Goal: Task Accomplishment & Management: Use online tool/utility

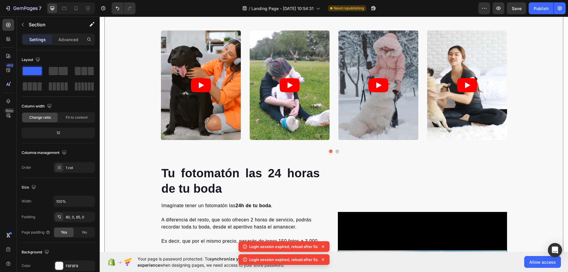
scroll to position [533, 0]
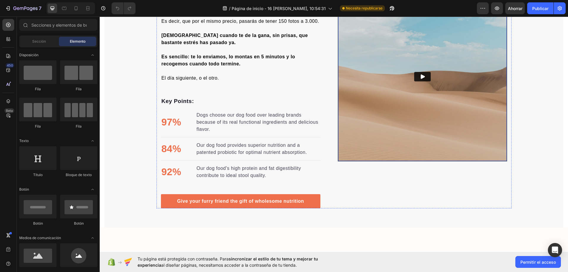
scroll to position [740, 0]
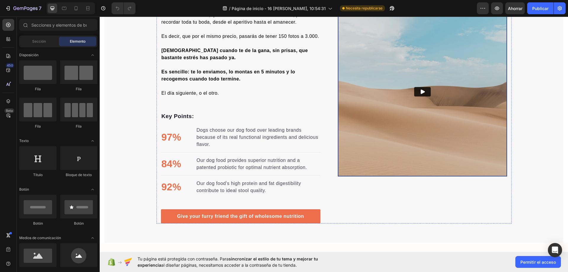
click at [398, 124] on img at bounding box center [422, 91] width 169 height 169
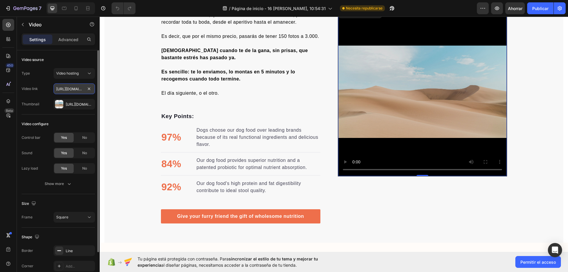
click at [82, 89] on input "[URL][DOMAIN_NAME]" at bounding box center [74, 88] width 41 height 11
paste input "[URL][DOMAIN_NAME]"
type input "[URL][DOMAIN_NAME]"
click at [85, 60] on div "Fuente del vídeo" at bounding box center [58, 59] width 73 height 9
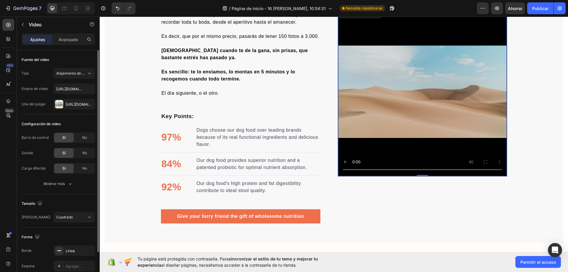
scroll to position [43, 0]
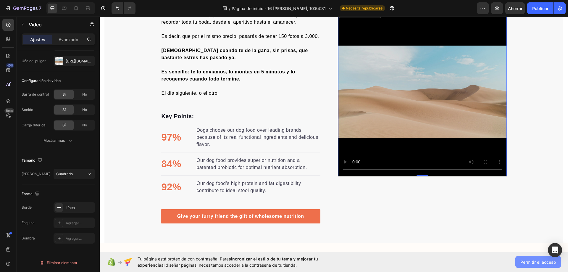
click at [535, 265] on span "Permitir el acceso" at bounding box center [539, 262] width 36 height 6
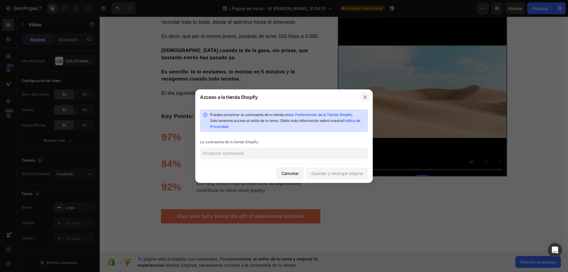
click at [362, 97] on button "button" at bounding box center [365, 96] width 9 height 9
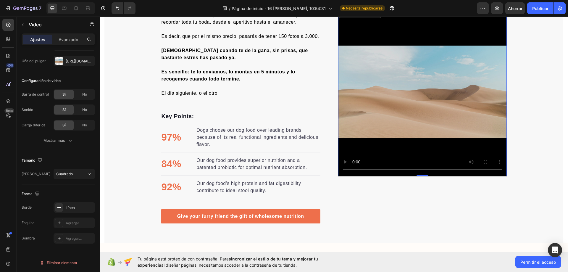
click at [439, 99] on video at bounding box center [422, 91] width 169 height 169
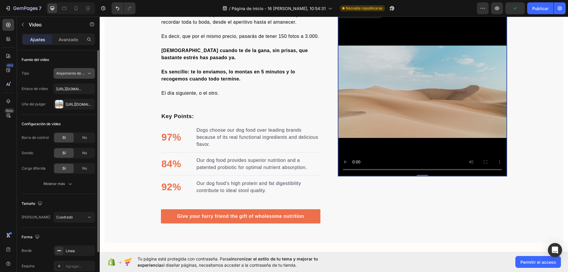
click at [78, 75] on font "Alojamiento de vídeos" at bounding box center [74, 73] width 37 height 4
click at [81, 71] on font "Alojamiento de vídeos" at bounding box center [74, 73] width 37 height 4
click at [68, 38] on font "Avanzado" at bounding box center [69, 39] width 20 height 5
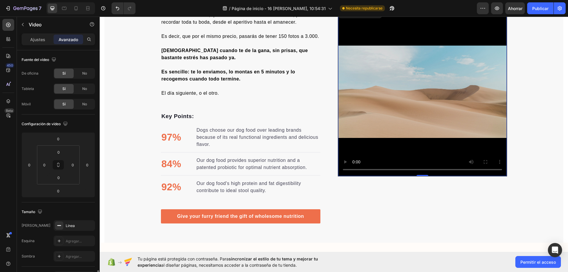
scroll to position [178, 0]
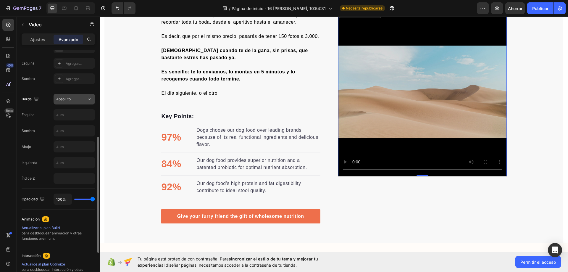
click at [77, 99] on div "Absoluto" at bounding box center [71, 99] width 30 height 5
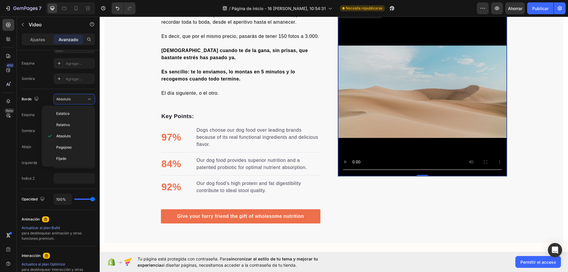
click at [77, 112] on p "Estático" at bounding box center [73, 113] width 34 height 5
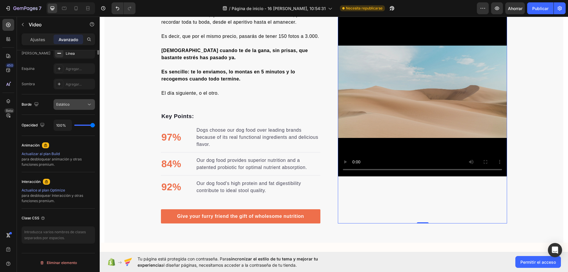
scroll to position [24, 0]
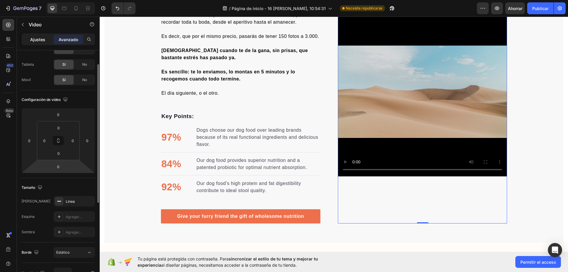
click at [46, 42] on div "Ajustes" at bounding box center [38, 39] width 30 height 9
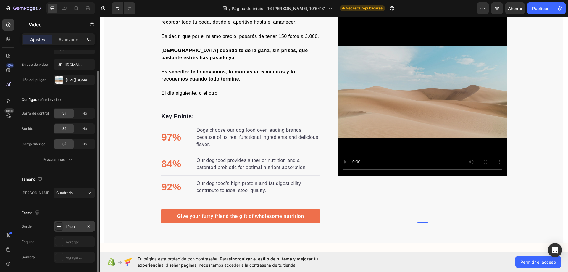
scroll to position [43, 0]
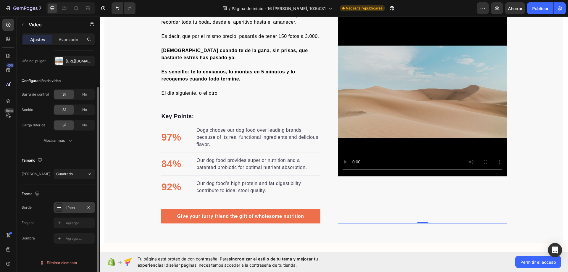
click at [69, 205] on font "Línea" at bounding box center [70, 207] width 9 height 4
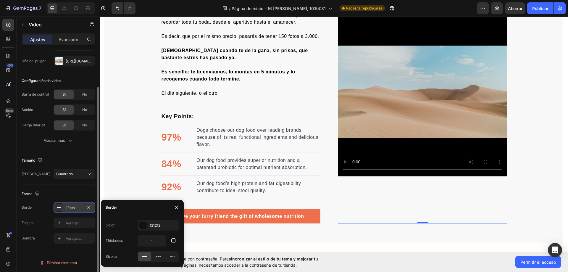
click at [72, 208] on font "Línea" at bounding box center [70, 207] width 9 height 4
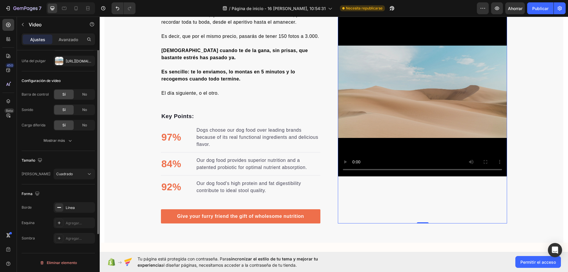
scroll to position [14, 0]
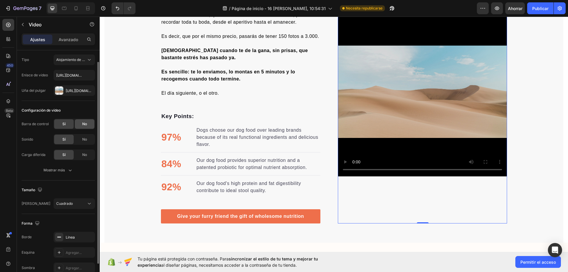
click at [84, 125] on font "No" at bounding box center [84, 124] width 5 height 4
click at [66, 127] on div "Sí" at bounding box center [64, 123] width 20 height 9
click at [65, 171] on div "Mostrar más" at bounding box center [59, 170] width 30 height 6
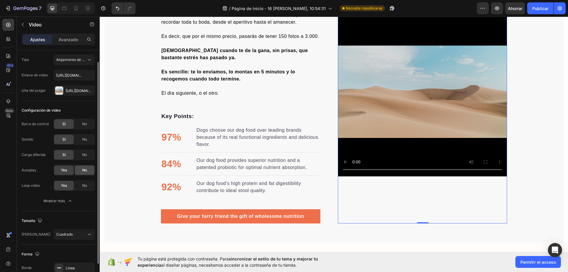
click at [77, 170] on div "No" at bounding box center [85, 169] width 20 height 9
click at [65, 172] on span "Yes" at bounding box center [64, 170] width 6 height 5
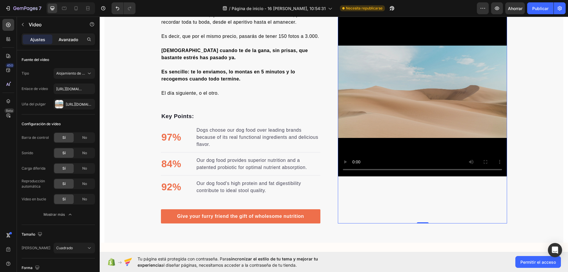
click at [72, 39] on font "Avanzado" at bounding box center [69, 39] width 20 height 5
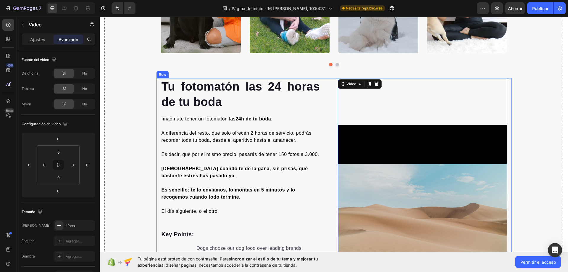
click at [421, 122] on div "Video 0" at bounding box center [422, 209] width 169 height 263
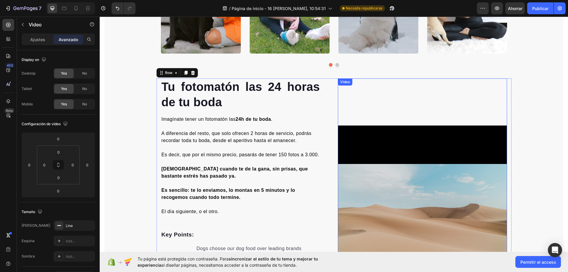
click at [422, 171] on video at bounding box center [422, 210] width 169 height 169
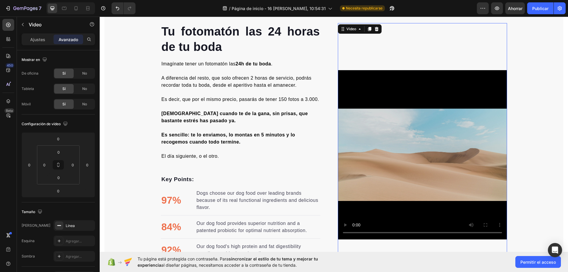
scroll to position [681, 0]
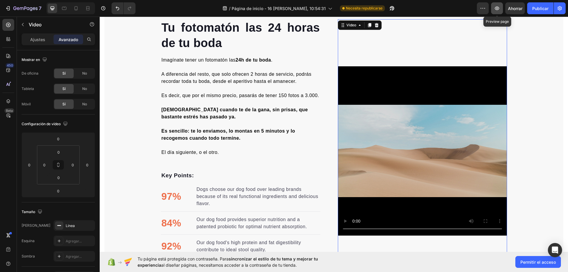
click at [501, 8] on button "button" at bounding box center [497, 8] width 12 height 12
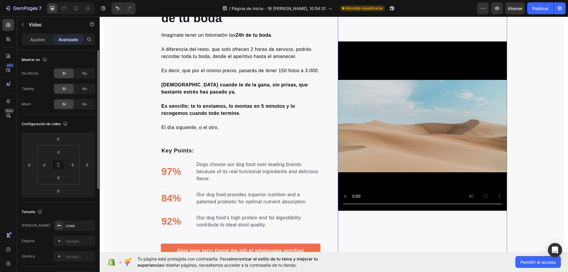
scroll to position [740, 0]
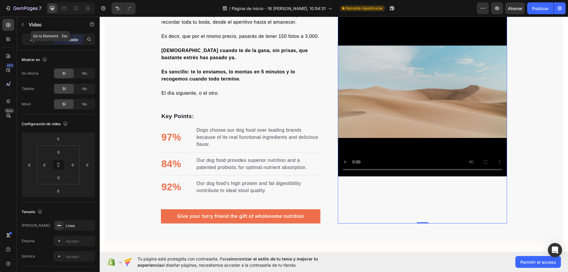
click at [43, 40] on font "Ajustes" at bounding box center [37, 39] width 15 height 5
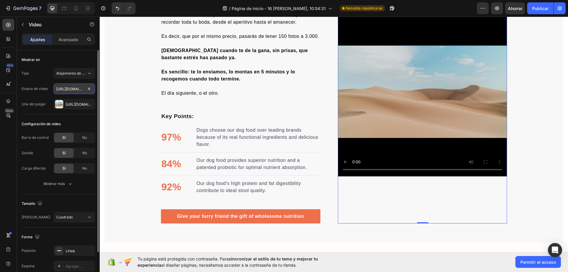
click at [76, 85] on input "[URL][DOMAIN_NAME]" at bounding box center [74, 88] width 41 height 11
click at [62, 91] on input "[URL][DOMAIN_NAME]" at bounding box center [74, 88] width 41 height 11
click at [83, 105] on div "[URL][DOMAIN_NAME]" at bounding box center [74, 104] width 41 height 11
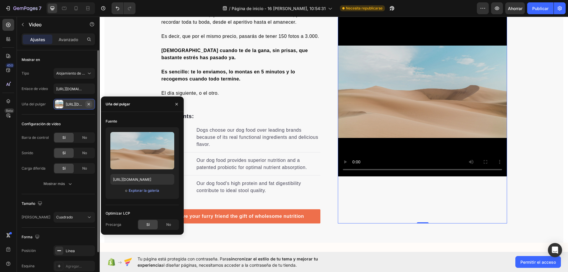
click at [90, 105] on icon "button" at bounding box center [88, 104] width 5 height 5
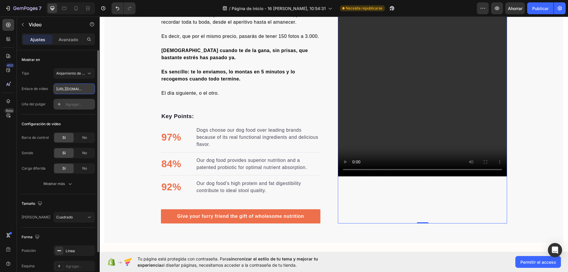
click at [80, 90] on input "[URL][DOMAIN_NAME]" at bounding box center [74, 88] width 41 height 11
click at [81, 74] on font "Alojamiento de vídeos" at bounding box center [74, 73] width 37 height 4
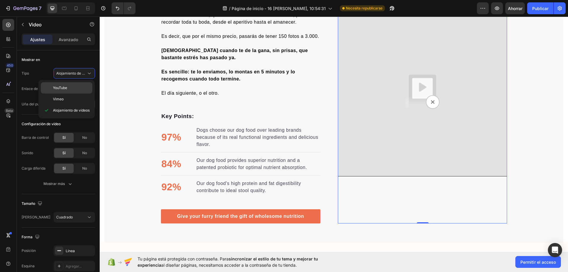
click at [75, 88] on p "YouTube" at bounding box center [71, 87] width 37 height 5
type input "[URL][DOMAIN_NAME]"
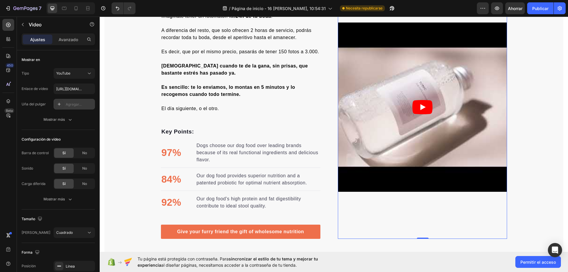
scroll to position [710, 0]
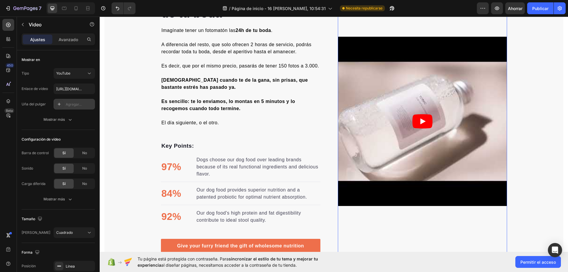
click at [396, 116] on article at bounding box center [422, 121] width 169 height 169
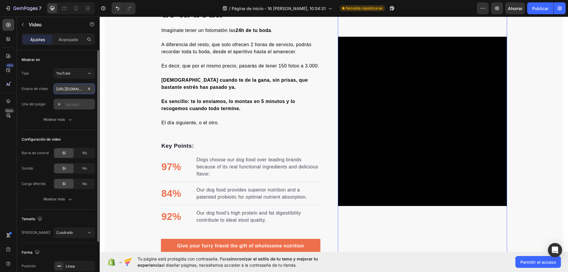
click at [72, 90] on input "[URL][DOMAIN_NAME]" at bounding box center [74, 88] width 41 height 11
paste input "[URL][DOMAIN_NAME]"
type input "[URL][DOMAIN_NAME]"
click at [73, 153] on div "Sí" at bounding box center [64, 152] width 20 height 9
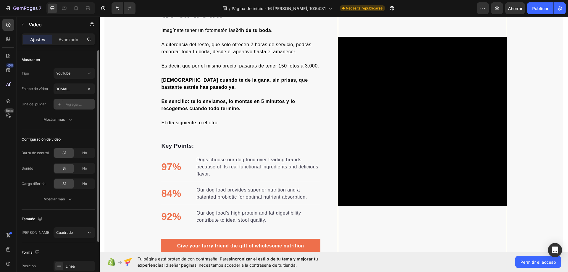
scroll to position [0, 0]
click at [66, 154] on div "Sí" at bounding box center [64, 152] width 20 height 9
click at [82, 152] on div "No" at bounding box center [85, 152] width 20 height 9
click at [87, 185] on div "No" at bounding box center [85, 183] width 20 height 9
click at [60, 182] on div "Sí" at bounding box center [64, 183] width 20 height 9
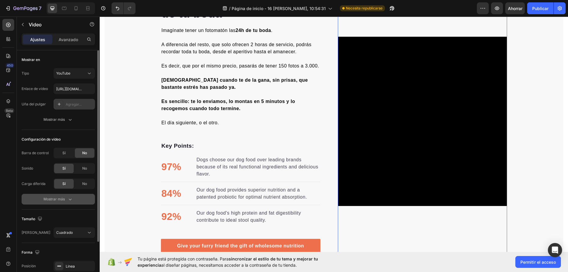
click at [60, 200] on font "Mostrar más" at bounding box center [54, 199] width 21 height 4
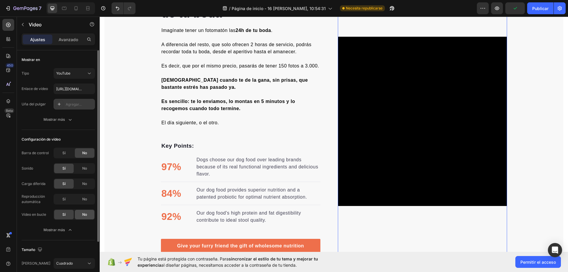
click at [80, 216] on div "No" at bounding box center [85, 214] width 20 height 9
click at [60, 216] on div "Sí" at bounding box center [64, 214] width 20 height 9
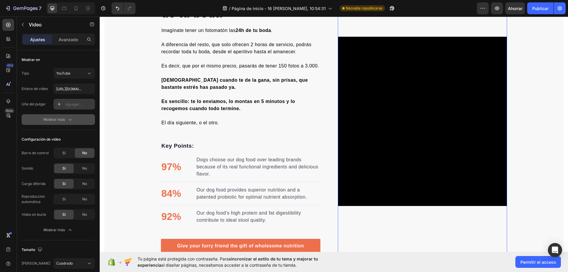
click at [68, 121] on icon "button" at bounding box center [70, 120] width 6 height 6
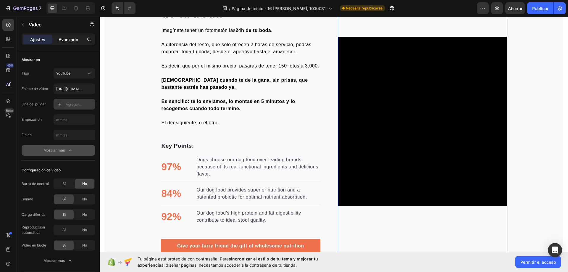
click at [73, 40] on font "Avanzado" at bounding box center [69, 39] width 20 height 5
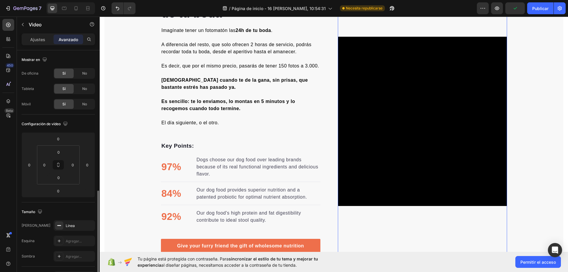
scroll to position [89, 0]
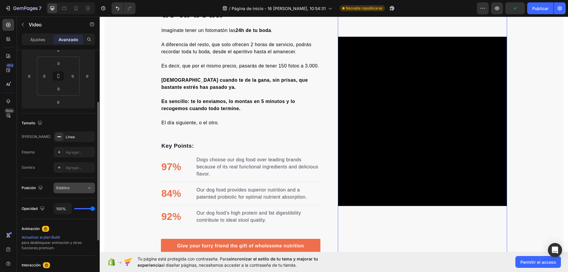
click at [74, 188] on div "Estático" at bounding box center [71, 187] width 30 height 5
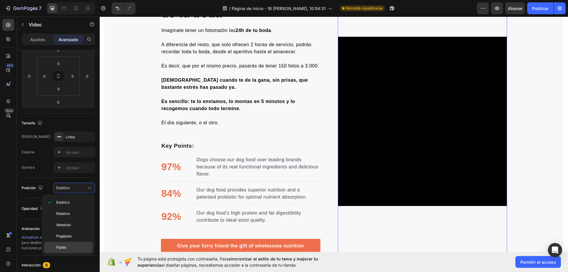
click at [75, 247] on p "Fijado" at bounding box center [73, 247] width 34 height 5
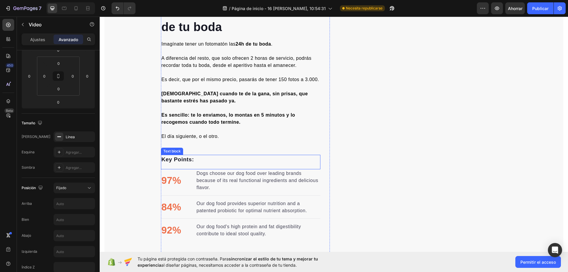
scroll to position [681, 0]
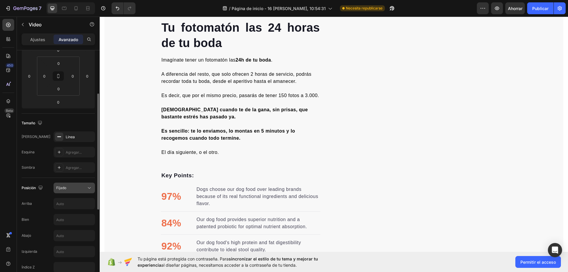
click at [75, 193] on button "Fijado" at bounding box center [74, 188] width 41 height 11
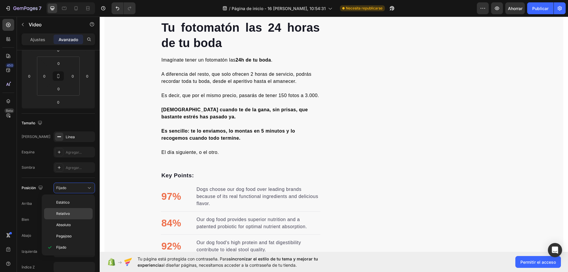
click at [84, 215] on p "Relativo" at bounding box center [73, 213] width 34 height 5
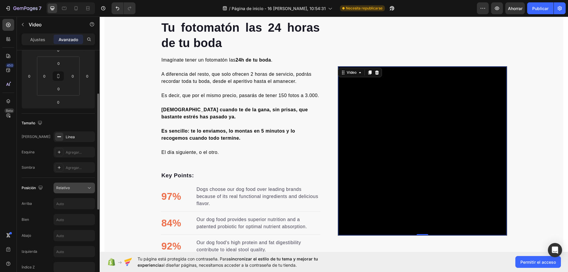
click at [81, 190] on div "Relativo" at bounding box center [71, 187] width 30 height 5
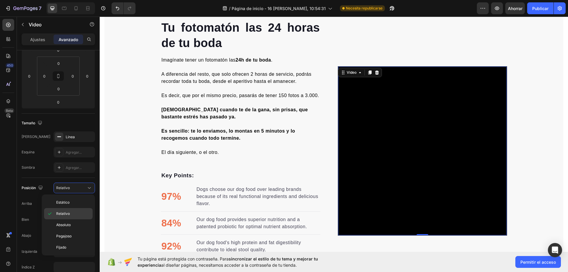
click at [83, 219] on div "Relativo" at bounding box center [68, 224] width 49 height 11
click at [81, 222] on div "450 Beta Sections(18) Elementos(83) Sección Elemento Hero Section Product Detai…" at bounding box center [50, 144] width 100 height 255
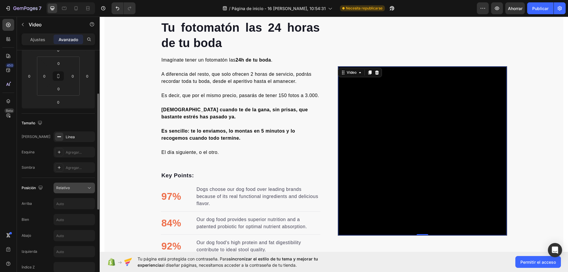
click at [77, 192] on button "Relativo" at bounding box center [74, 188] width 41 height 11
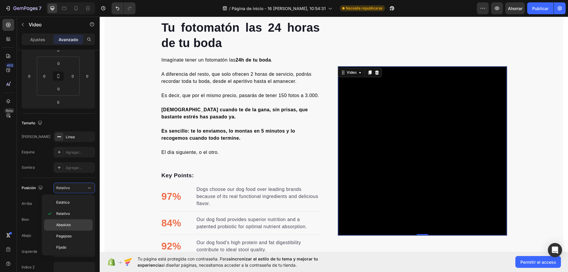
click at [78, 225] on p "Absoluto" at bounding box center [73, 224] width 34 height 5
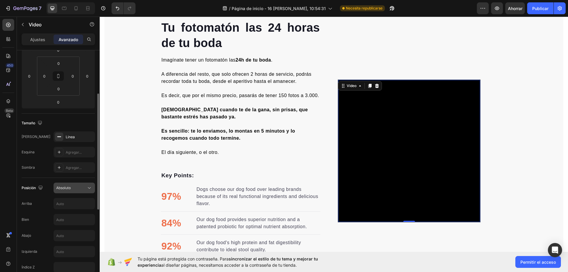
click at [80, 191] on button "Absoluto" at bounding box center [74, 188] width 41 height 11
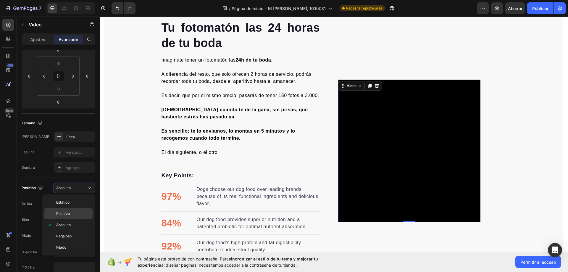
click at [81, 234] on p "Pegajoso" at bounding box center [73, 236] width 34 height 5
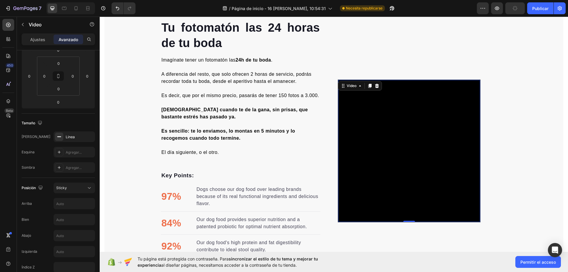
type input "0"
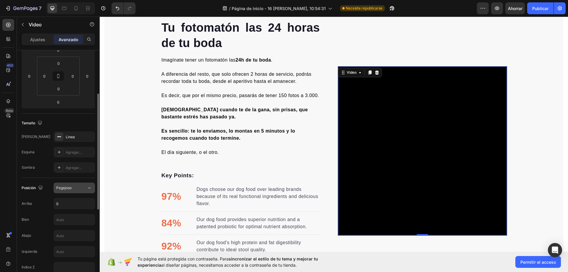
click at [80, 189] on div "Pegajoso" at bounding box center [71, 187] width 30 height 5
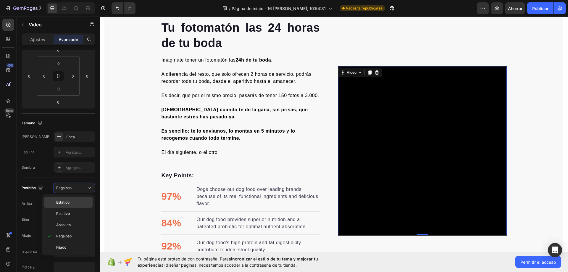
click at [79, 202] on p "Estático" at bounding box center [73, 202] width 34 height 5
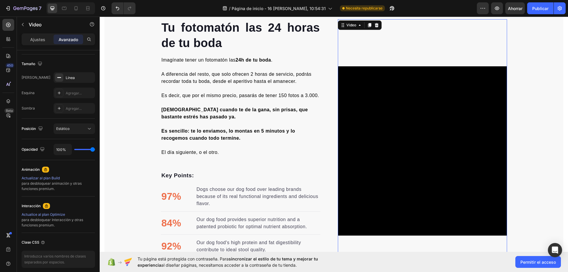
scroll to position [0, 0]
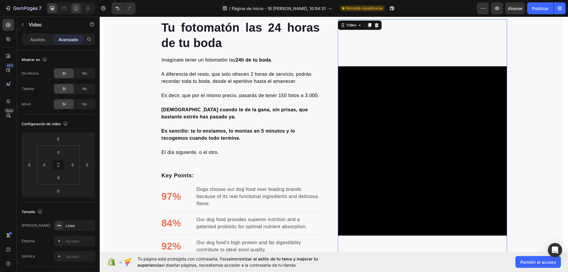
click at [76, 9] on icon at bounding box center [76, 8] width 3 height 4
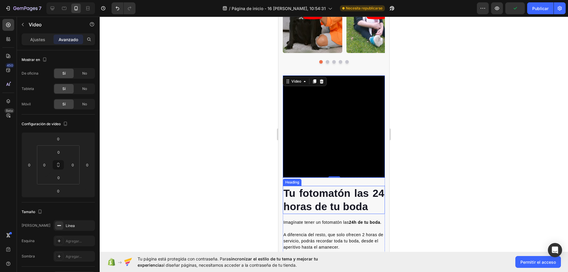
scroll to position [629, 0]
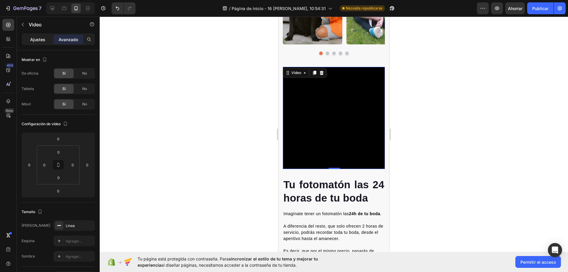
click at [33, 42] on p "Ajustes" at bounding box center [37, 39] width 15 height 6
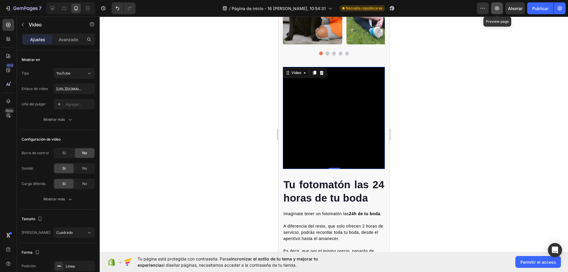
click at [496, 12] on button "button" at bounding box center [497, 8] width 12 height 12
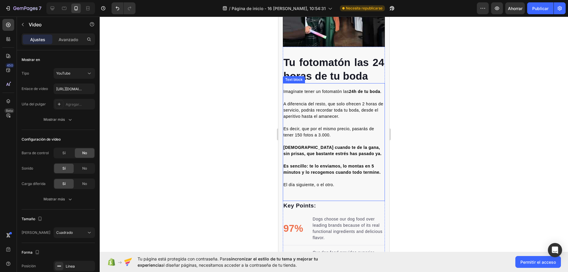
scroll to position [977, 0]
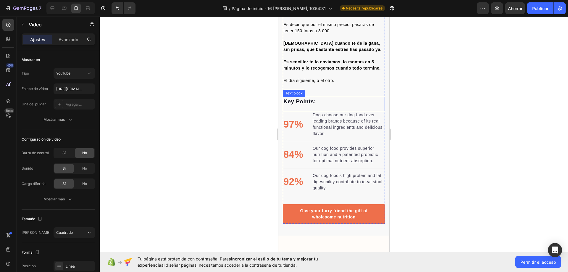
click at [357, 106] on p "Key Points:" at bounding box center [334, 101] width 101 height 9
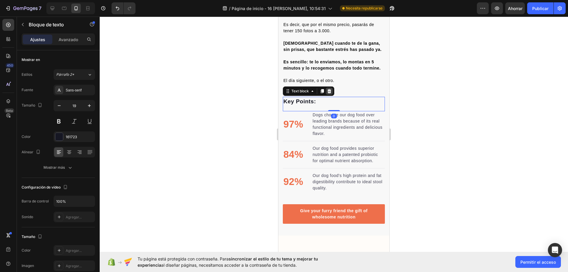
click at [329, 94] on icon at bounding box center [329, 91] width 5 height 5
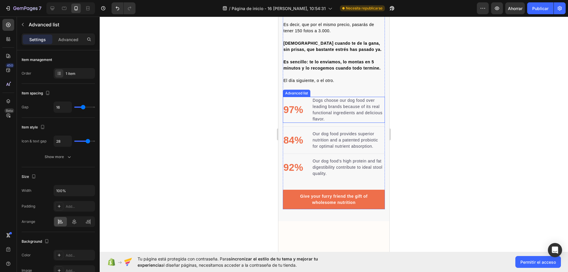
click at [301, 123] on li "97% Text block Dogs choose our dog food over leading brands because of its real…" at bounding box center [334, 110] width 102 height 26
click at [336, 93] on icon at bounding box center [335, 91] width 4 height 4
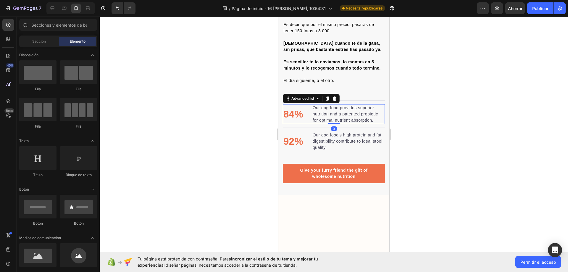
click at [311, 124] on li "84% Text block Our dog food provides superior nutrition and a patented probioti…" at bounding box center [334, 114] width 102 height 20
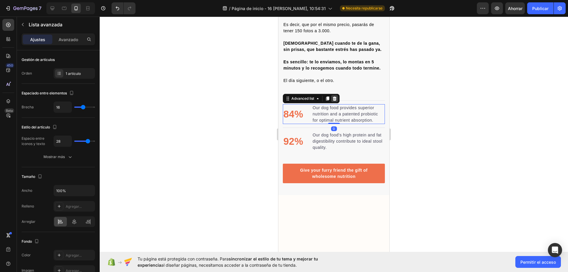
click at [338, 102] on div at bounding box center [334, 98] width 7 height 7
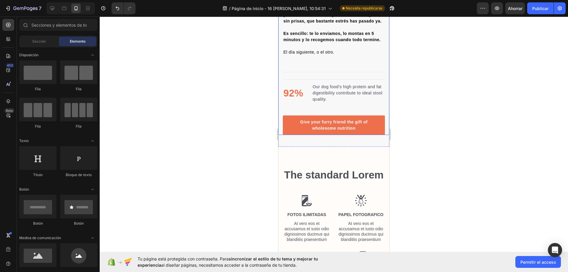
scroll to position [1006, 0]
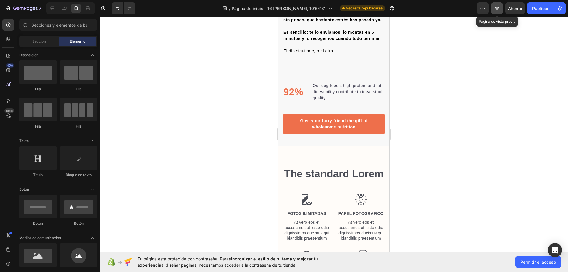
click at [498, 12] on button "button" at bounding box center [497, 8] width 12 height 12
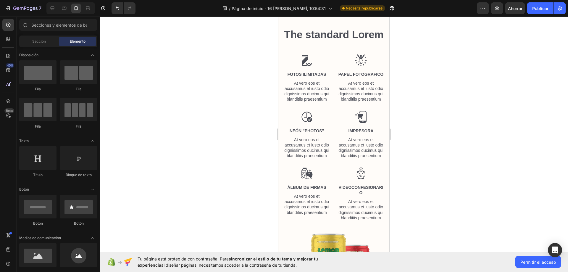
scroll to position [1146, 0]
click at [344, 41] on h2 "The standard Lorem" at bounding box center [334, 34] width 102 height 15
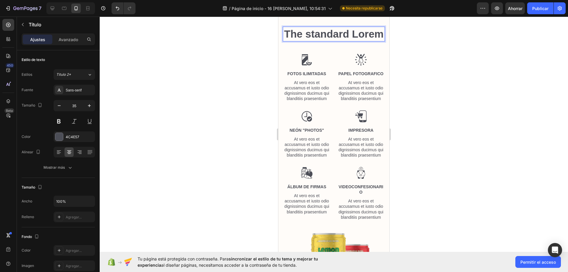
click at [301, 41] on p "The standard Lorem" at bounding box center [334, 34] width 101 height 14
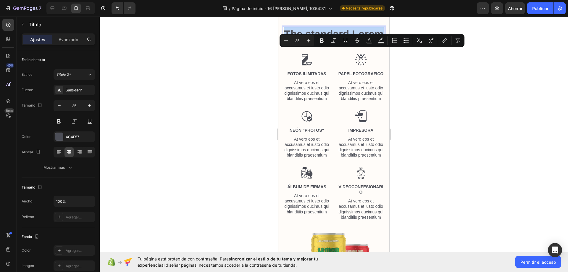
drag, startPoint x: 301, startPoint y: 55, endPoint x: 347, endPoint y: 70, distance: 48.5
click at [347, 41] on p "The standard Lorem" at bounding box center [334, 34] width 101 height 14
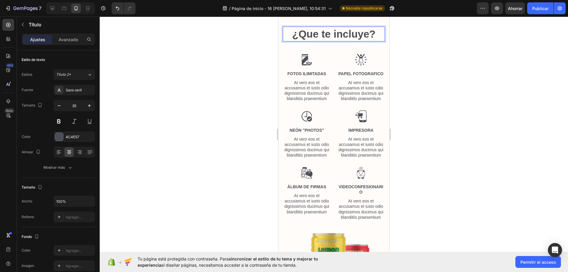
click at [438, 59] on div at bounding box center [334, 144] width 469 height 255
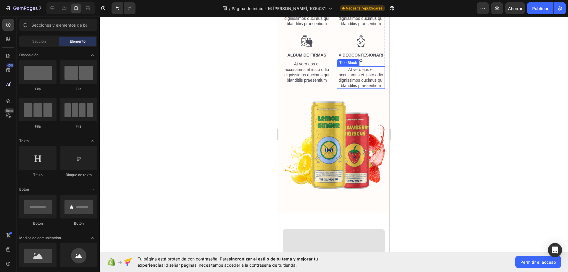
scroll to position [1353, 0]
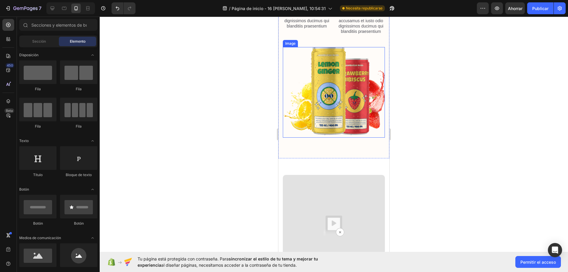
click at [347, 110] on img at bounding box center [334, 92] width 102 height 90
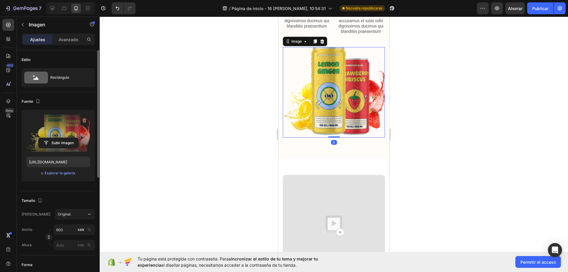
click at [46, 122] on label at bounding box center [58, 133] width 64 height 37
click at [46, 138] on input "file" at bounding box center [58, 143] width 40 height 10
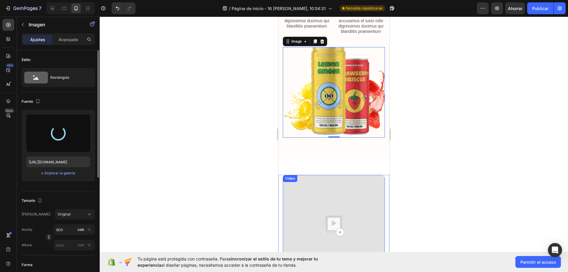
scroll to position [1472, 0]
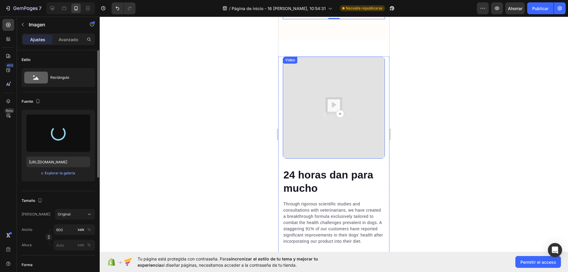
click at [320, 116] on img at bounding box center [334, 108] width 102 height 102
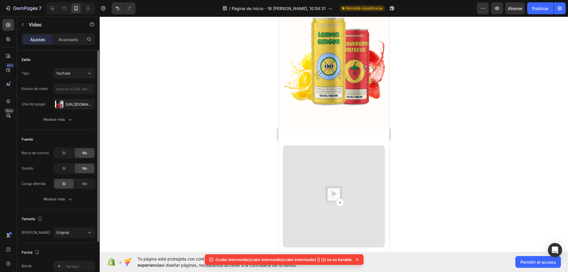
scroll to position [1364, 0]
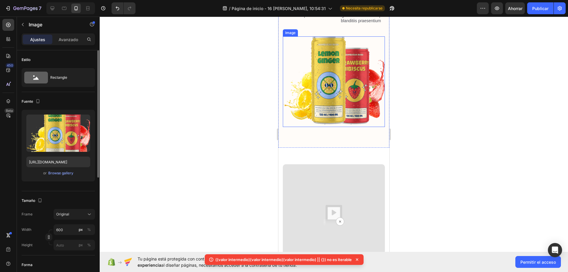
click at [359, 92] on img at bounding box center [334, 81] width 102 height 90
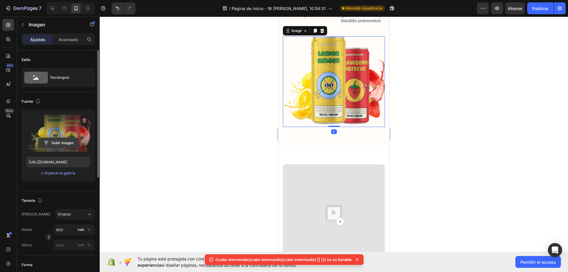
click at [62, 143] on input "file" at bounding box center [58, 143] width 40 height 10
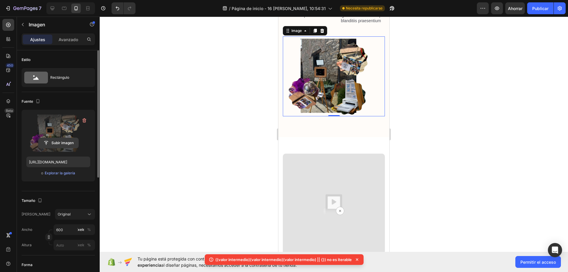
click at [59, 141] on input "file" at bounding box center [58, 143] width 40 height 10
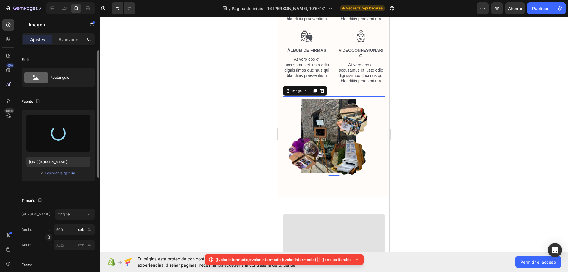
scroll to position [1316, 0]
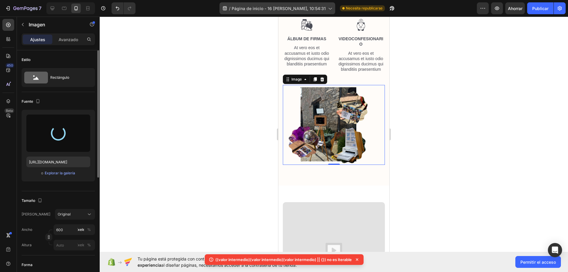
type input "[URL][DOMAIN_NAME]"
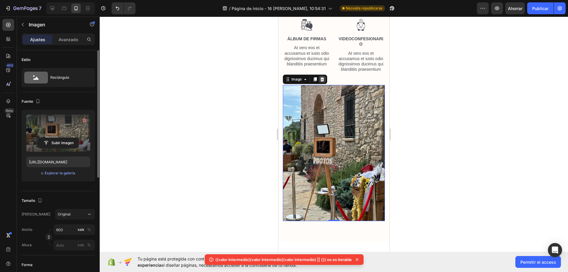
click at [324, 82] on icon at bounding box center [322, 79] width 5 height 5
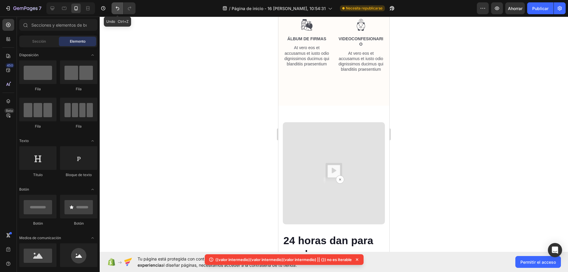
click at [120, 12] on button "Deshacer/Rehacer" at bounding box center [118, 8] width 12 height 12
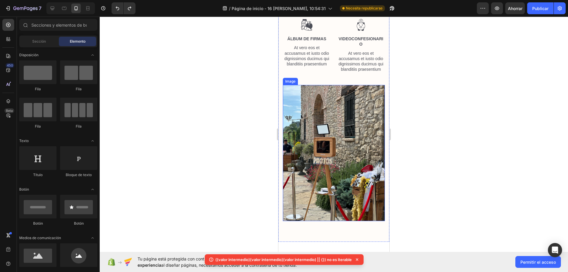
click at [327, 186] on img at bounding box center [334, 153] width 102 height 136
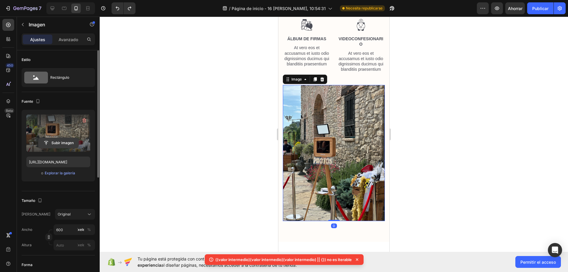
click at [63, 141] on input "file" at bounding box center [58, 143] width 40 height 10
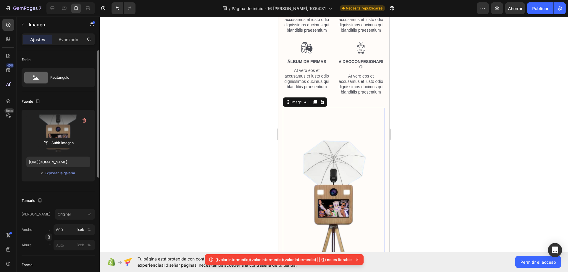
scroll to position [1286, 0]
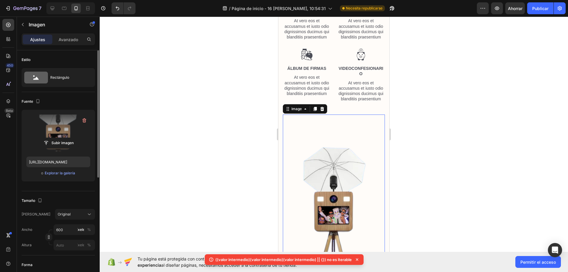
click at [314, 156] on img at bounding box center [334, 205] width 102 height 181
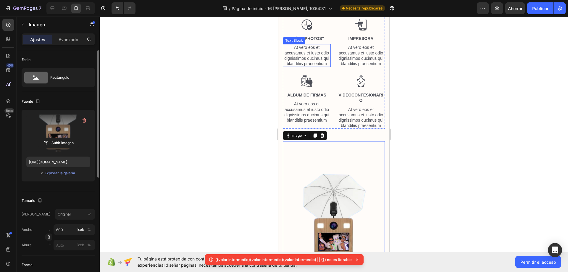
scroll to position [1256, 0]
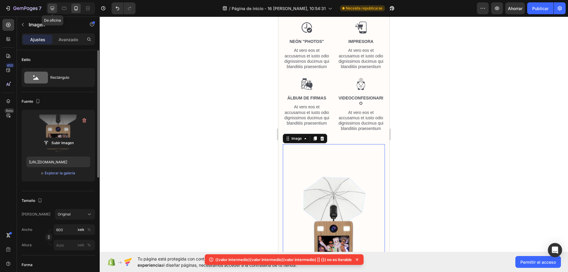
click at [49, 10] on div at bounding box center [52, 8] width 9 height 9
type input "[URL][DOMAIN_NAME]"
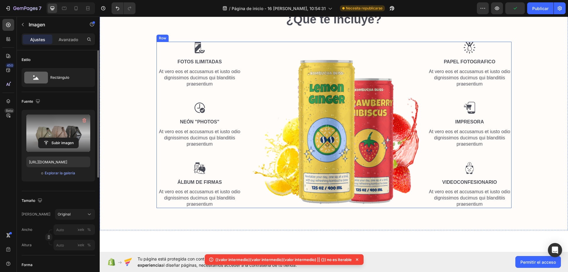
scroll to position [1101, 0]
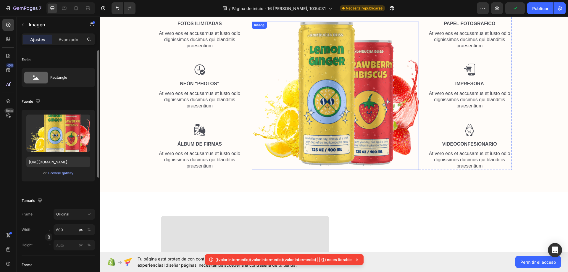
click at [348, 99] on img at bounding box center [335, 96] width 167 height 148
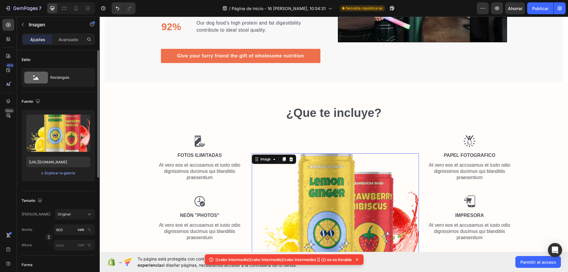
scroll to position [966, 0]
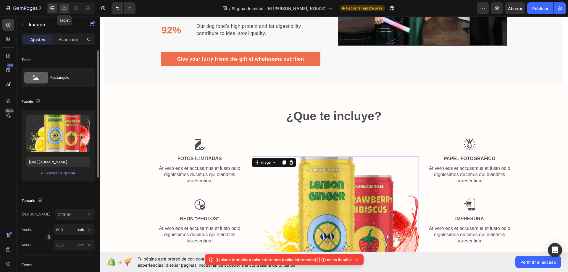
click at [65, 8] on icon at bounding box center [64, 8] width 6 height 6
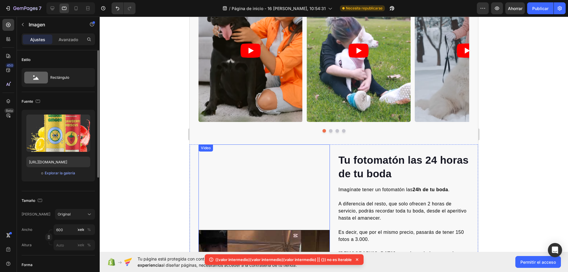
scroll to position [696, 0]
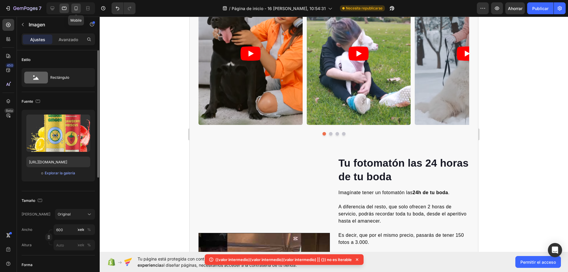
click at [72, 10] on div at bounding box center [75, 8] width 9 height 9
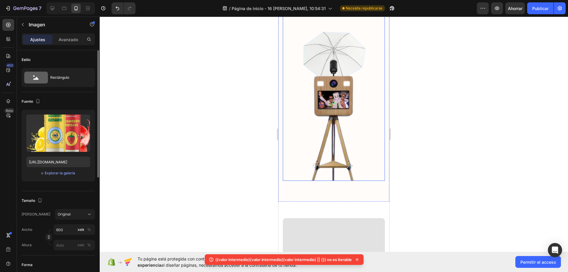
click at [337, 139] on img at bounding box center [334, 89] width 102 height 181
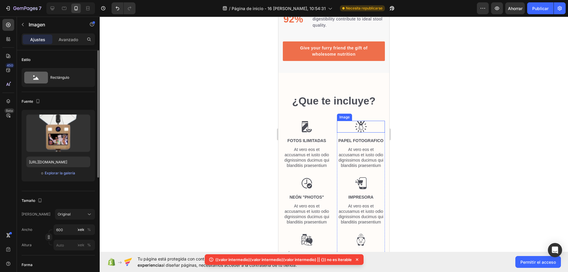
scroll to position [1046, 0]
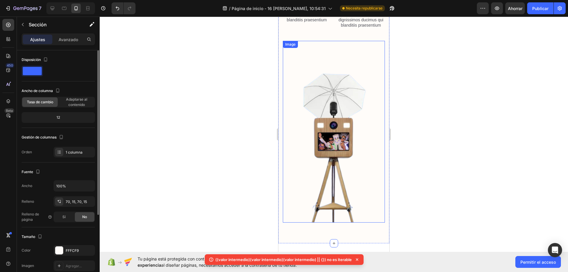
scroll to position [1431, 0]
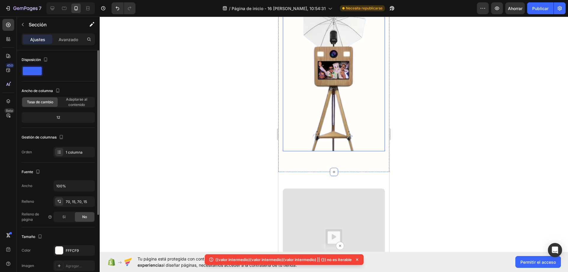
click at [332, 110] on img at bounding box center [334, 60] width 102 height 181
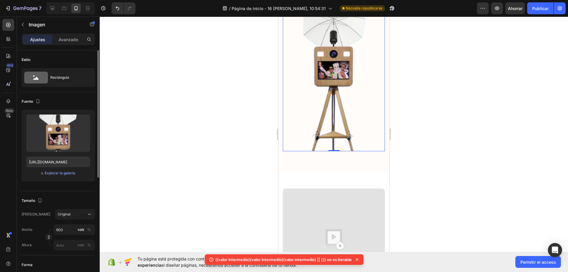
click at [331, 134] on img at bounding box center [334, 60] width 102 height 181
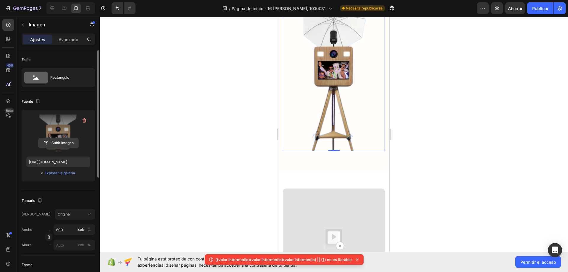
click at [63, 144] on input "file" at bounding box center [58, 143] width 40 height 10
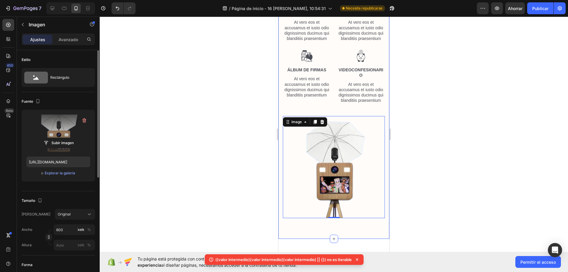
scroll to position [1253, 0]
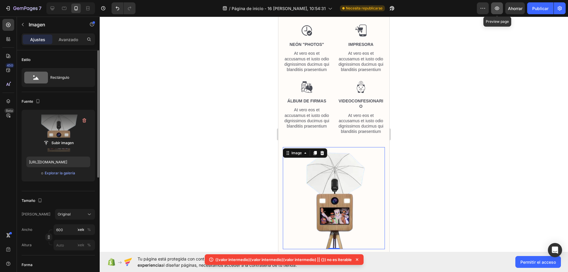
click at [500, 8] on button "button" at bounding box center [497, 8] width 12 height 12
click at [56, 8] on div at bounding box center [52, 8] width 9 height 9
type input "[URL][DOMAIN_NAME]"
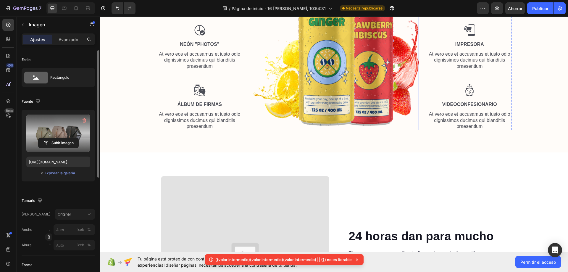
scroll to position [1233, 0]
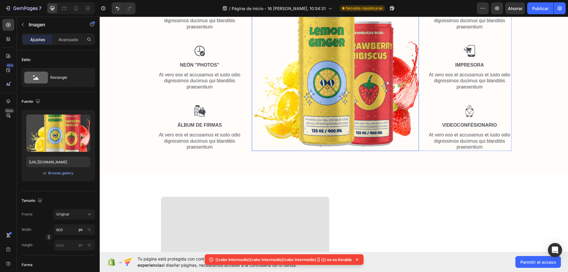
click at [343, 101] on img at bounding box center [335, 77] width 167 height 148
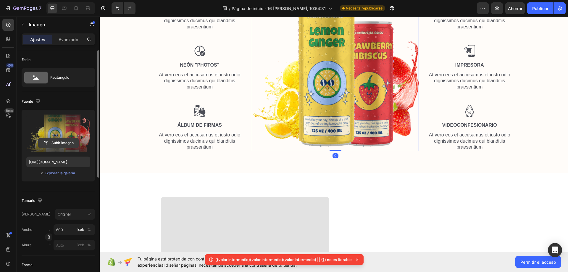
click at [65, 139] on input "file" at bounding box center [58, 143] width 40 height 10
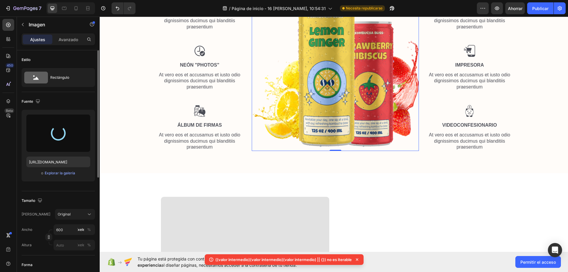
type input "[URL][DOMAIN_NAME]"
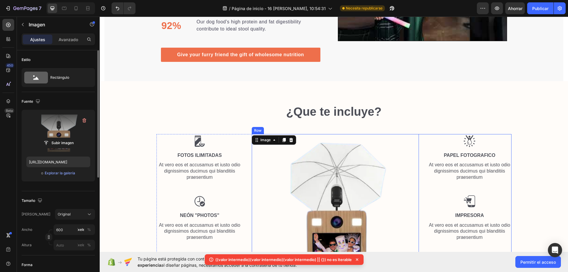
scroll to position [951, 0]
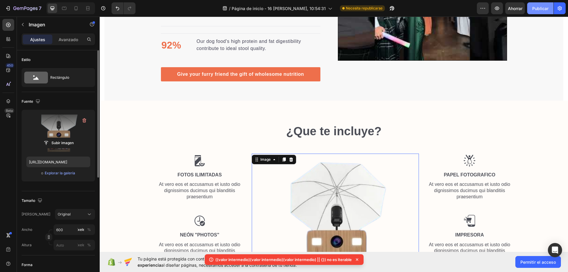
click at [535, 9] on font "Publicar" at bounding box center [541, 8] width 16 height 5
click at [497, 11] on icon "button" at bounding box center [497, 8] width 6 height 6
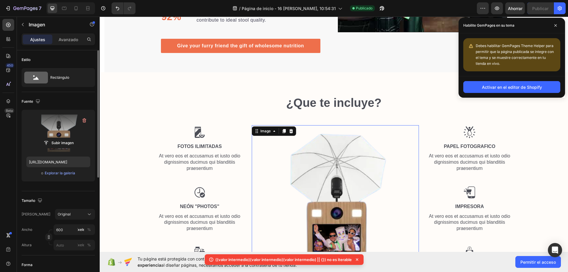
scroll to position [980, 0]
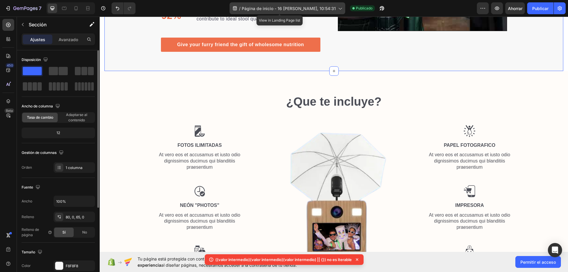
click at [273, 8] on font "Página de inicio - 16 [PERSON_NAME], 10:54:31" at bounding box center [289, 8] width 94 height 5
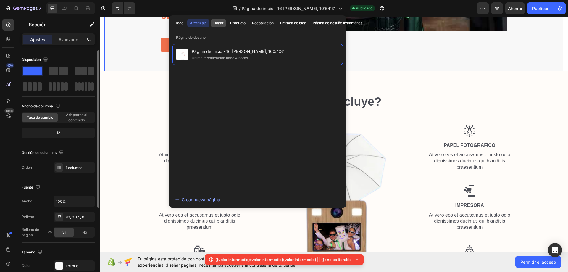
click at [219, 25] on font "Hogar" at bounding box center [218, 22] width 10 height 5
drag, startPoint x: 235, startPoint y: 23, endPoint x: 216, endPoint y: 26, distance: 18.5
click at [235, 23] on font "Producto" at bounding box center [237, 23] width 15 height 4
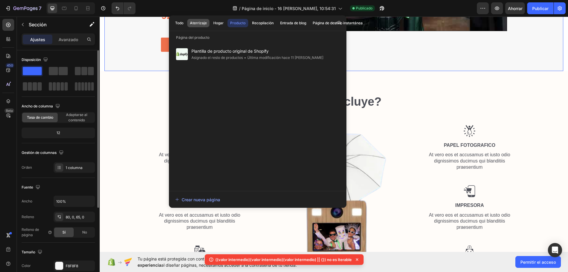
click at [194, 24] on font "Aterrizaje" at bounding box center [198, 23] width 17 height 4
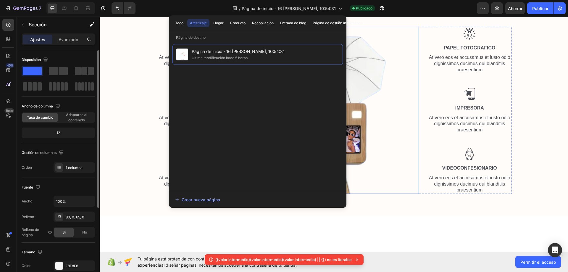
scroll to position [1128, 0]
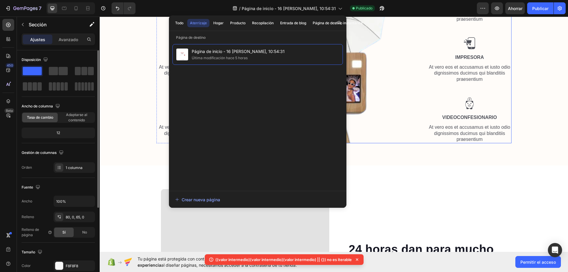
click at [432, 93] on div "Image papel fotografico Text Block At vero eos et accusamus et iusto odio digni…" at bounding box center [470, 59] width 84 height 167
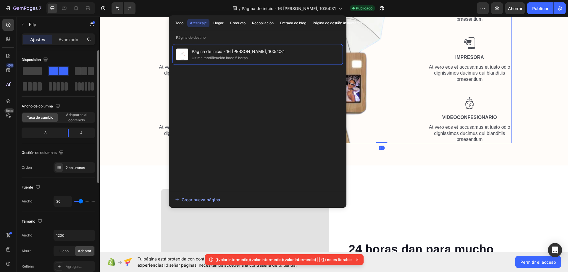
click at [140, 83] on div "¿Que te incluye? Heading Row Image fotos ilimitadas Text Block At vero eos et a…" at bounding box center [334, 46] width 460 height 203
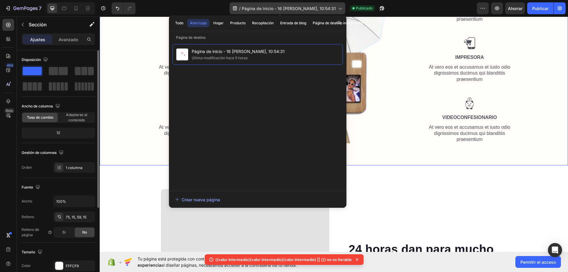
click at [324, 7] on font "Página de inicio - 16 [PERSON_NAME], 10:54:31" at bounding box center [289, 8] width 94 height 5
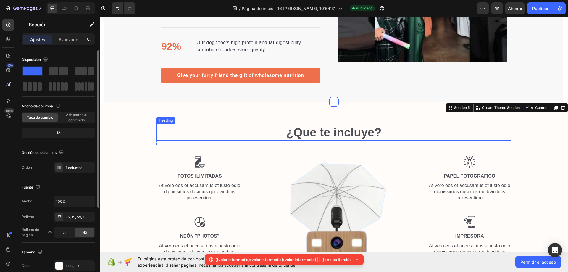
scroll to position [964, 0]
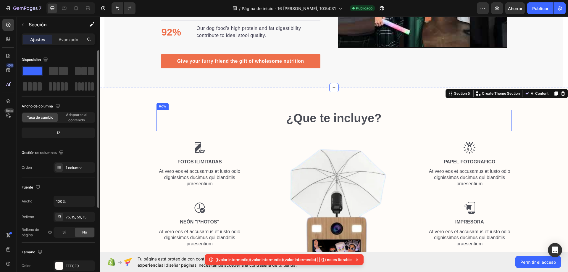
click at [335, 123] on h2 "¿Que te incluye?" at bounding box center [334, 118] width 355 height 17
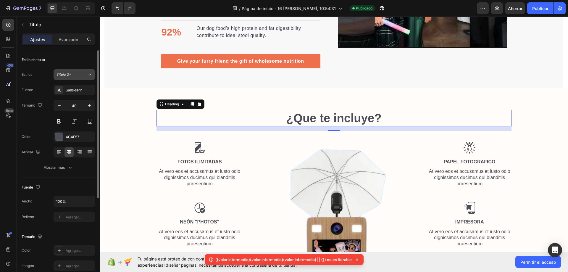
click at [83, 75] on div "Título 2*" at bounding box center [71, 74] width 31 height 5
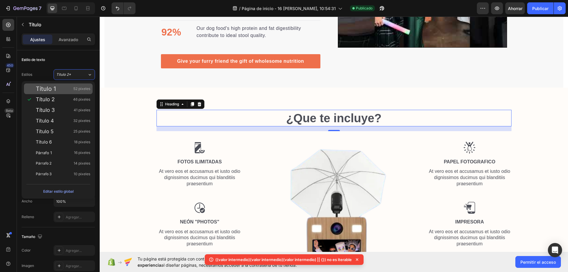
click at [73, 91] on div "Título 1 52 píxeles" at bounding box center [63, 89] width 54 height 6
type input "52"
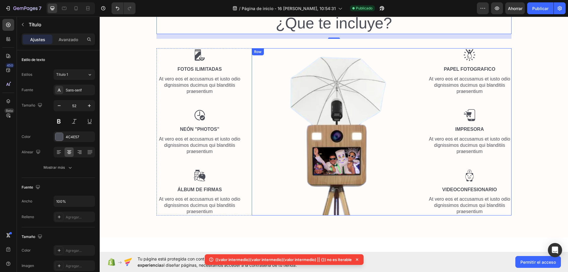
scroll to position [1052, 0]
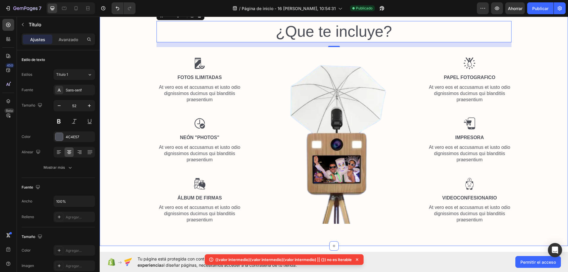
click at [520, 119] on div "¿Que te incluye? Heading 16 Row Image fotos ilimitadas Text Block At vero eos e…" at bounding box center [334, 125] width 460 height 208
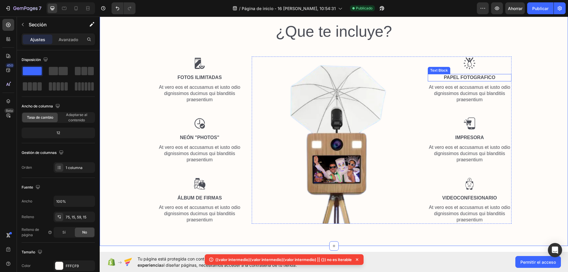
click at [536, 50] on div "¿Que te incluye? Heading Row Image fotos ilimitadas Text Block At vero eos et a…" at bounding box center [334, 125] width 460 height 208
click at [81, 116] on font "Adaptarse al contenido" at bounding box center [76, 117] width 21 height 10
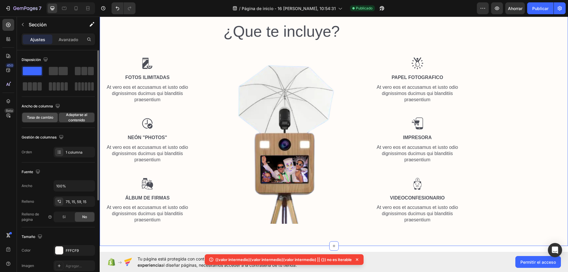
click at [38, 118] on font "Tasa de cambio" at bounding box center [40, 117] width 26 height 4
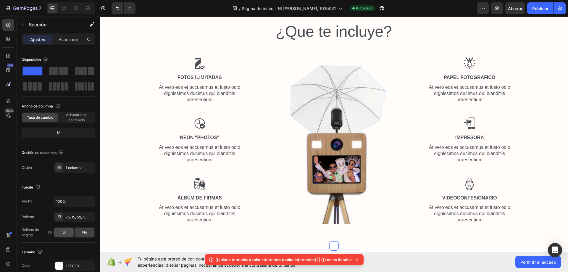
drag, startPoint x: 58, startPoint y: 233, endPoint x: 61, endPoint y: 234, distance: 3.3
click at [59, 233] on div "Sí" at bounding box center [64, 232] width 20 height 9
click at [58, 236] on div "Sí" at bounding box center [64, 232] width 20 height 9
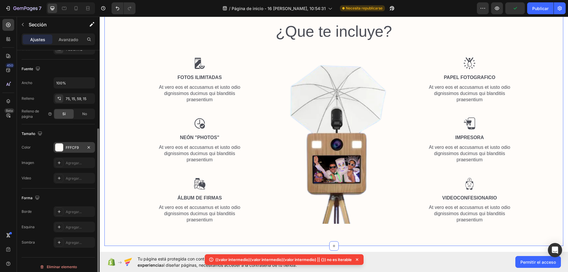
click at [71, 149] on font "FFFCF9" at bounding box center [72, 147] width 13 height 4
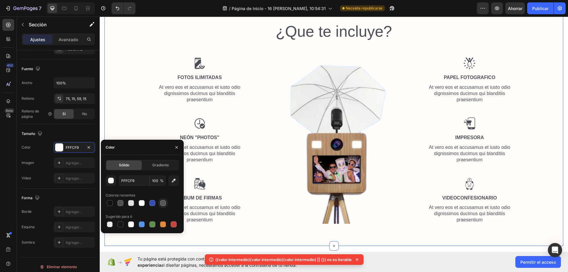
click at [162, 203] on div at bounding box center [163, 203] width 6 height 6
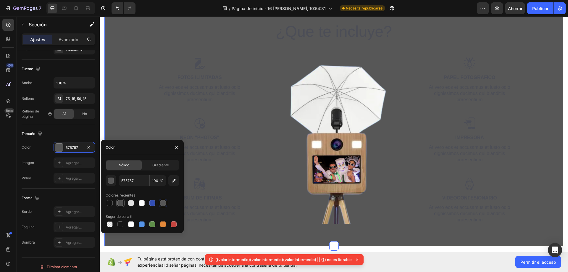
click at [120, 205] on div at bounding box center [121, 203] width 6 height 6
click at [143, 203] on div at bounding box center [142, 203] width 6 height 6
type input "FFFFFF"
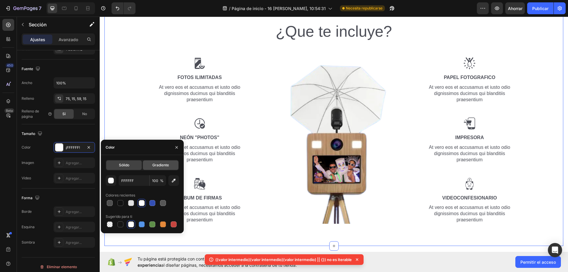
click at [152, 168] on div "Gradiente" at bounding box center [161, 164] width 36 height 9
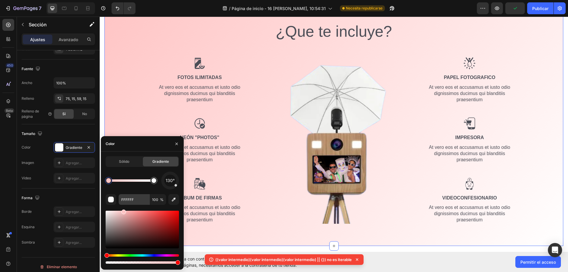
drag, startPoint x: 139, startPoint y: 246, endPoint x: 123, endPoint y: 195, distance: 53.0
click at [123, 195] on div "130° FFFFFF 100 %" at bounding box center [142, 218] width 73 height 93
type input "FFC4C4"
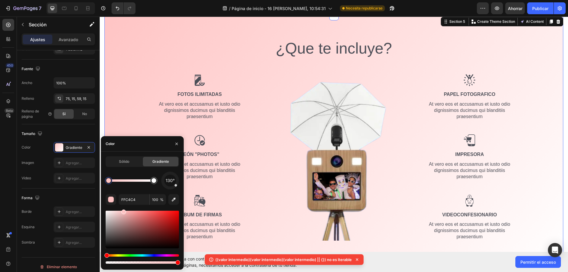
scroll to position [1036, 0]
click at [118, 5] on button "Deshacer/Rehacer" at bounding box center [118, 8] width 12 height 12
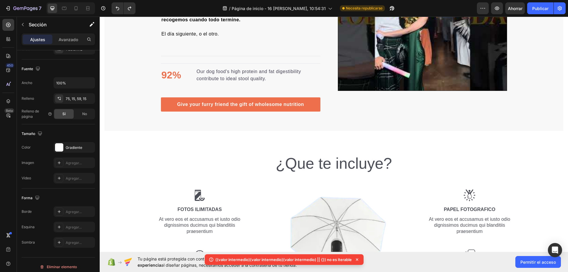
scroll to position [829, 0]
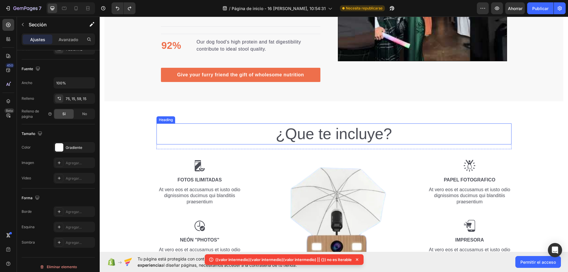
click at [321, 132] on h2 "¿Que te incluye?" at bounding box center [334, 133] width 355 height 21
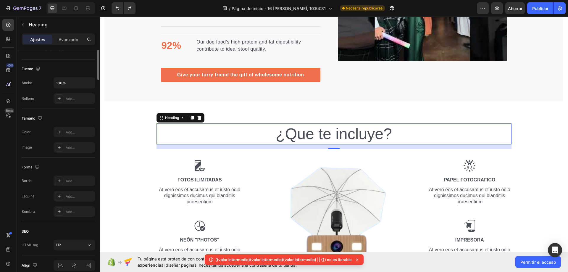
scroll to position [0, 0]
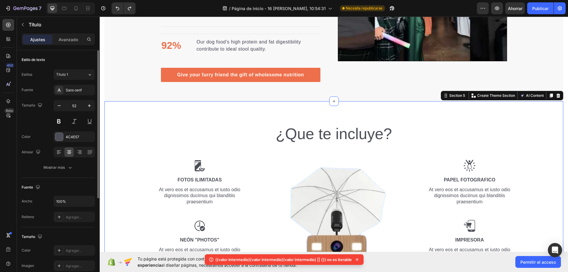
click at [538, 129] on div "¿Que te incluye? Heading Row Image fotos ilimitadas Text Block At vero eos et a…" at bounding box center [334, 227] width 450 height 208
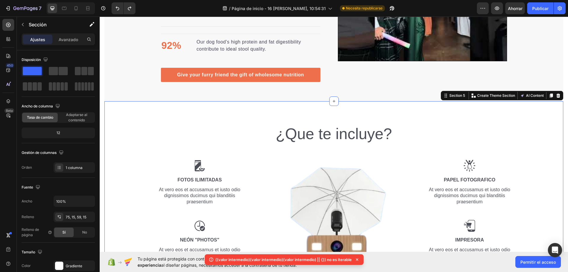
click at [562, 112] on section "¿Que te incluye? Heading Row Image fotos ilimitadas Text Block At vero eos et a…" at bounding box center [334, 224] width 469 height 247
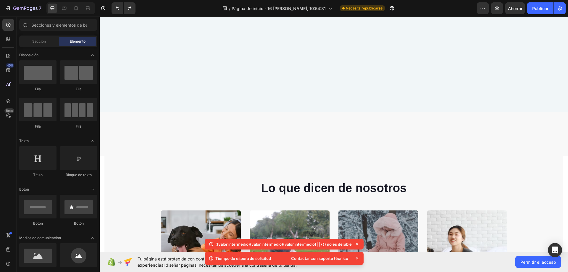
scroll to position [533, 0]
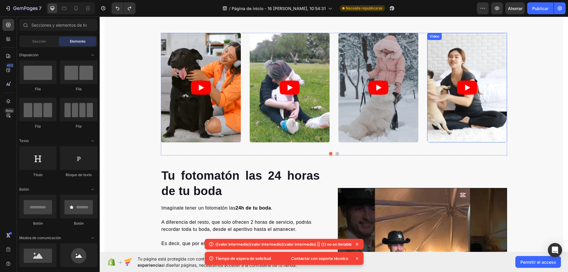
click at [448, 66] on article at bounding box center [467, 88] width 80 height 110
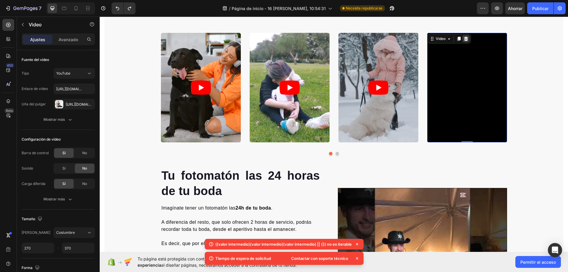
click at [464, 40] on icon at bounding box center [466, 38] width 5 height 5
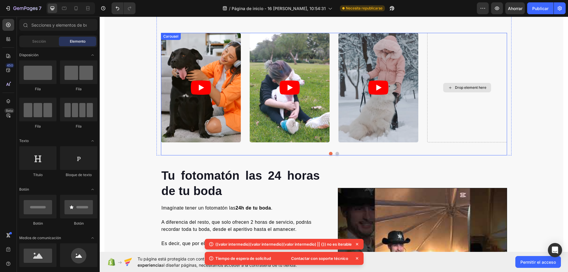
click at [482, 54] on div "Drop element here" at bounding box center [467, 88] width 80 height 110
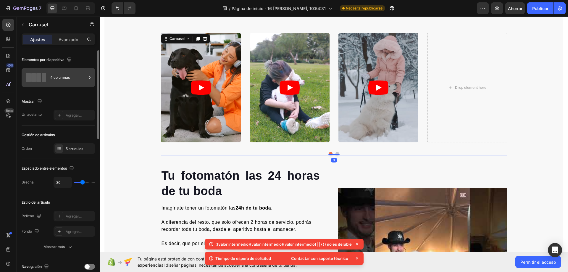
click at [51, 82] on div "4 columnas" at bounding box center [68, 78] width 36 height 14
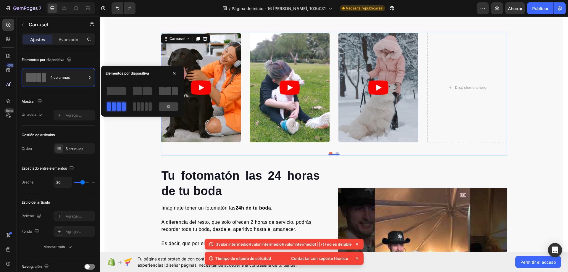
click at [165, 91] on span at bounding box center [168, 91] width 6 height 8
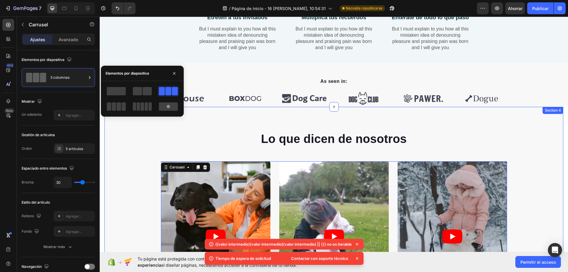
scroll to position [355, 0]
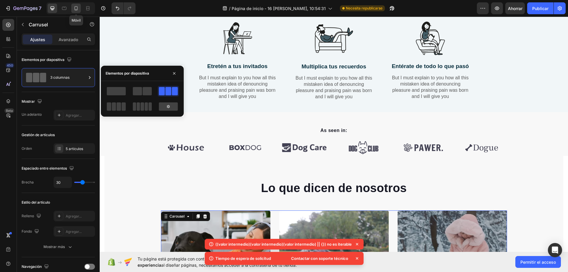
click at [75, 10] on icon at bounding box center [76, 8] width 6 height 6
type input "14"
type input "100%"
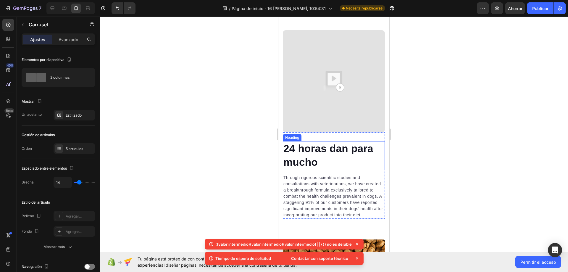
scroll to position [1569, 0]
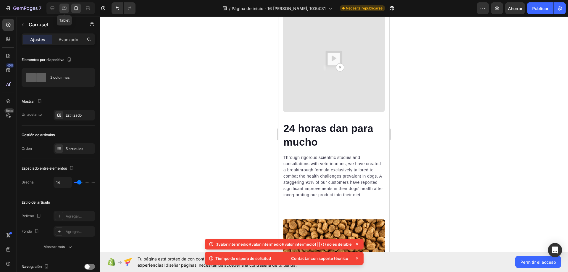
drag, startPoint x: 66, startPoint y: 11, endPoint x: 54, endPoint y: 11, distance: 11.2
click at [64, 11] on div at bounding box center [64, 8] width 9 height 9
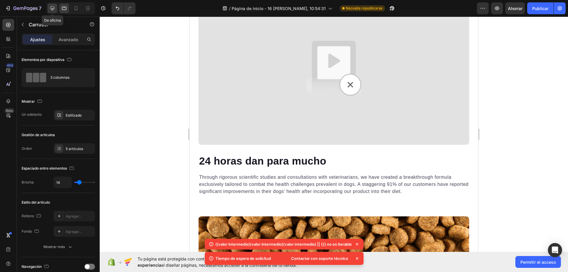
click at [53, 11] on icon at bounding box center [52, 8] width 6 height 6
type input "30"
type input "1200"
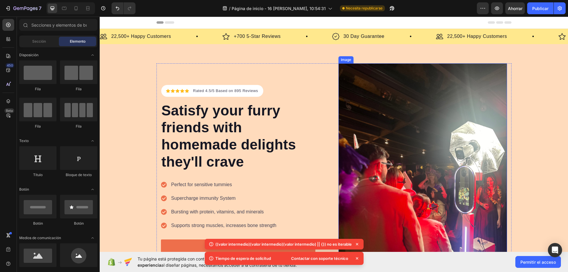
scroll to position [59, 0]
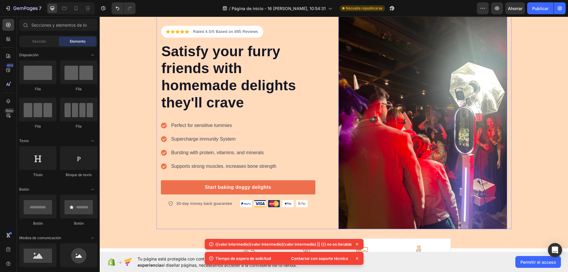
click at [388, 71] on img at bounding box center [423, 116] width 169 height 225
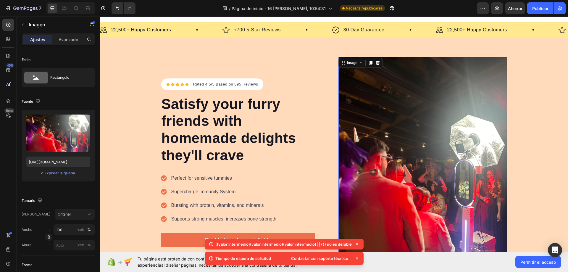
scroll to position [0, 0]
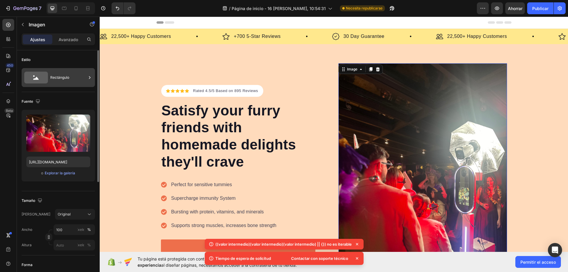
click at [63, 86] on div "Rectángulo" at bounding box center [58, 77] width 73 height 19
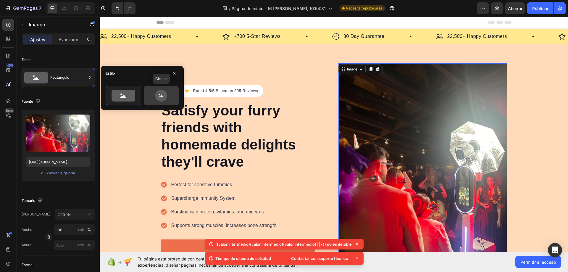
click at [165, 95] on icon at bounding box center [161, 96] width 12 height 12
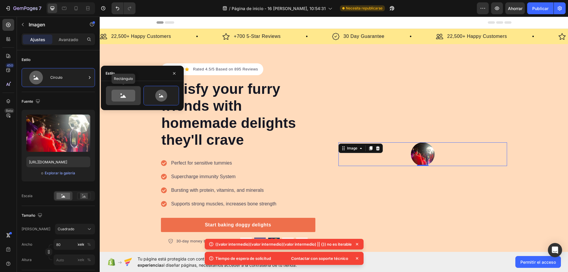
click at [128, 98] on icon at bounding box center [124, 96] width 24 height 12
type input "100"
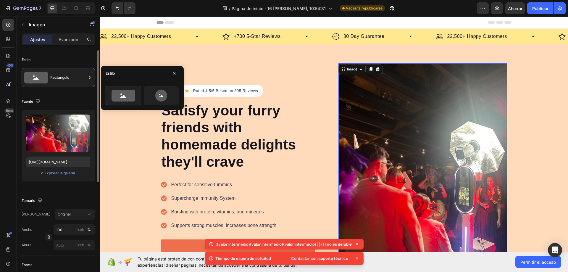
scroll to position [89, 0]
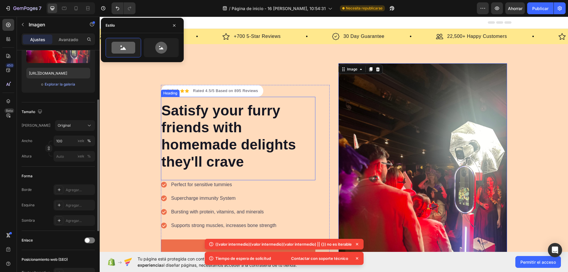
click at [208, 128] on p "Satisfy your furry friends with homemade delights they'll crave" at bounding box center [238, 136] width 153 height 68
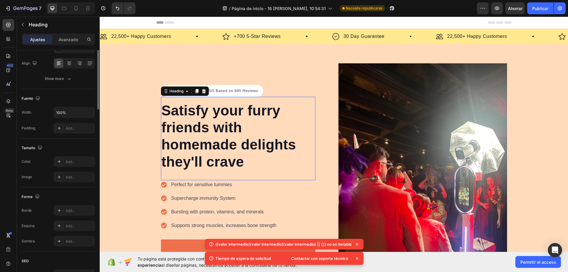
scroll to position [0, 0]
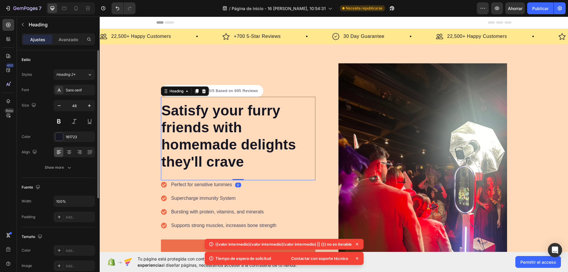
click at [208, 128] on p "Satisfy your furry friends with homemade delights they'll crave" at bounding box center [238, 136] width 153 height 68
click at [244, 163] on p "Satisfy your furry friends with homemade delights they'll crave" at bounding box center [238, 136] width 153 height 68
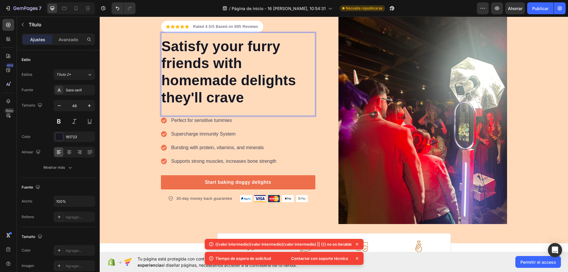
scroll to position [30, 0]
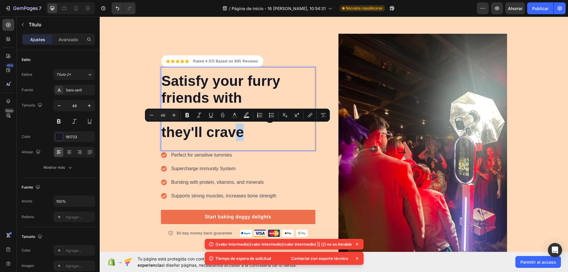
drag, startPoint x: 230, startPoint y: 136, endPoint x: 245, endPoint y: 136, distance: 15.4
click at [245, 136] on p "Satisfy your furry friends with homemade delights they'll crave" at bounding box center [238, 107] width 153 height 68
click at [245, 135] on p "Satisfy your furry friends with homemade delights they'll crave" at bounding box center [238, 107] width 153 height 68
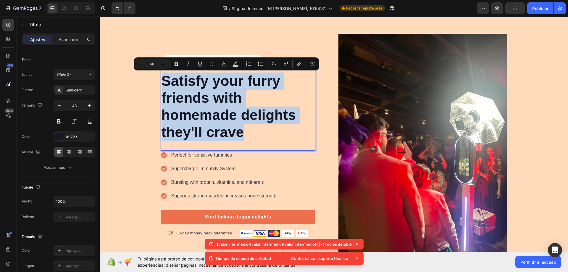
drag, startPoint x: 246, startPoint y: 135, endPoint x: 161, endPoint y: 84, distance: 98.7
click at [162, 84] on p "Satisfy your furry friends with homemade delights they'll crave" at bounding box center [238, 107] width 153 height 68
click at [215, 122] on p "Satisfy your furry friends with homemade delights they'll crave" at bounding box center [238, 107] width 153 height 68
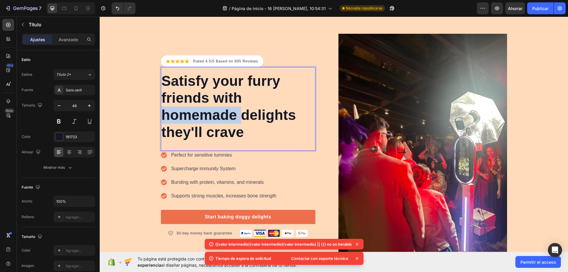
click at [215, 122] on p "Satisfy your furry friends with homemade delights they'll crave" at bounding box center [238, 107] width 153 height 68
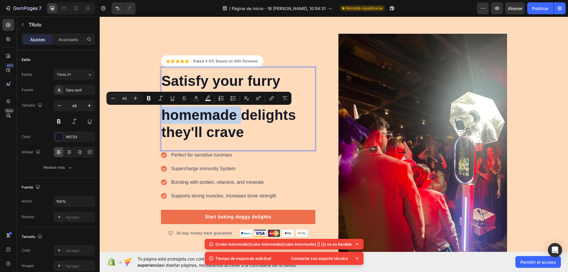
click at [267, 144] on div "Satisfy your furry friends with homemade delights they'll crave Heading 0" at bounding box center [238, 108] width 155 height 83
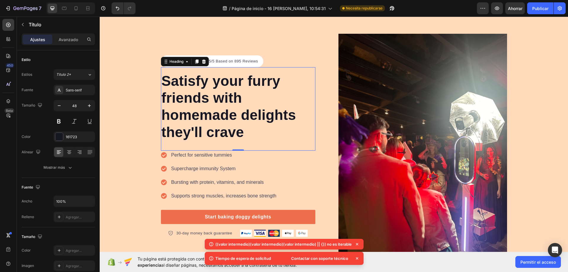
click at [247, 134] on p "Satisfy your furry friends with homemade delights they'll crave" at bounding box center [238, 107] width 153 height 68
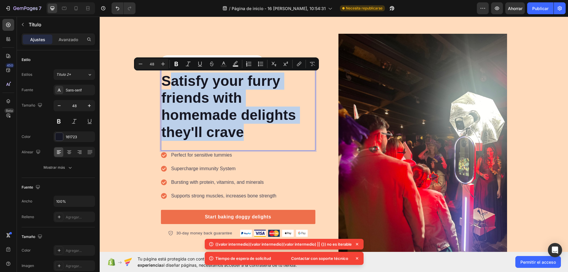
drag, startPoint x: 243, startPoint y: 134, endPoint x: 165, endPoint y: 77, distance: 96.8
click at [165, 77] on p "Satisfy your furry friends with homemade delights they'll crave" at bounding box center [238, 107] width 153 height 68
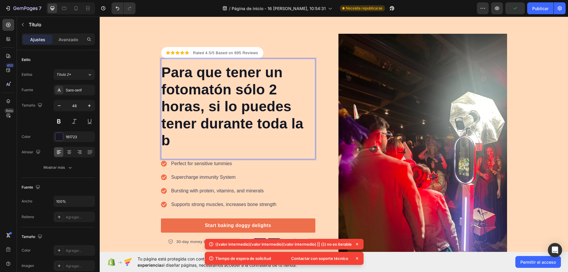
scroll to position [21, 0]
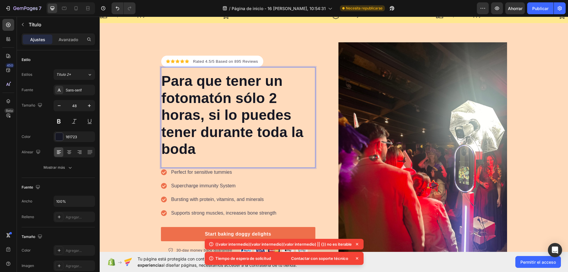
click at [130, 146] on div "Icon Icon Icon Icon Icon Icon List Hoz Rated 4.5/5 Based on 895 Reviews Text bl…" at bounding box center [334, 154] width 469 height 225
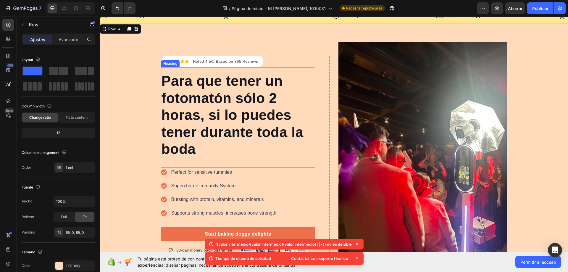
click at [240, 111] on p "Para que tener un fotomatón sólo 2 horas, si lo puedes tener durante toda la bo…" at bounding box center [238, 115] width 153 height 85
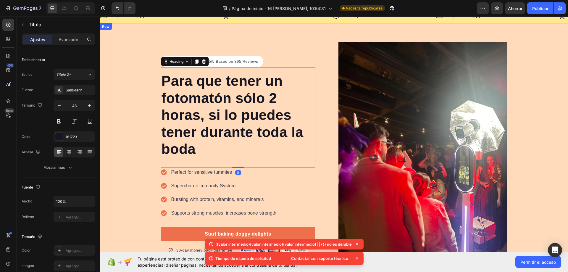
click at [520, 78] on div "Icon Icon Icon Icon Icon Icon List Hoz Rated 4.5/5 Based on 895 Reviews Text bl…" at bounding box center [334, 154] width 469 height 225
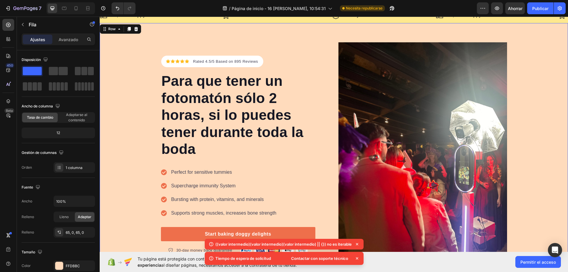
click at [427, 81] on img at bounding box center [423, 154] width 169 height 225
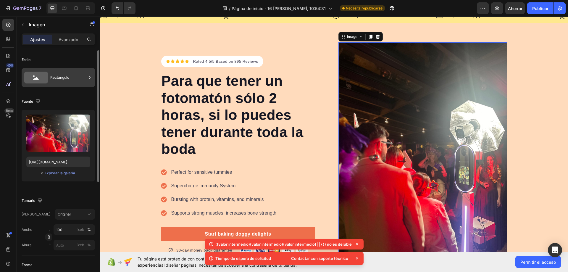
click at [73, 73] on div "Rectángulo" at bounding box center [68, 78] width 36 height 14
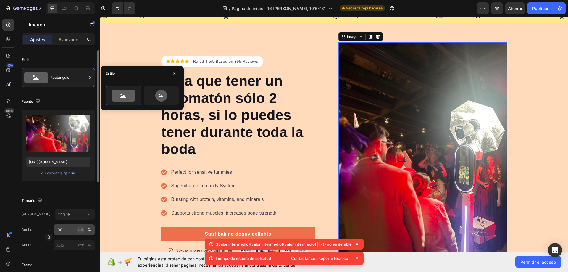
click at [78, 230] on font "píxeles" at bounding box center [81, 229] width 12 height 4
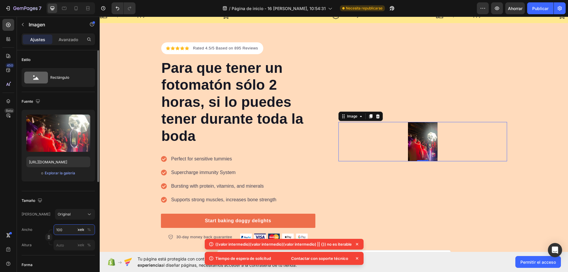
click at [77, 231] on input "100" at bounding box center [74, 229] width 41 height 11
click at [62, 243] on font "Lleno" at bounding box center [60, 244] width 9 height 4
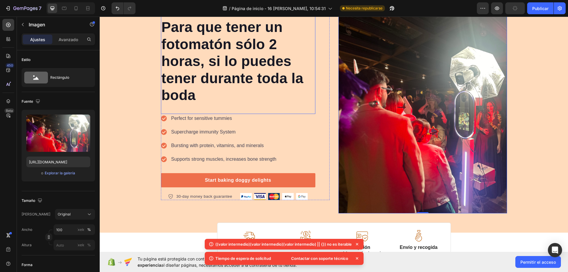
scroll to position [80, 0]
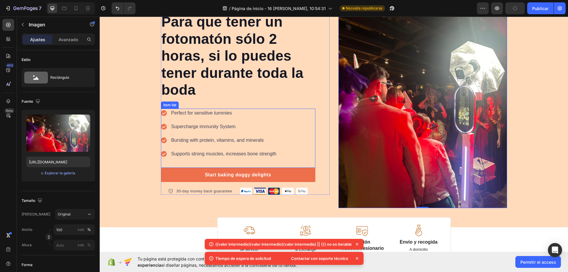
click at [210, 112] on p "Perfect for sensitive tummies" at bounding box center [223, 113] width 105 height 7
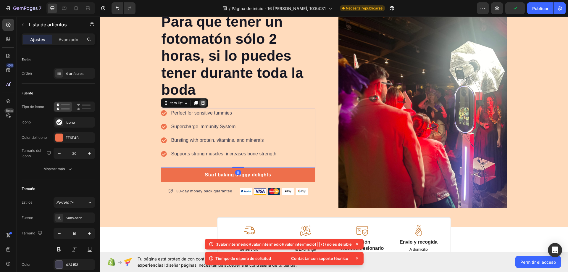
click at [201, 104] on icon at bounding box center [203, 103] width 4 height 4
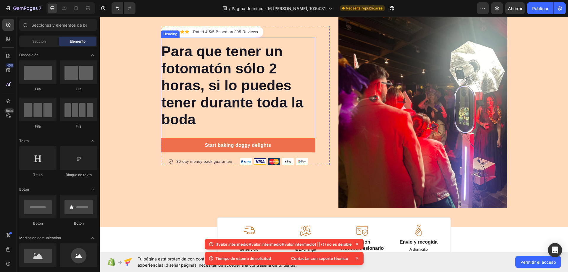
click at [265, 88] on p "Para que tener un fotomatón sólo 2 horas, si lo puedes tener durante toda la bo…" at bounding box center [238, 85] width 153 height 85
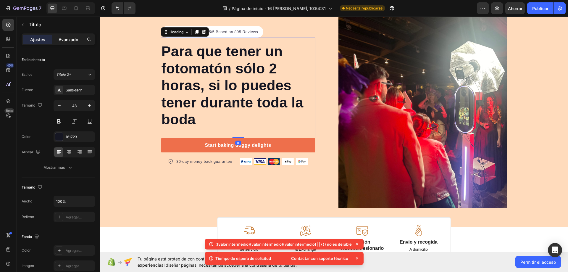
click at [70, 42] on font "Avanzado" at bounding box center [69, 39] width 20 height 5
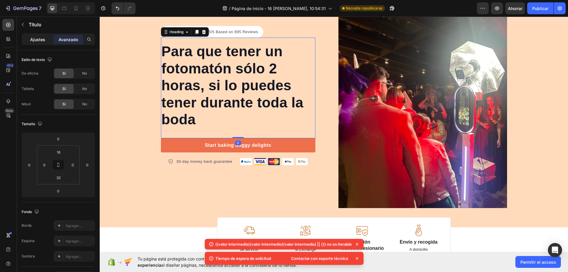
click at [36, 43] on div "Ajustes" at bounding box center [38, 39] width 30 height 9
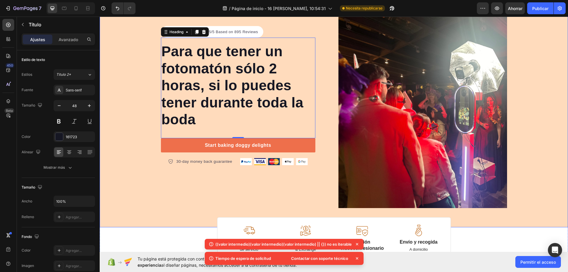
click at [139, 87] on div "Icon Icon Icon Icon Icon Icon List Hoz Rated 4.5/5 Based on 895 Reviews Text bl…" at bounding box center [334, 95] width 469 height 225
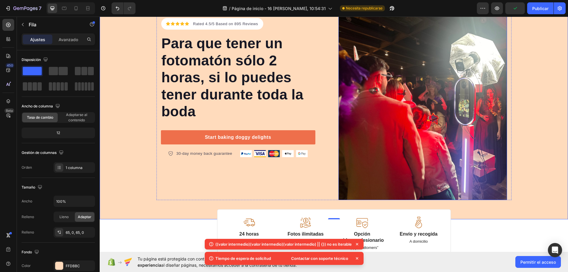
scroll to position [89, 0]
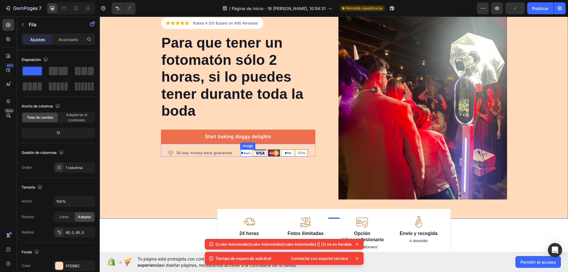
click at [300, 153] on img at bounding box center [273, 152] width 67 height 7
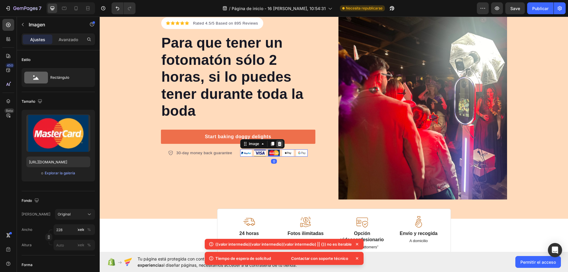
click at [277, 145] on icon at bounding box center [279, 143] width 5 height 5
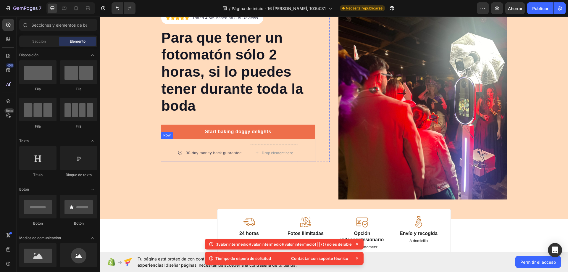
scroll to position [83, 0]
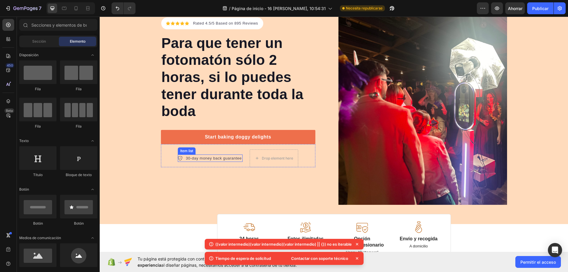
click at [245, 152] on div "30-day money back guarantee Item list Drop element here Row" at bounding box center [238, 155] width 155 height 23
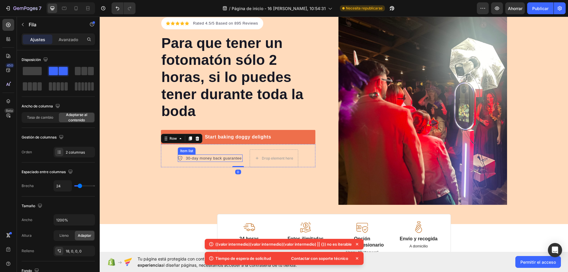
click at [231, 157] on p "30-day money back guarantee" at bounding box center [214, 158] width 56 height 6
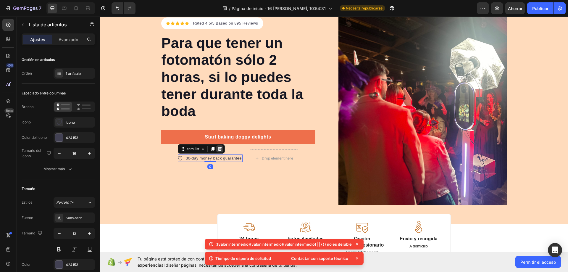
click at [221, 149] on div at bounding box center [219, 148] width 7 height 7
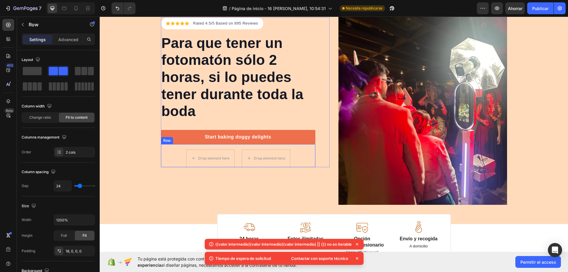
click at [179, 163] on div "Drop element here Drop element here Row" at bounding box center [238, 155] width 155 height 23
click at [198, 139] on div at bounding box center [197, 138] width 7 height 7
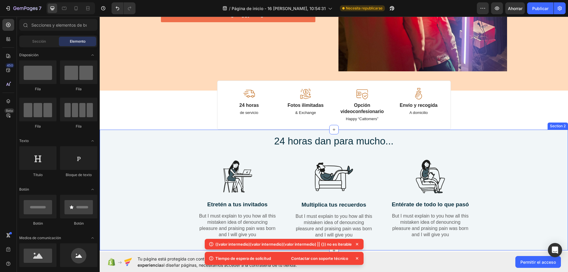
scroll to position [326, 0]
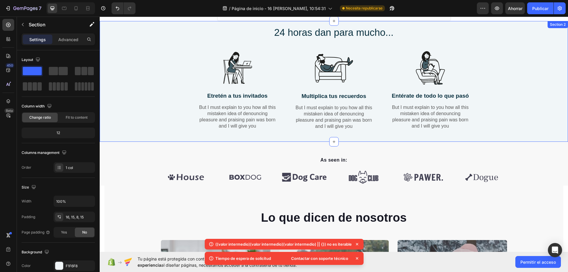
click at [158, 96] on div "24 horas dan para mucho... Heading Row Image Etretén a tus invitados Text Block…" at bounding box center [334, 83] width 460 height 114
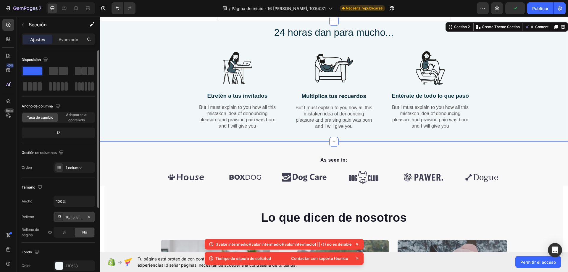
click at [70, 220] on div "16, 15, 8, 15" at bounding box center [74, 217] width 41 height 11
click at [69, 231] on div "Sí" at bounding box center [64, 232] width 20 height 9
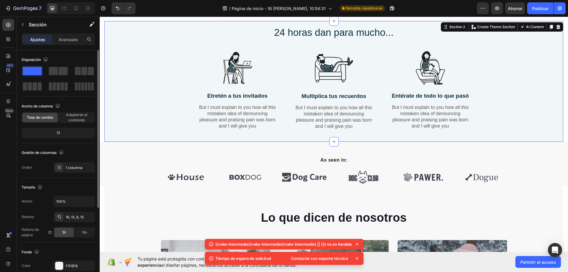
click at [69, 232] on div "Sí" at bounding box center [64, 232] width 20 height 9
click at [85, 232] on font "No" at bounding box center [84, 232] width 5 height 4
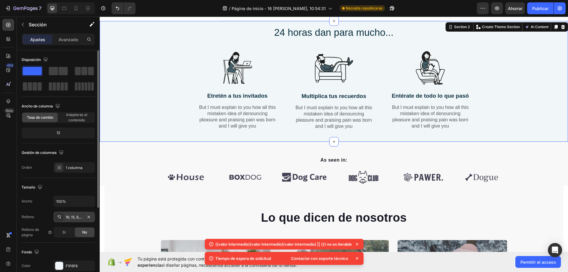
click at [83, 213] on div "16, 15, 8, 15" at bounding box center [74, 217] width 41 height 11
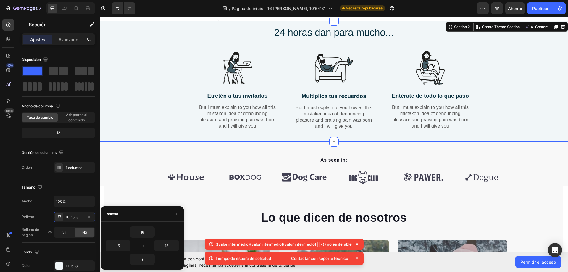
click at [146, 251] on div "16 15 15 8" at bounding box center [142, 245] width 73 height 38
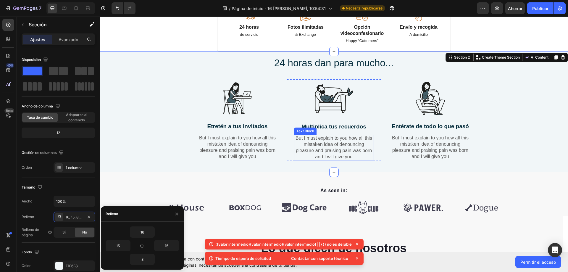
scroll to position [266, 0]
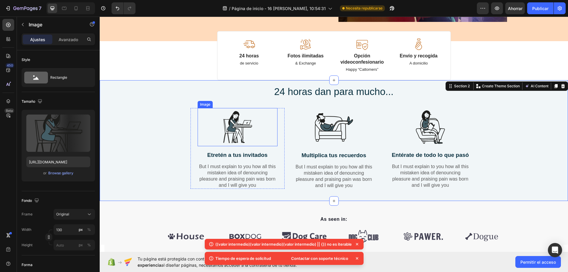
click at [265, 143] on div at bounding box center [238, 127] width 80 height 38
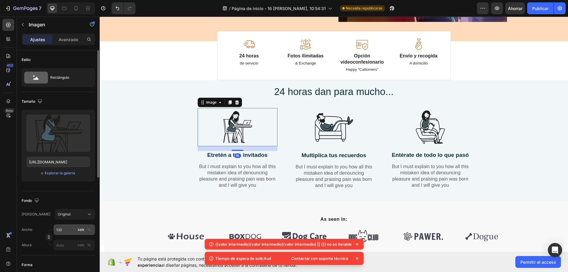
click at [83, 231] on font "píxeles" at bounding box center [81, 229] width 12 height 4
click at [83, 213] on div "Original" at bounding box center [72, 214] width 28 height 5
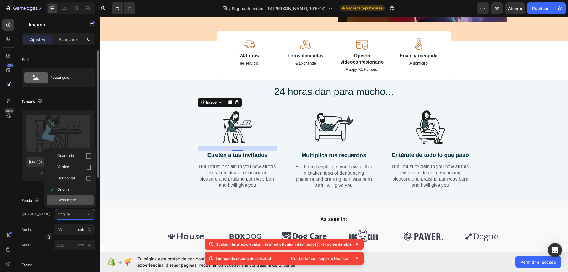
click at [76, 200] on div "Costumbre" at bounding box center [74, 199] width 34 height 5
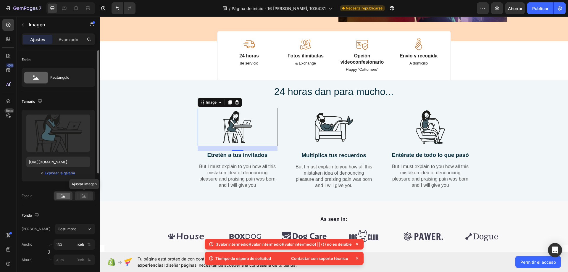
click at [83, 197] on icon at bounding box center [84, 196] width 4 height 2
drag, startPoint x: 58, startPoint y: 197, endPoint x: 70, endPoint y: 211, distance: 19.0
click at [59, 197] on rect at bounding box center [64, 196] width 14 height 7
click at [76, 231] on div "Costumbre" at bounding box center [72, 228] width 28 height 5
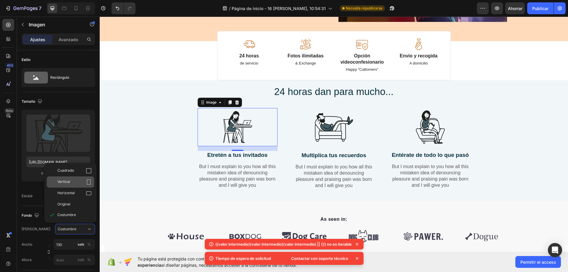
click at [78, 181] on div "Vertical" at bounding box center [74, 182] width 34 height 6
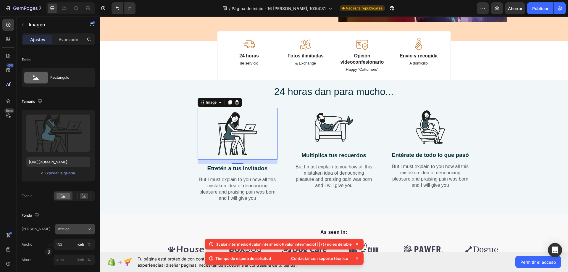
click at [78, 229] on div "Vertical" at bounding box center [72, 228] width 28 height 5
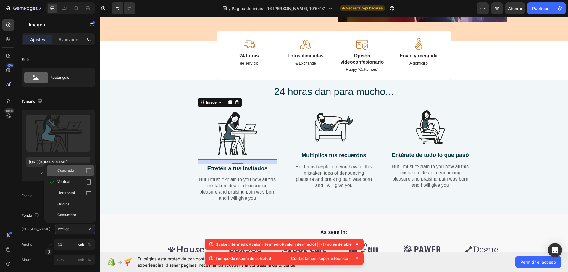
click at [80, 172] on div "Cuadrado" at bounding box center [74, 171] width 34 height 6
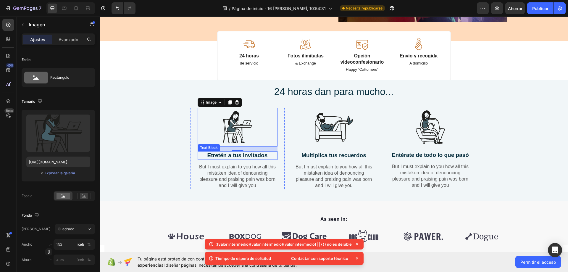
click at [198, 164] on div "But I must explain to you how all this mistaken idea of denouncing pleasure and…" at bounding box center [238, 176] width 80 height 26
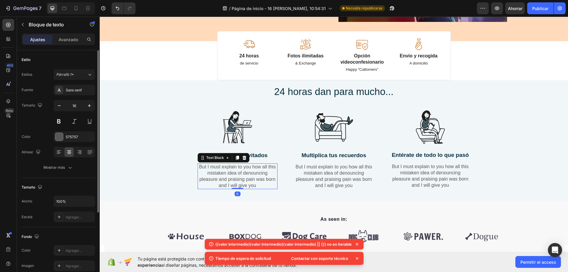
click at [67, 208] on div "Ancho 100% Escala Agregar..." at bounding box center [58, 209] width 73 height 27
click at [76, 203] on input "100%" at bounding box center [74, 201] width 41 height 11
click at [89, 202] on icon "button" at bounding box center [89, 201] width 6 height 6
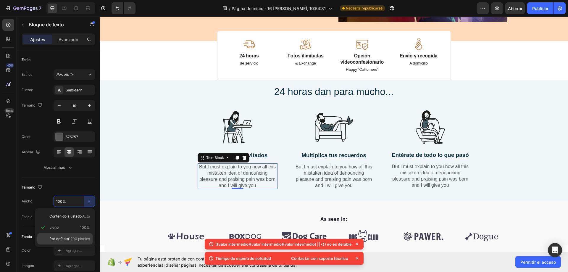
click at [74, 240] on font "1200 píxeles" at bounding box center [79, 239] width 21 height 4
type input "1200"
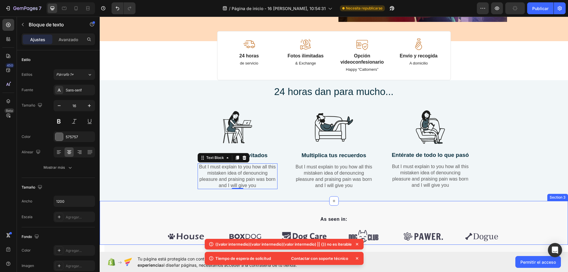
click at [266, 206] on div "As seen in: Text block Image Image Image Image Image Image Carousel Row Section…" at bounding box center [334, 223] width 469 height 44
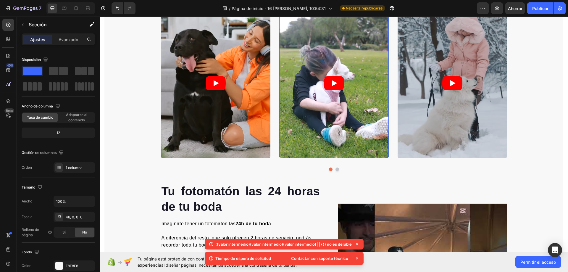
scroll to position [562, 0]
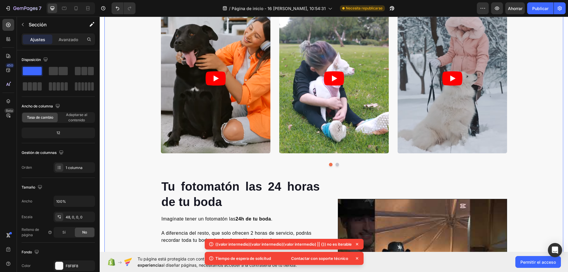
click at [145, 99] on div "Lo que dicen de nosotros Heading Video Video Video Drop element here Video Caro…" at bounding box center [333, 180] width 459 height 417
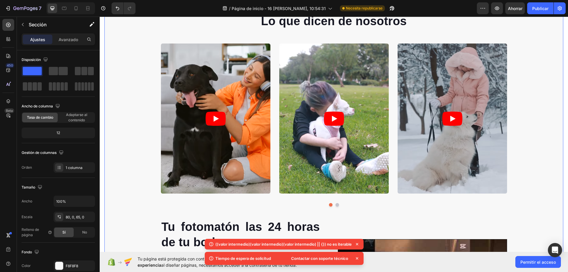
scroll to position [503, 0]
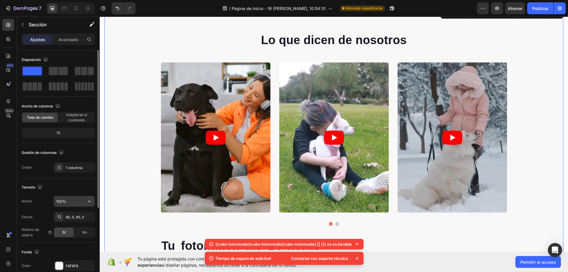
click at [82, 204] on input "100%" at bounding box center [74, 201] width 41 height 11
click at [94, 202] on button "button" at bounding box center [89, 201] width 11 height 11
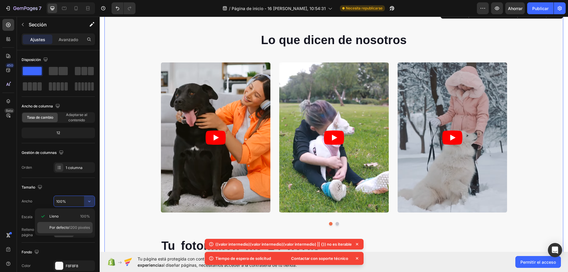
click at [64, 223] on div "Por defecto 1200 píxeles" at bounding box center [64, 227] width 55 height 11
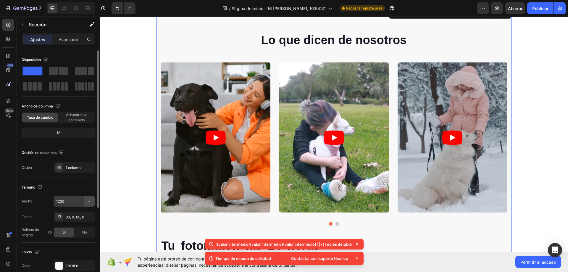
click at [85, 205] on button "button" at bounding box center [89, 201] width 11 height 11
click at [70, 202] on input "1200" at bounding box center [74, 201] width 41 height 11
click at [90, 197] on button "button" at bounding box center [89, 201] width 11 height 11
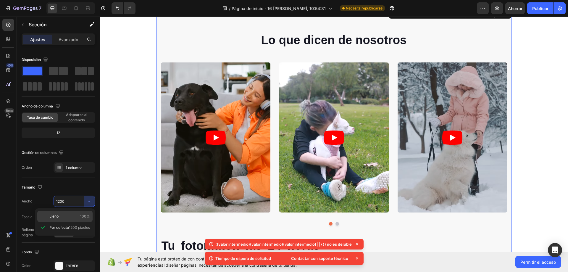
click at [82, 212] on div "Lleno 100%" at bounding box center [64, 216] width 55 height 11
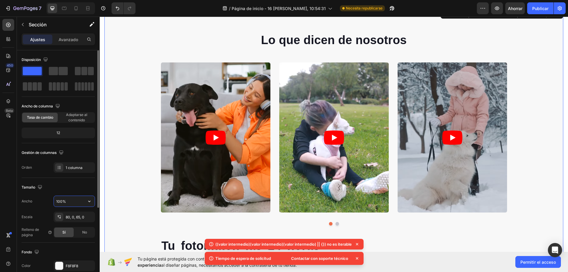
click at [74, 203] on input "100%" at bounding box center [74, 201] width 41 height 11
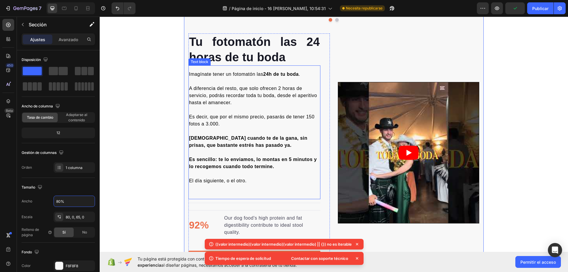
scroll to position [710, 0]
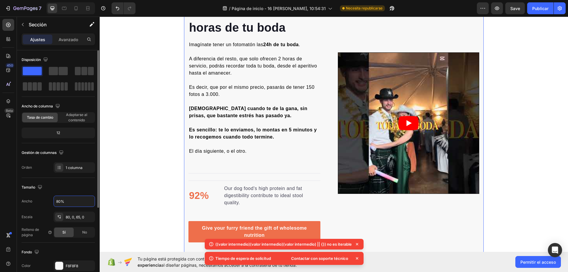
drag, startPoint x: 67, startPoint y: 201, endPoint x: 42, endPoint y: 196, distance: 25.7
click at [37, 201] on div "Ancho 80%" at bounding box center [58, 201] width 73 height 11
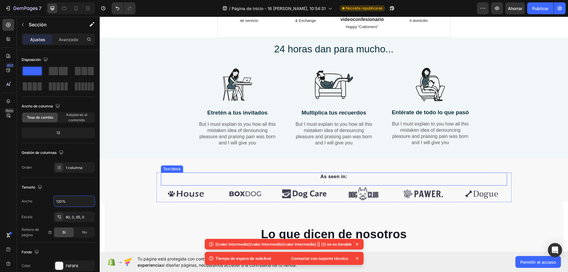
scroll to position [339, 0]
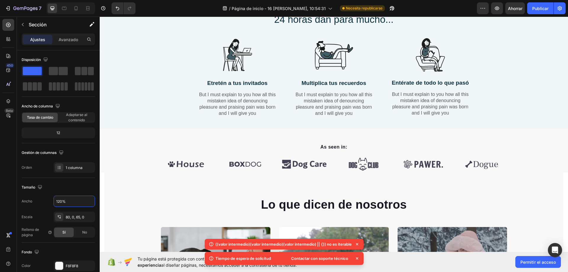
type input "120%"
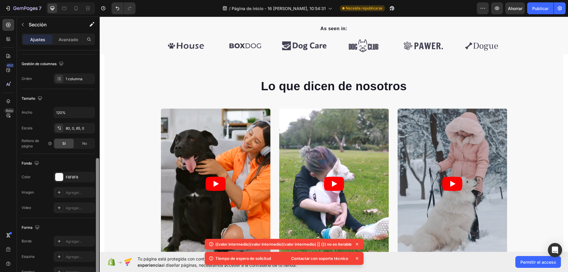
scroll to position [118, 0]
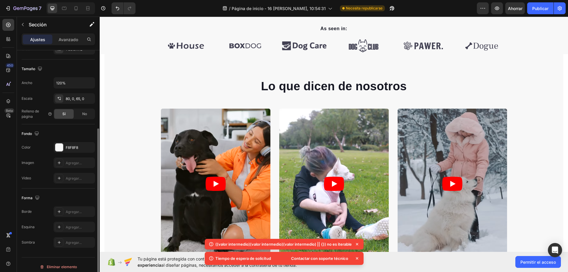
click at [176, 156] on article at bounding box center [216, 184] width 110 height 150
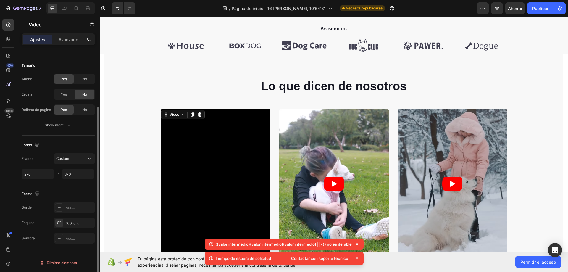
scroll to position [0, 0]
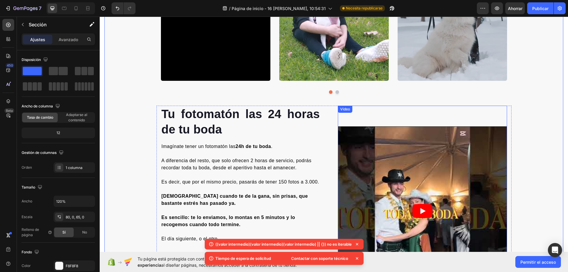
scroll to position [635, 0]
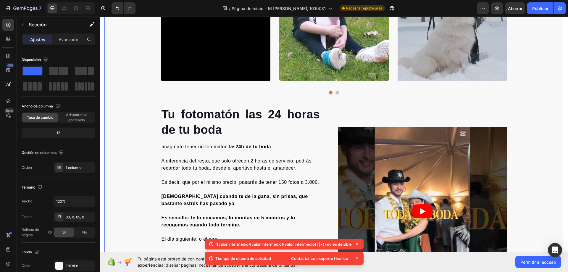
click at [536, 104] on div "Lo que dicen de nosotros Heading Video Video Video Drop element here Video Caro…" at bounding box center [333, 108] width 459 height 417
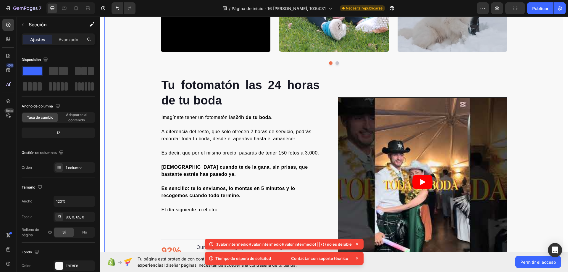
scroll to position [664, 0]
click at [84, 111] on div "Ancho de columna Tasa de cambio Adaptarse al contenido" at bounding box center [58, 112] width 73 height 21
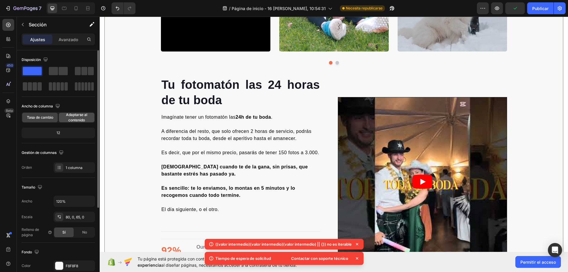
click at [84, 112] on font "Adaptarse al contenido" at bounding box center [76, 117] width 21 height 10
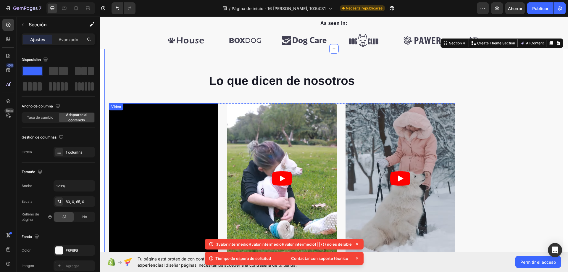
scroll to position [457, 0]
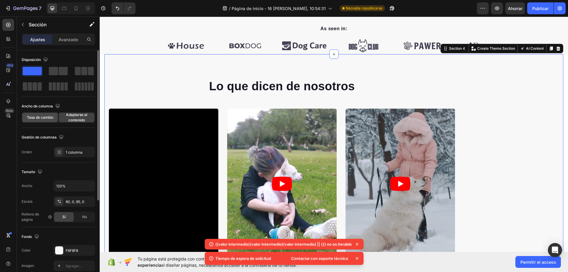
click at [47, 118] on font "Tasa de cambio" at bounding box center [40, 117] width 26 height 4
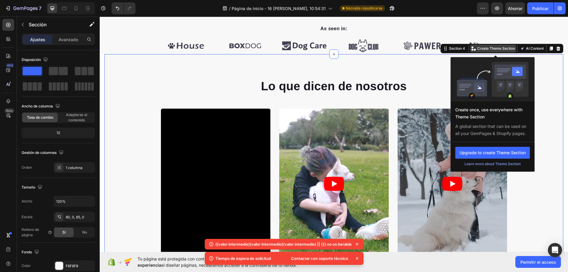
click at [477, 50] on p "Create Theme Section" at bounding box center [496, 48] width 38 height 5
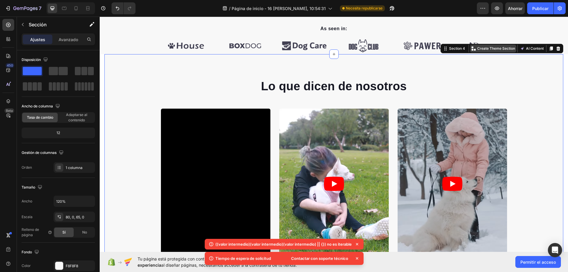
click at [485, 48] on p "Create Theme Section" at bounding box center [496, 48] width 38 height 5
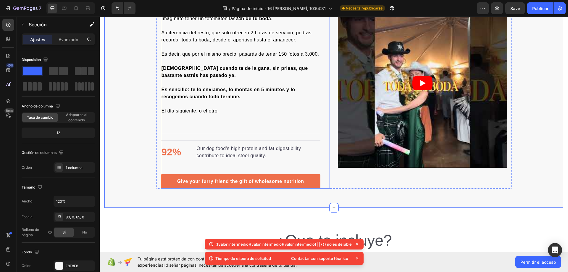
scroll to position [812, 0]
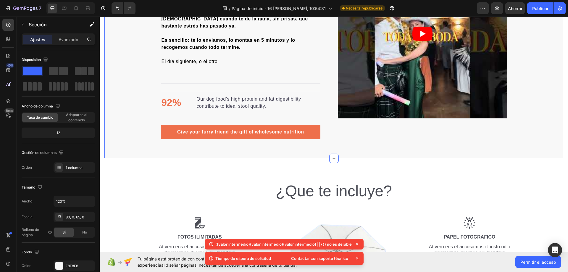
click at [9, 55] on icon at bounding box center [8, 56] width 4 height 4
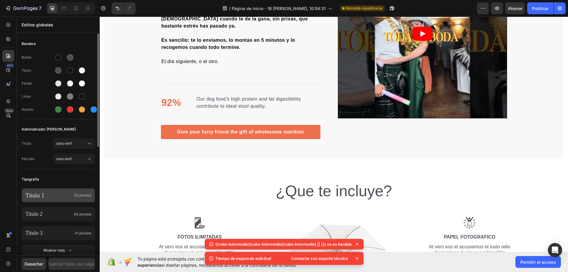
scroll to position [59, 0]
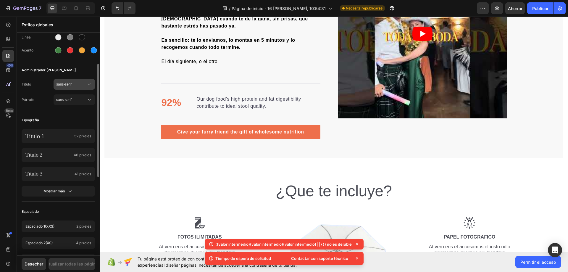
click at [86, 81] on button "sans-serif" at bounding box center [74, 84] width 41 height 11
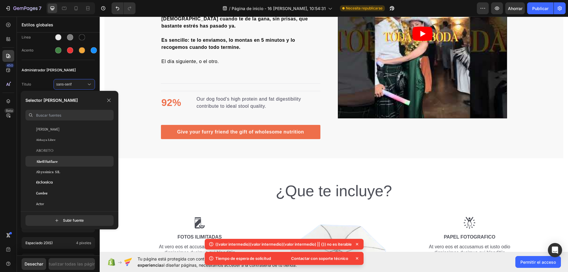
click at [83, 158] on div "Abril Fatface" at bounding box center [69, 161] width 88 height 11
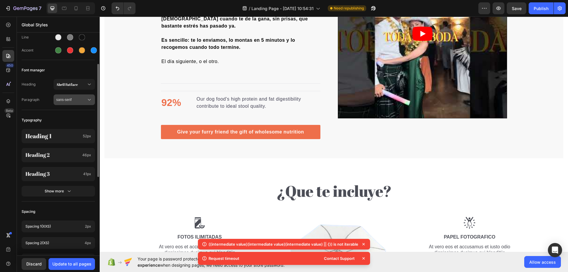
click at [73, 99] on span "sans-serif" at bounding box center [71, 99] width 30 height 5
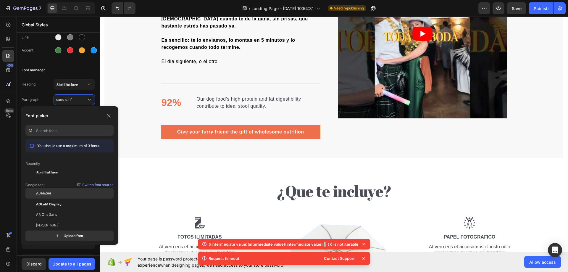
click at [65, 195] on div "ABeeZee" at bounding box center [75, 193] width 78 height 5
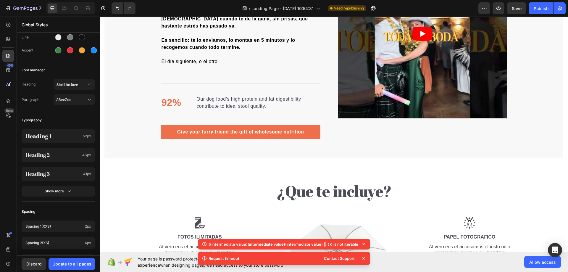
scroll to position [819, 0]
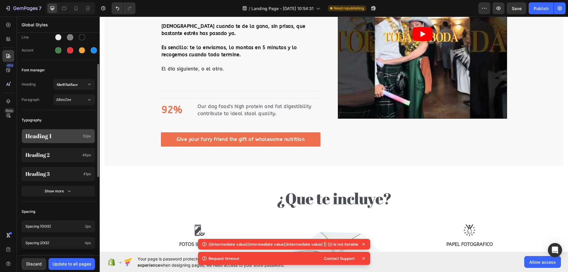
click at [68, 139] on p "Heading 1" at bounding box center [52, 136] width 55 height 8
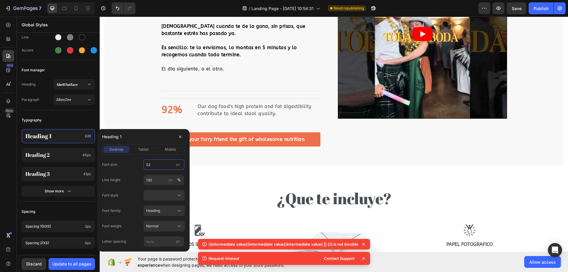
click at [163, 161] on input "52" at bounding box center [164, 164] width 41 height 11
click at [154, 164] on input "52" at bounding box center [164, 164] width 41 height 11
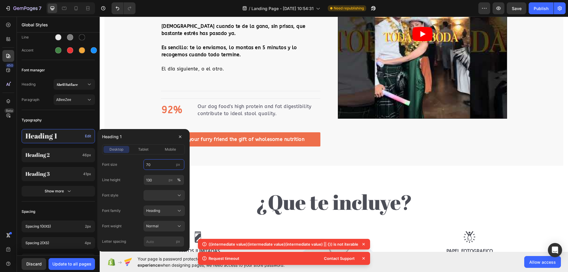
type input "70"
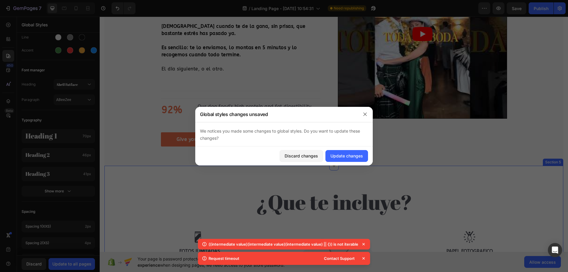
click at [367, 117] on button "button" at bounding box center [365, 114] width 9 height 9
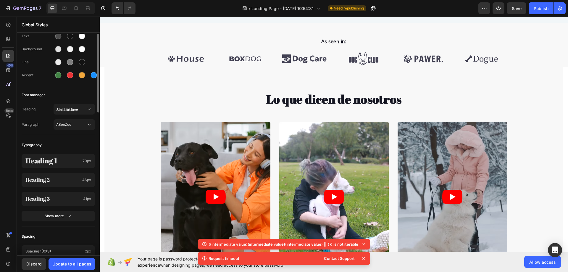
scroll to position [0, 0]
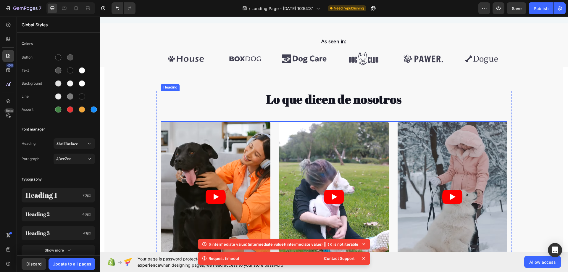
click at [205, 91] on h2 "Lo que dicen de nosotros" at bounding box center [334, 99] width 346 height 17
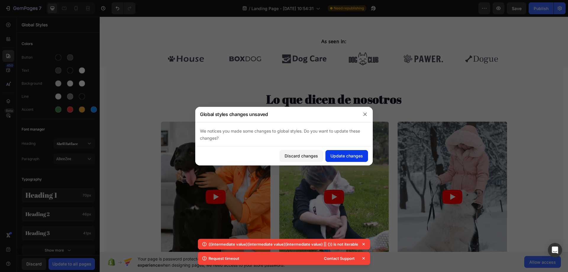
click at [353, 155] on div "Update changes" at bounding box center [347, 156] width 33 height 6
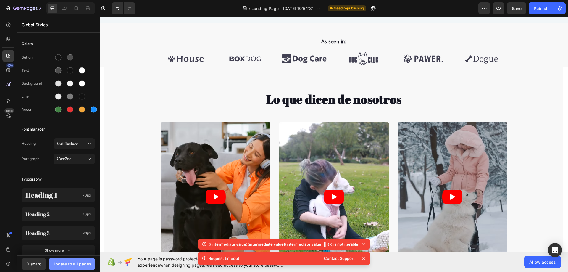
click at [85, 262] on div "Update to all pages" at bounding box center [71, 264] width 39 height 6
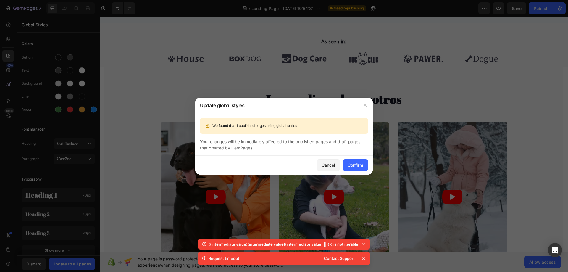
click at [344, 155] on div "Your changes will be immediately affected to the published pages and draft page…" at bounding box center [284, 145] width 178 height 22
click at [358, 164] on div "Confirm" at bounding box center [355, 165] width 15 height 6
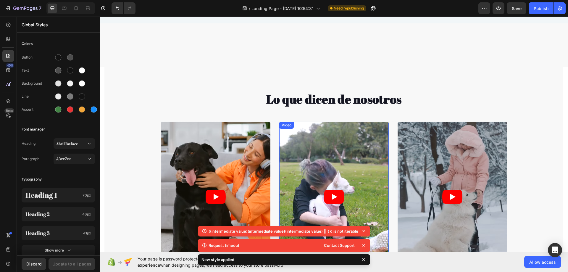
scroll to position [592, 0]
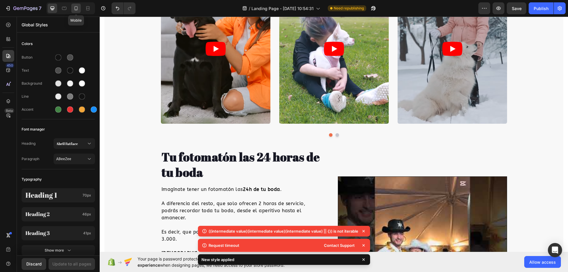
click at [78, 9] on icon at bounding box center [76, 8] width 3 height 4
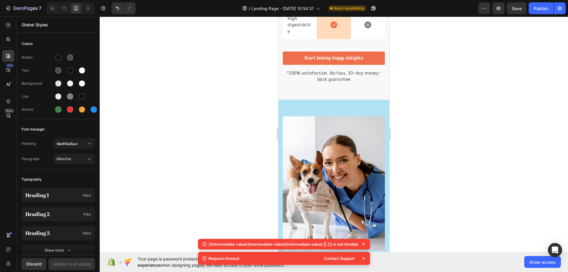
scroll to position [1983, 0]
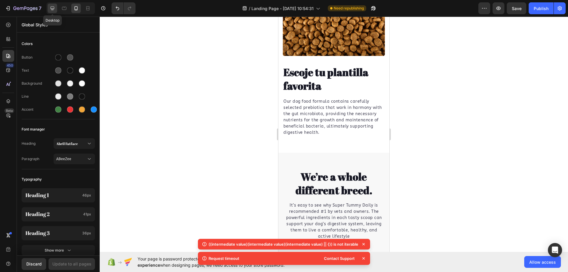
click at [55, 8] on icon at bounding box center [52, 8] width 6 height 6
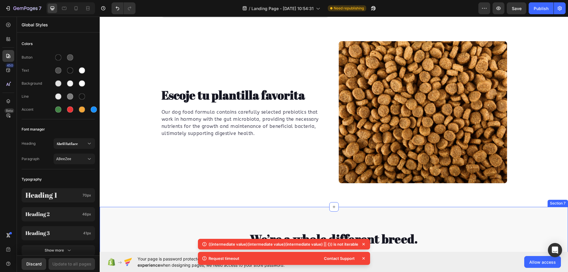
scroll to position [1530, 0]
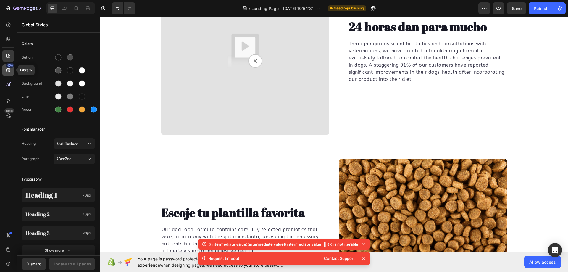
click at [9, 68] on icon at bounding box center [8, 70] width 6 height 6
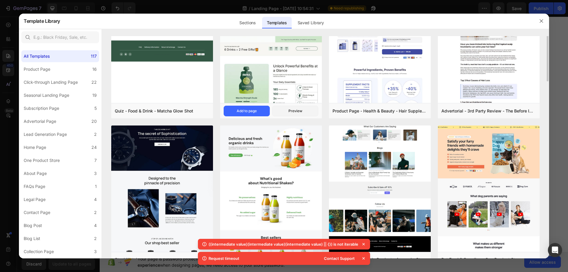
scroll to position [0, 0]
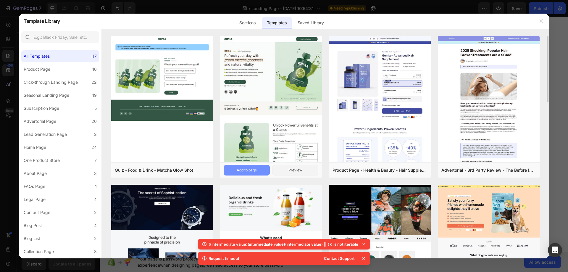
click at [246, 168] on div "Add to page" at bounding box center [247, 170] width 20 height 5
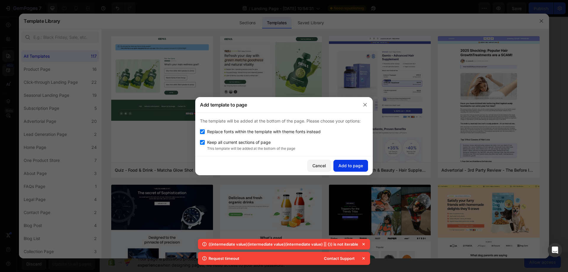
drag, startPoint x: 352, startPoint y: 166, endPoint x: 361, endPoint y: 166, distance: 9.2
click at [352, 166] on div "Add to page" at bounding box center [351, 166] width 25 height 6
click at [267, 134] on span "Replace fonts within the template with theme fonts instead" at bounding box center [264, 131] width 114 height 7
checkbox input "false"
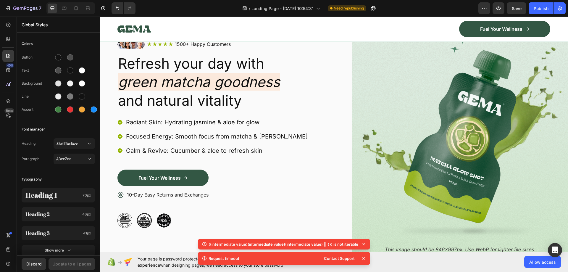
scroll to position [3300, 0]
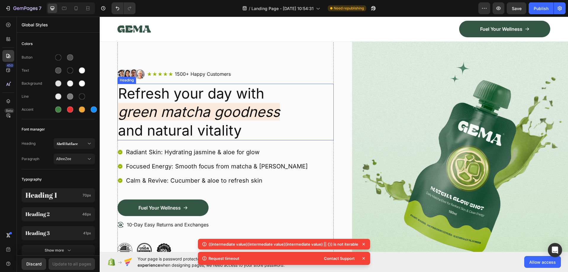
click at [221, 97] on h2 "Refresh your day with green matcha goodness and natural vitality" at bounding box center [226, 112] width 216 height 57
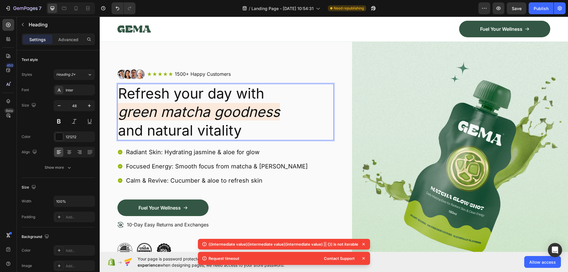
click at [259, 96] on p "Refresh your day with green matcha goodness and natural vitality" at bounding box center [225, 111] width 215 height 55
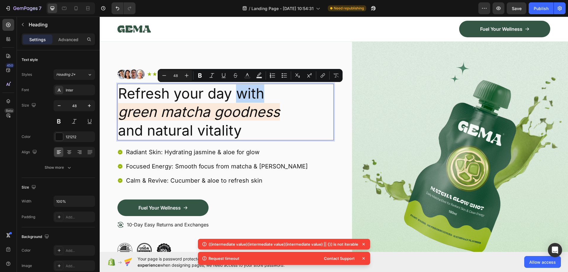
click at [266, 95] on p "Refresh your day with green matcha goodness and natural vitality" at bounding box center [225, 111] width 215 height 55
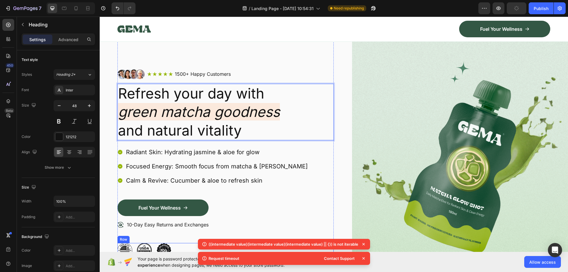
scroll to position [3419, 0]
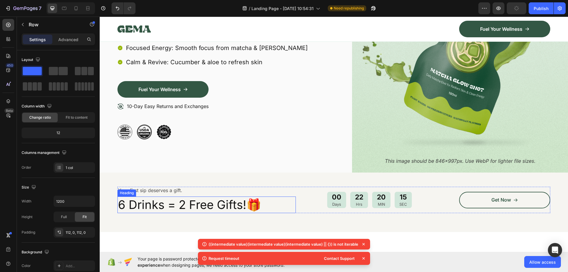
click at [313, 155] on div "Image Icon Icon Icon Icon Icon Icon List 1500+ Happy Customers Text Block Row R…" at bounding box center [226, 45] width 216 height 255
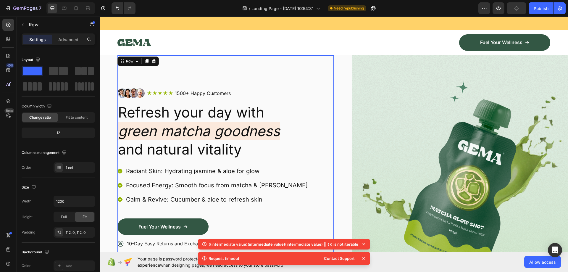
scroll to position [3235, 0]
click at [230, 51] on div at bounding box center [224, 43] width 212 height 16
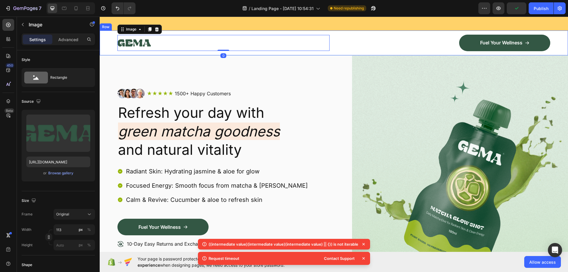
click at [288, 114] on div "Image Icon Icon Icon Icon Icon Icon List 1500+ Happy Customers Text Block Row R…" at bounding box center [226, 183] width 216 height 255
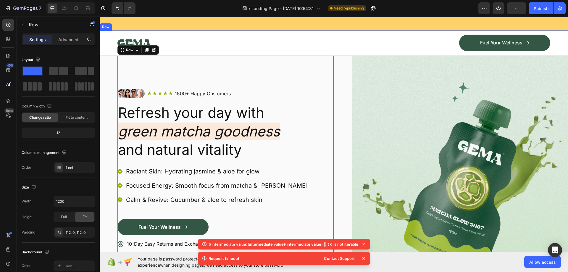
click at [112, 55] on div "Image Fuel Your Wellness Button Row Row" at bounding box center [334, 42] width 469 height 25
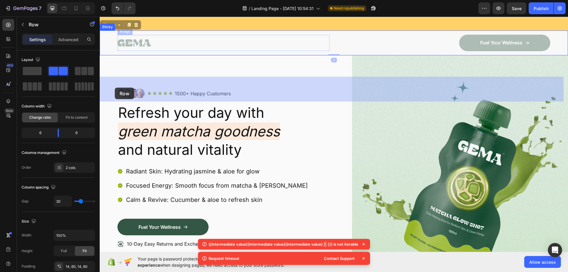
drag, startPoint x: 104, startPoint y: 73, endPoint x: 115, endPoint y: 90, distance: 20.4
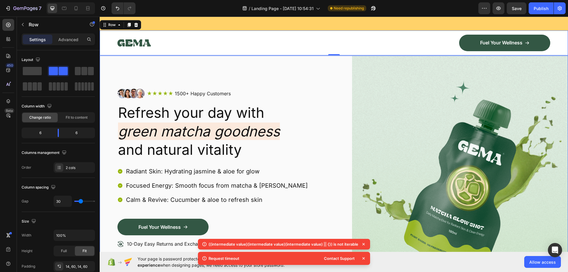
click at [112, 121] on div "Image Icon Icon Icon Icon Icon Icon List 1500+ Happy Customers Text Block Row R…" at bounding box center [334, 183] width 469 height 255
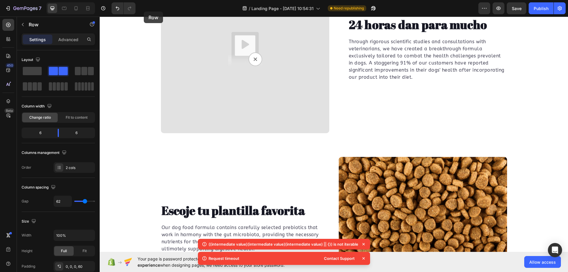
scroll to position [1331, 0]
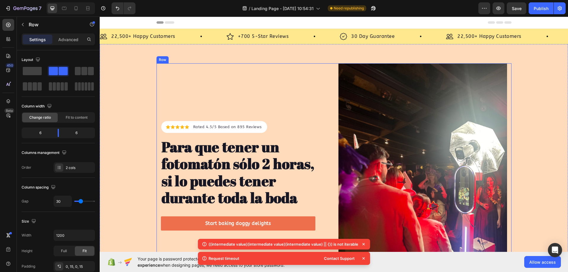
click at [253, 72] on div "Icon Icon Icon Icon Icon Icon List Hoz Rated 4.5/5 Based on 895 Reviews Text bl…" at bounding box center [245, 175] width 169 height 225
click at [132, 57] on div "Icon Icon Icon Icon Icon Icon List Hoz Rated 4.5/5 Based on 895 Reviews Text bl…" at bounding box center [334, 175] width 469 height 263
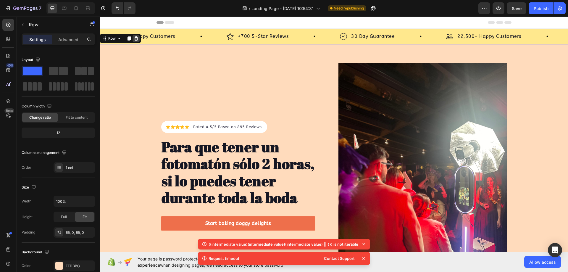
click at [137, 39] on icon at bounding box center [136, 38] width 4 height 4
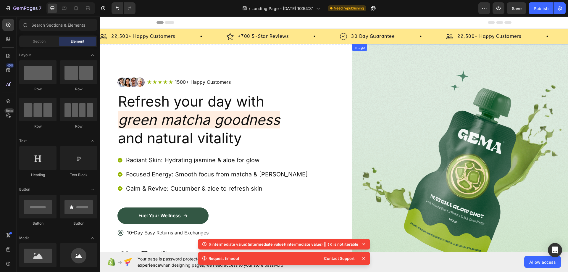
click at [451, 96] on img at bounding box center [460, 171] width 216 height 255
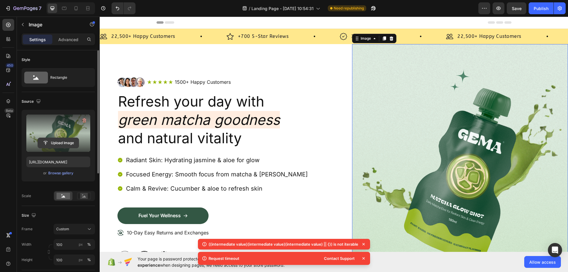
click at [57, 144] on input "file" at bounding box center [58, 143] width 41 height 10
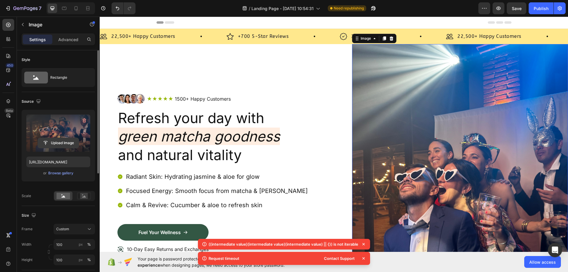
click at [60, 143] on input "file" at bounding box center [58, 143] width 41 height 10
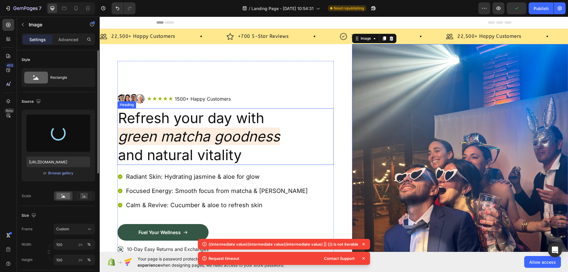
type input "[URL][DOMAIN_NAME]"
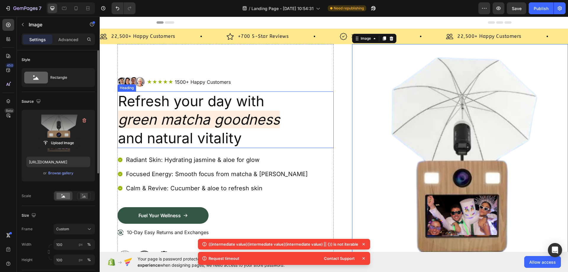
click at [314, 104] on h2 "Refresh your day with green matcha goodness and natural vitality" at bounding box center [226, 119] width 216 height 57
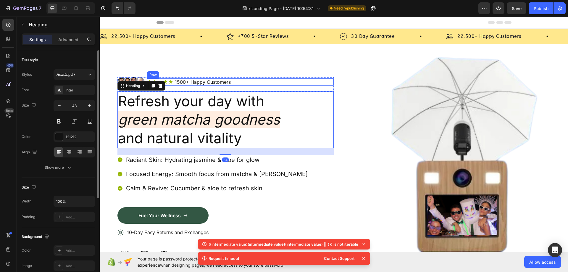
click at [312, 72] on div "Image Icon Icon Icon Icon Icon Icon List 1500+ Happy Customers Text Block Row R…" at bounding box center [226, 171] width 216 height 255
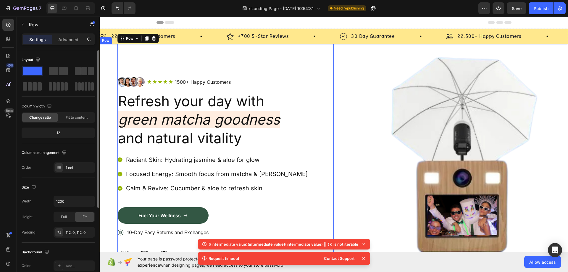
click at [347, 64] on div "Image Icon Icon Icon Icon Icon Icon List 1500+ Happy Customers Text Block Row R…" at bounding box center [334, 171] width 469 height 255
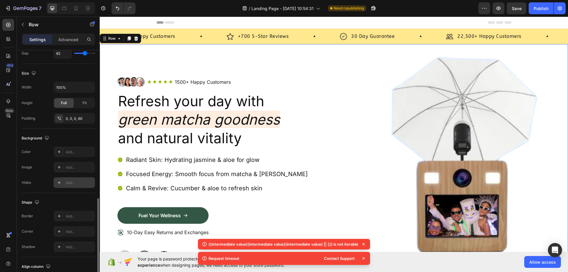
scroll to position [190, 0]
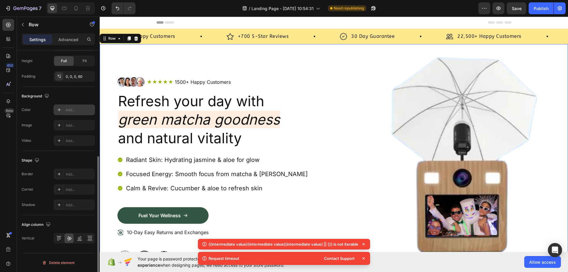
click at [75, 110] on div "Add..." at bounding box center [80, 109] width 28 height 5
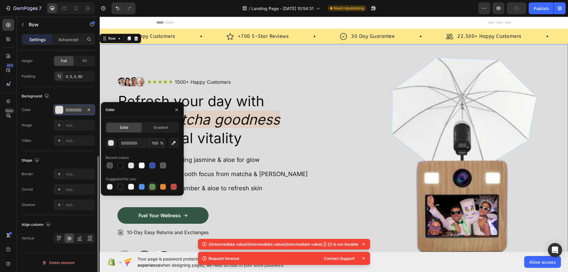
click at [149, 186] on div at bounding box center [152, 187] width 6 height 6
type input "5E8E49"
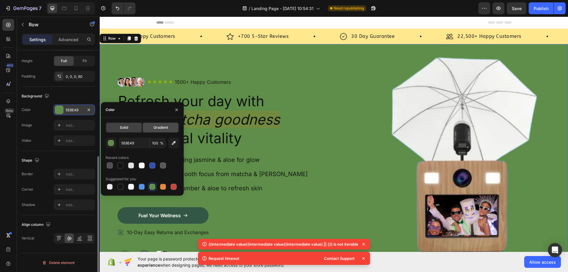
click at [155, 131] on div "Gradient" at bounding box center [161, 127] width 36 height 9
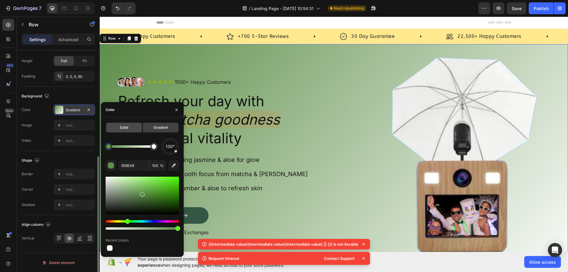
click at [131, 131] on div "Solid" at bounding box center [124, 127] width 36 height 9
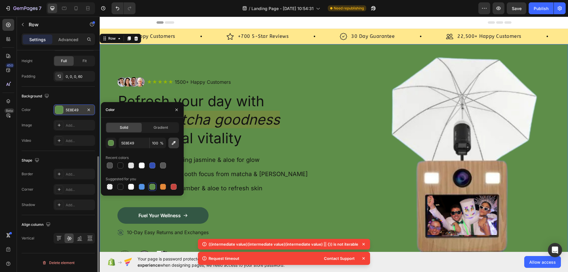
click at [176, 146] on button "button" at bounding box center [173, 143] width 11 height 11
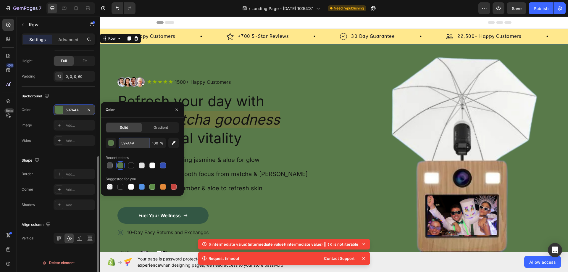
click at [130, 143] on input "597A4A" at bounding box center [134, 143] width 31 height 11
click at [113, 144] on div "button" at bounding box center [111, 143] width 6 height 6
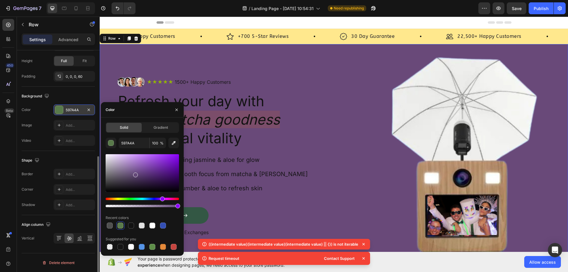
click at [163, 199] on div "Hue" at bounding box center [142, 199] width 73 height 2
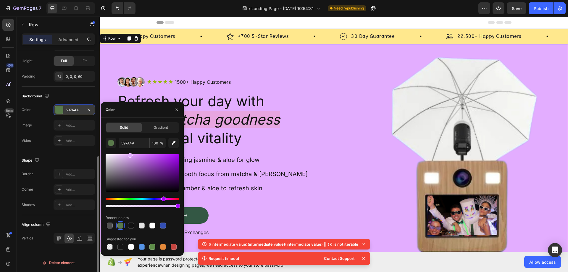
drag, startPoint x: 143, startPoint y: 157, endPoint x: 129, endPoint y: 153, distance: 14.1
click at [129, 154] on div at bounding box center [142, 173] width 73 height 38
drag, startPoint x: 163, startPoint y: 196, endPoint x: 155, endPoint y: 198, distance: 8.3
click at [130, 198] on div at bounding box center [142, 180] width 73 height 55
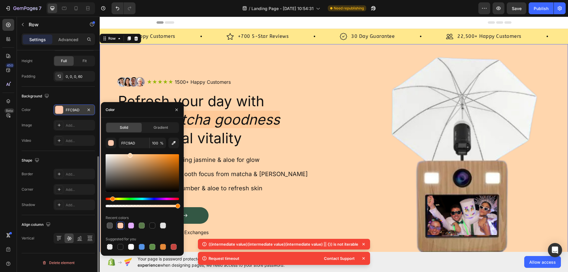
drag, startPoint x: 157, startPoint y: 198, endPoint x: 126, endPoint y: 186, distance: 33.2
click at [115, 199] on div "Hue" at bounding box center [142, 199] width 73 height 2
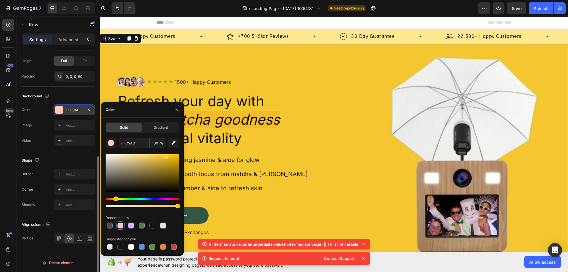
drag, startPoint x: 165, startPoint y: 156, endPoint x: 157, endPoint y: 157, distance: 8.4
click at [158, 157] on div at bounding box center [142, 173] width 73 height 38
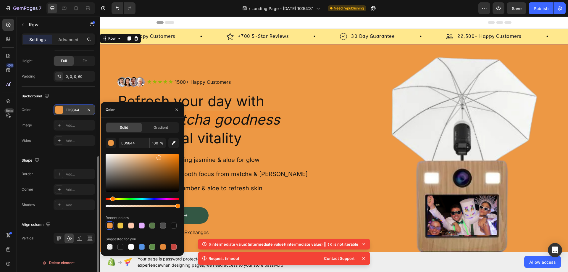
drag, startPoint x: 116, startPoint y: 198, endPoint x: 112, endPoint y: 198, distance: 3.9
click at [112, 198] on div "Hue" at bounding box center [112, 199] width 5 height 5
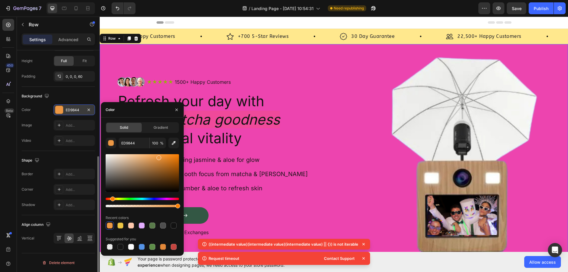
click at [172, 200] on div "Hue" at bounding box center [142, 199] width 73 height 2
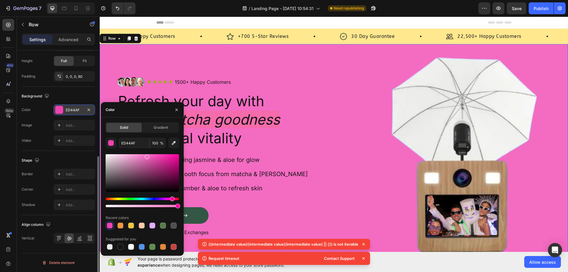
drag, startPoint x: 179, startPoint y: 177, endPoint x: 153, endPoint y: 168, distance: 27.5
click at [148, 157] on div at bounding box center [142, 173] width 73 height 38
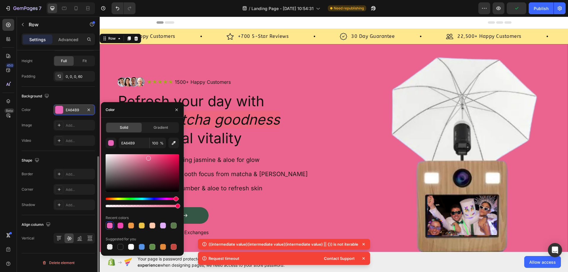
drag, startPoint x: 172, startPoint y: 197, endPoint x: 178, endPoint y: 206, distance: 10.8
click at [176, 198] on div "Hue" at bounding box center [176, 199] width 5 height 5
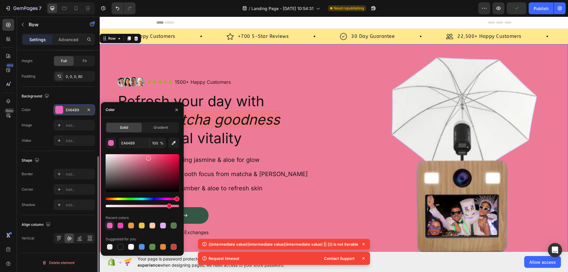
drag, startPoint x: 175, startPoint y: 206, endPoint x: 168, endPoint y: 207, distance: 6.9
click at [168, 207] on div at bounding box center [169, 206] width 5 height 5
type input "EA6486"
type input "85"
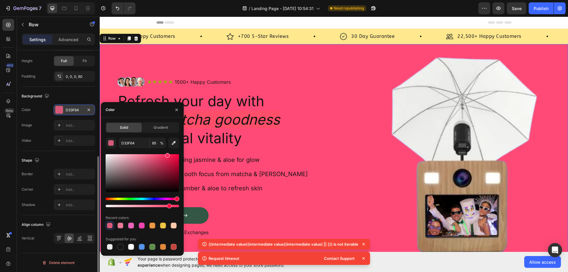
drag, startPoint x: 157, startPoint y: 162, endPoint x: 173, endPoint y: 189, distance: 31.2
click at [167, 161] on div at bounding box center [142, 173] width 73 height 38
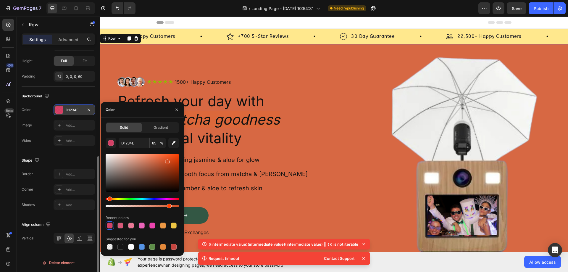
type input "D14E23"
drag, startPoint x: 175, startPoint y: 199, endPoint x: 145, endPoint y: 194, distance: 30.1
click at [111, 199] on div "Hue" at bounding box center [109, 199] width 5 height 5
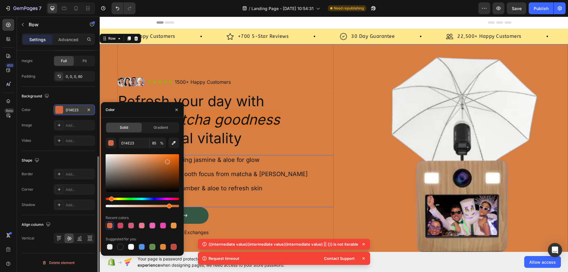
click at [317, 156] on div "Radiant Skin: Hydrating jasmine & aloe for glow Focused Energy: Smooth focus fr…" at bounding box center [226, 181] width 216 height 52
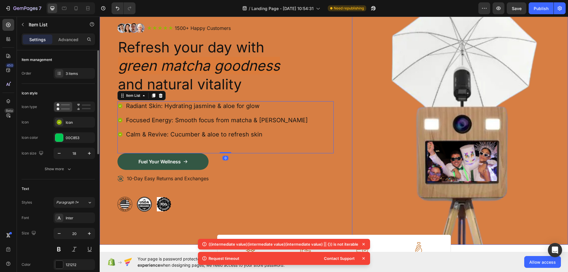
scroll to position [0, 0]
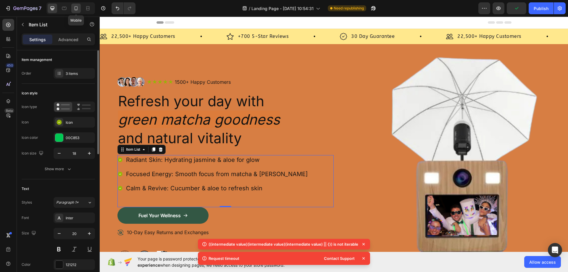
click at [80, 7] on div at bounding box center [75, 8] width 9 height 9
type input "16"
type input "14"
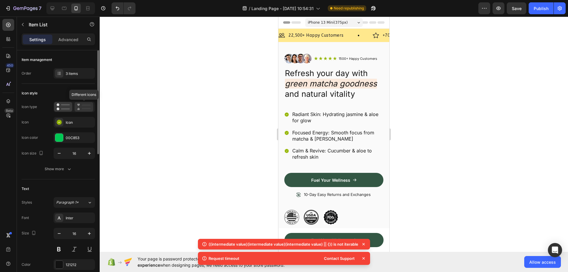
click at [79, 111] on div at bounding box center [84, 106] width 19 height 9
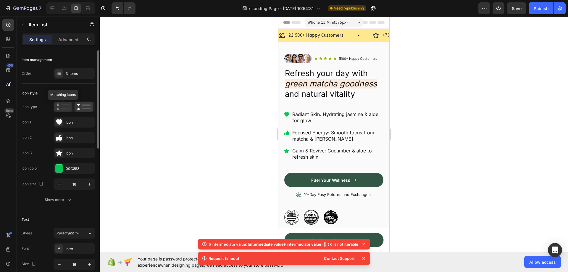
click at [64, 110] on div at bounding box center [63, 106] width 18 height 9
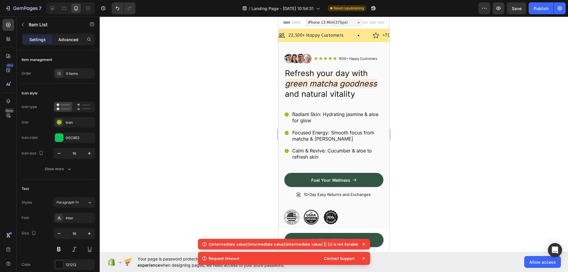
click at [66, 36] on p "Advanced" at bounding box center [68, 39] width 20 height 6
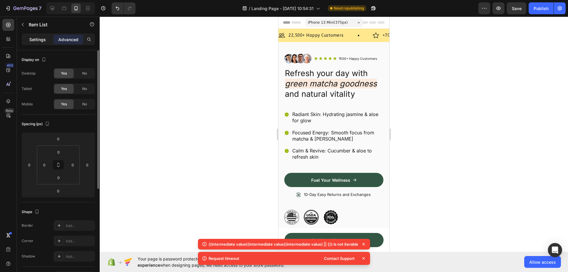
click at [41, 38] on p "Settings" at bounding box center [37, 39] width 17 height 6
type input "8"
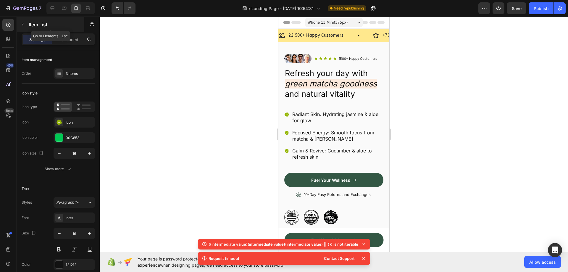
click at [22, 27] on button "button" at bounding box center [22, 24] width 9 height 9
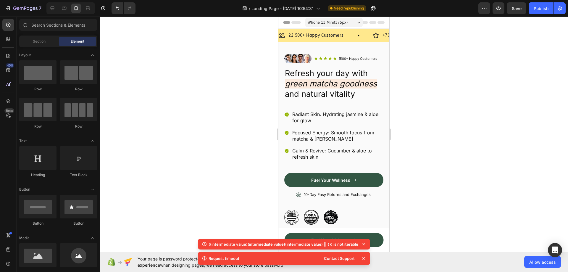
click at [58, 40] on div "Section Element" at bounding box center [58, 42] width 78 height 12
click at [53, 41] on div "Section" at bounding box center [38, 41] width 37 height 9
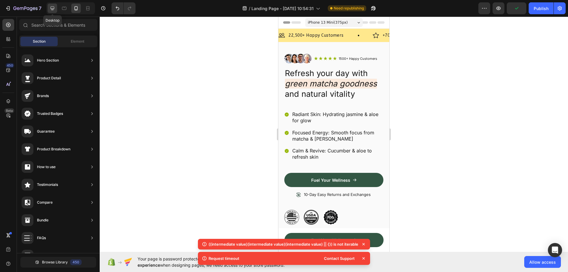
click at [52, 11] on icon at bounding box center [52, 8] width 6 height 6
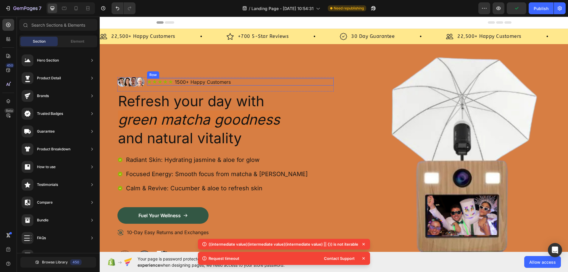
click at [305, 65] on div "Image Icon Icon Icon Icon Icon Icon List 1500+ Happy Customers Text Block Row R…" at bounding box center [226, 171] width 216 height 255
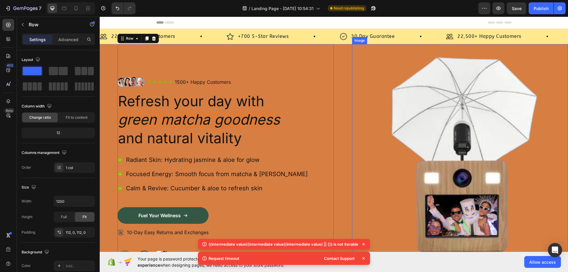
scroll to position [148, 0]
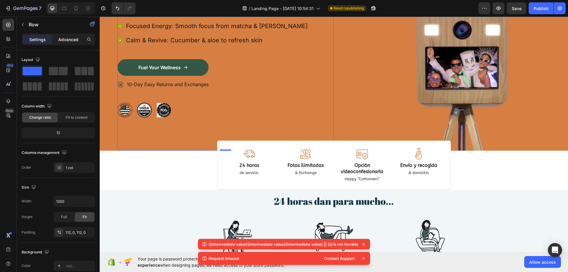
click at [67, 40] on p "Advanced" at bounding box center [68, 39] width 20 height 6
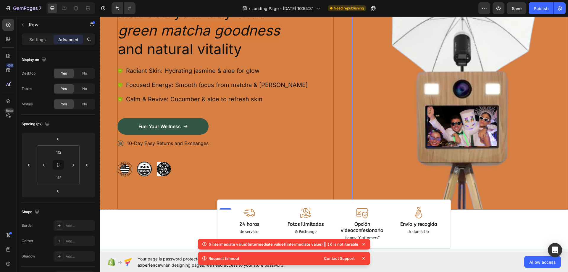
scroll to position [89, 0]
click at [496, 128] on img at bounding box center [460, 82] width 216 height 255
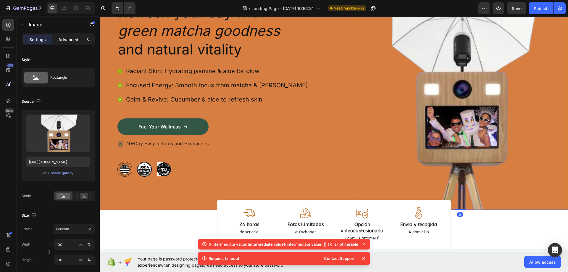
click at [67, 41] on p "Advanced" at bounding box center [68, 39] width 20 height 6
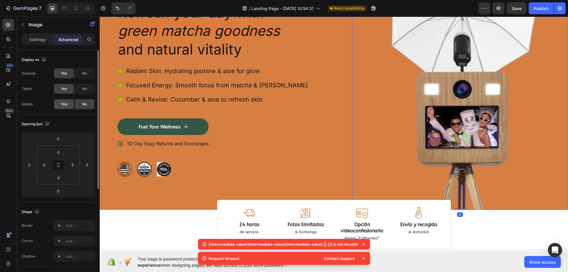
click at [69, 107] on div "Yes" at bounding box center [64, 103] width 20 height 9
click at [75, 7] on icon at bounding box center [76, 8] width 6 height 6
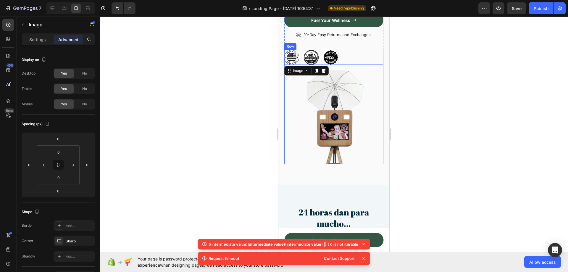
scroll to position [178, 0]
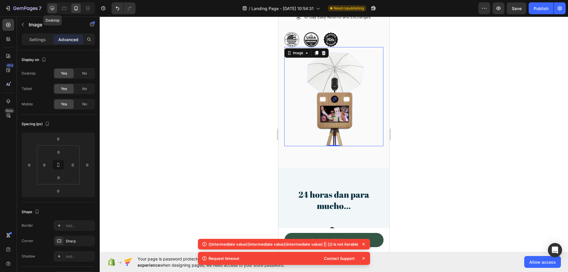
click at [54, 10] on icon at bounding box center [52, 8] width 6 height 6
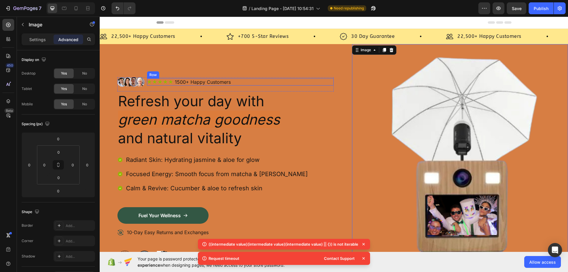
click at [308, 84] on div "Icon Icon Icon Icon Icon Icon List 1500+ Happy Customers Text Block Row" at bounding box center [240, 81] width 187 height 7
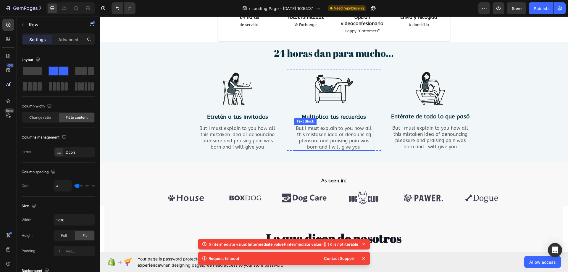
scroll to position [326, 0]
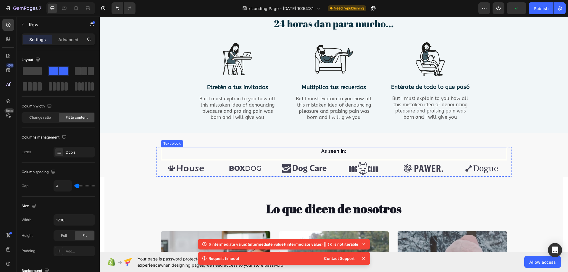
click at [178, 158] on div "As seen in: Text block" at bounding box center [334, 153] width 346 height 13
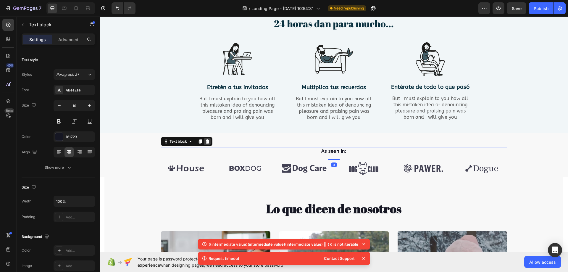
click at [205, 142] on icon at bounding box center [207, 141] width 4 height 4
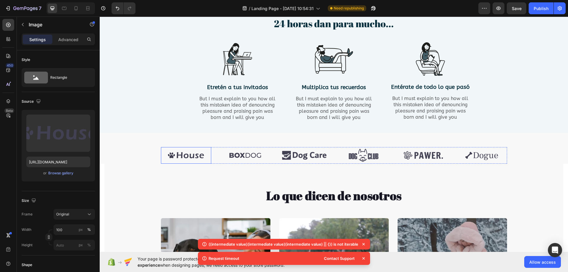
click at [200, 150] on img at bounding box center [186, 155] width 50 height 17
click at [217, 152] on div "Image 0 Image Image Image Image Image" at bounding box center [334, 155] width 346 height 17
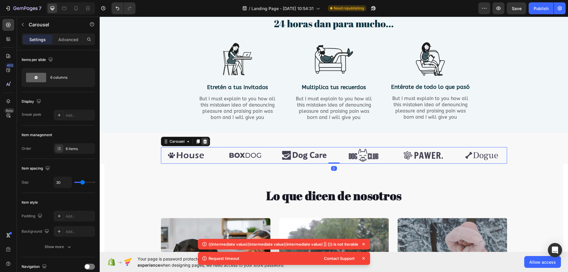
click at [205, 142] on icon at bounding box center [205, 141] width 5 height 5
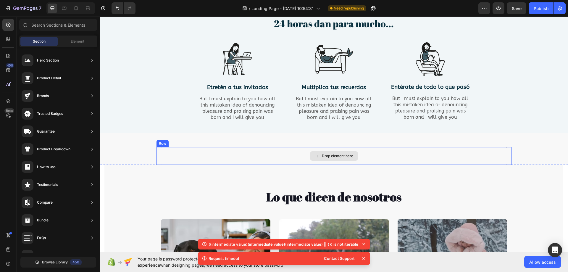
click at [199, 153] on div "Drop element here" at bounding box center [334, 156] width 346 height 18
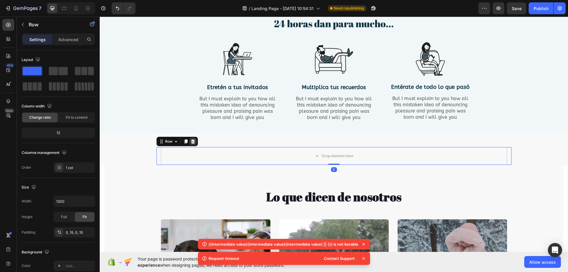
click at [189, 141] on div at bounding box center [192, 141] width 7 height 7
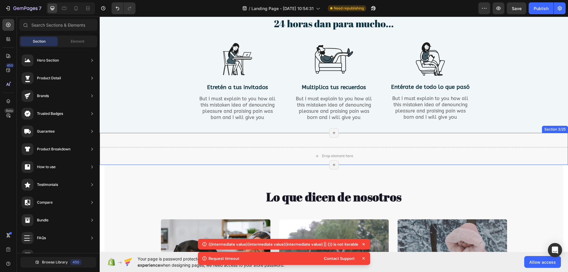
click at [202, 145] on div "Drop element here Section 3/25 Page has reached Shopify’s 25 section-limit Page…" at bounding box center [334, 149] width 469 height 32
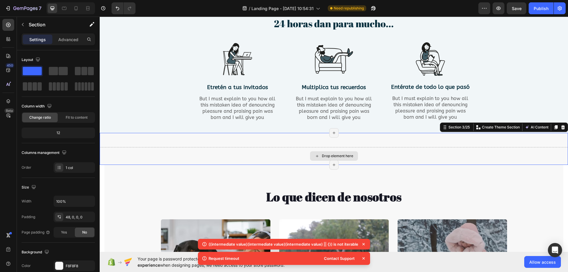
click at [192, 153] on div "Drop element here" at bounding box center [334, 156] width 469 height 18
click at [561, 128] on icon at bounding box center [563, 127] width 5 height 5
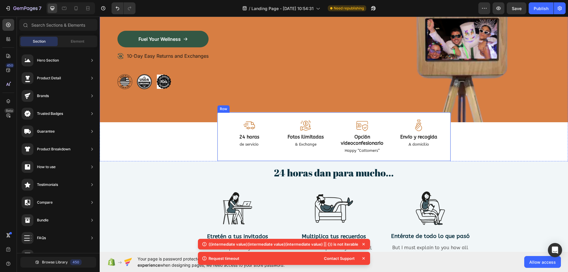
scroll to position [0, 0]
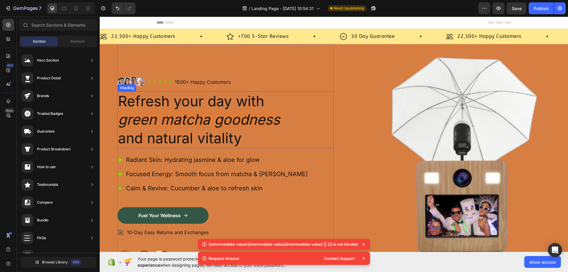
click at [200, 140] on h2 "Refresh your day with green matcha goodness and natural vitality" at bounding box center [226, 119] width 216 height 57
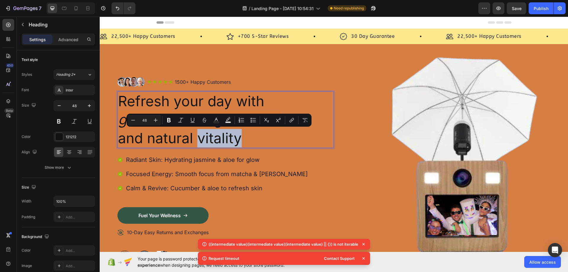
click at [241, 136] on p "Refresh your day with green matcha goodness and natural vitality" at bounding box center [225, 119] width 215 height 55
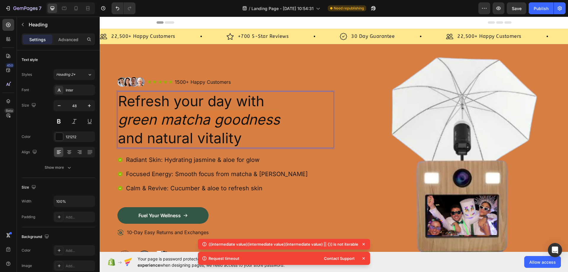
click at [238, 141] on p "Refresh your day with green matcha goodness and natural vitality" at bounding box center [225, 119] width 215 height 55
click at [254, 143] on p "Refresh your day with green matcha goodness and natural vitality" at bounding box center [225, 119] width 215 height 55
drag, startPoint x: 244, startPoint y: 140, endPoint x: 291, endPoint y: 142, distance: 47.1
click at [291, 142] on p "Refresh your day with green matcha goodness and natural vitality" at bounding box center [225, 119] width 215 height 55
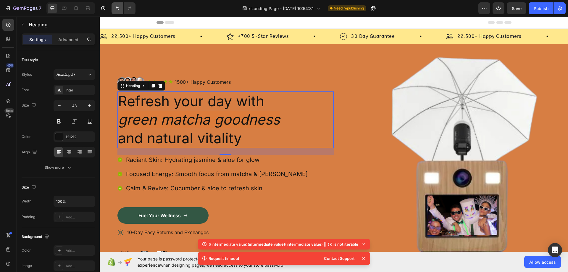
click at [118, 12] on button "Undo/Redo" at bounding box center [118, 8] width 12 height 12
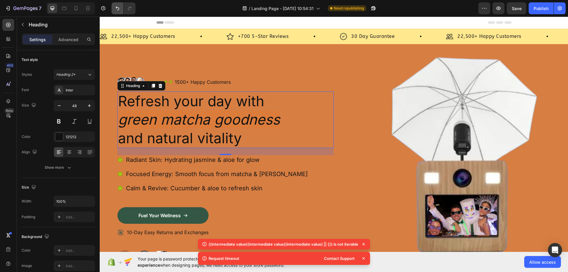
click at [118, 12] on button "Undo/Redo" at bounding box center [118, 8] width 12 height 12
click at [118, 10] on icon "Undo/Redo" at bounding box center [118, 8] width 6 height 6
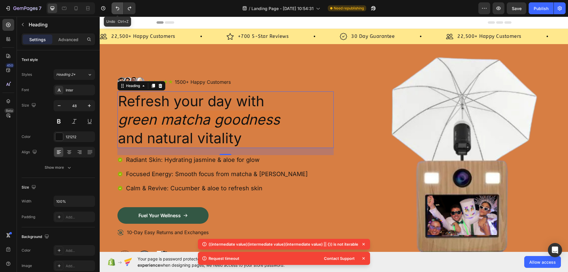
click at [118, 10] on icon "Undo/Redo" at bounding box center [118, 9] width 4 height 4
click at [118, 10] on icon "Undo/Redo" at bounding box center [118, 8] width 6 height 6
click at [118, 11] on icon "Undo/Redo" at bounding box center [118, 8] width 6 height 6
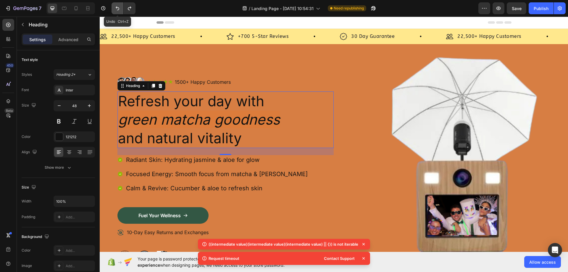
click at [118, 11] on button "Undo/Redo" at bounding box center [118, 8] width 12 height 12
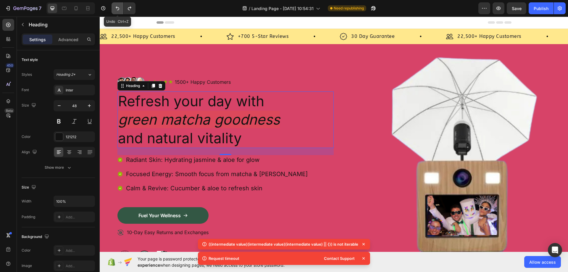
click at [118, 12] on button "Undo/Redo" at bounding box center [118, 8] width 12 height 12
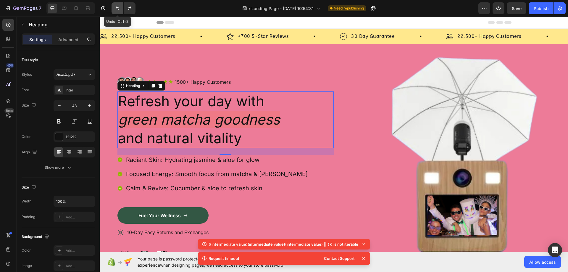
click at [118, 12] on button "Undo/Redo" at bounding box center [118, 8] width 12 height 12
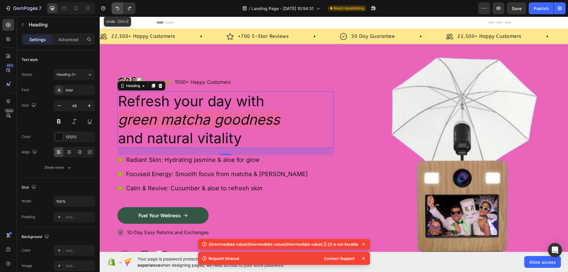
click at [118, 12] on button "Undo/Redo" at bounding box center [118, 8] width 12 height 12
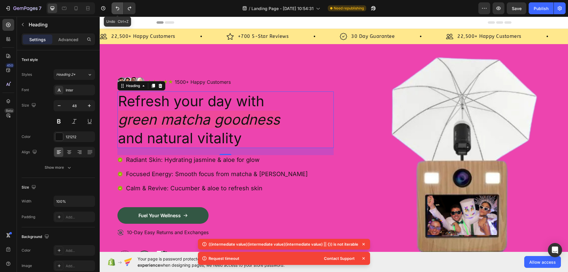
click at [118, 12] on button "Undo/Redo" at bounding box center [118, 8] width 12 height 12
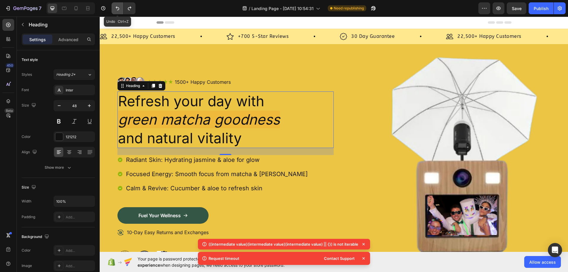
click at [118, 12] on button "Undo/Redo" at bounding box center [118, 8] width 12 height 12
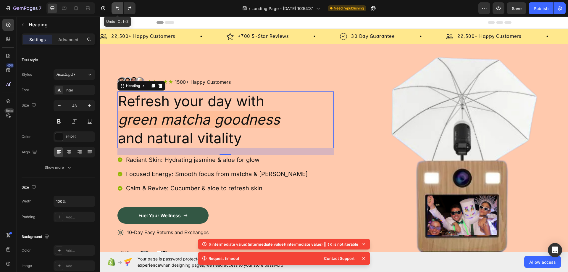
click at [118, 12] on button "Undo/Redo" at bounding box center [118, 8] width 12 height 12
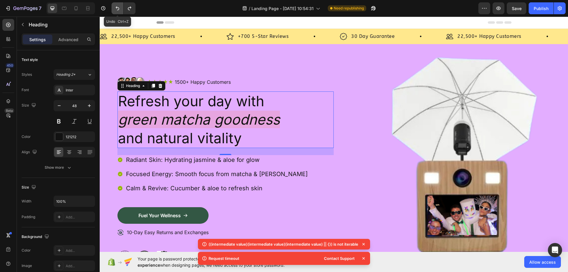
click at [118, 12] on button "Undo/Redo" at bounding box center [118, 8] width 12 height 12
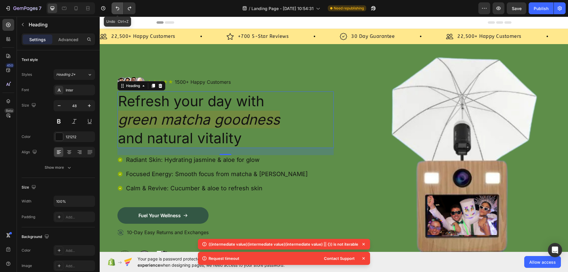
click at [118, 12] on button "Undo/Redo" at bounding box center [118, 8] width 12 height 12
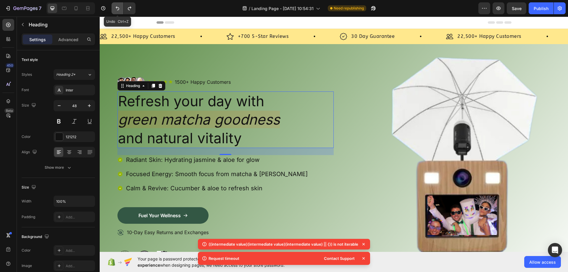
click at [118, 12] on button "Undo/Redo" at bounding box center [118, 8] width 12 height 12
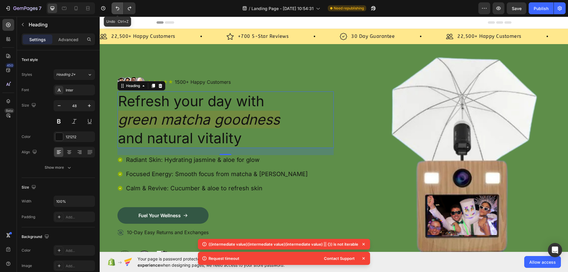
click at [118, 12] on button "Undo/Redo" at bounding box center [118, 8] width 12 height 12
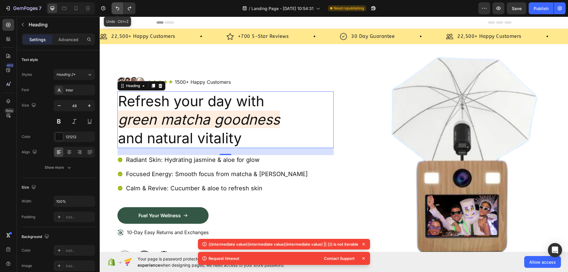
click at [118, 12] on button "Undo/Redo" at bounding box center [118, 8] width 12 height 12
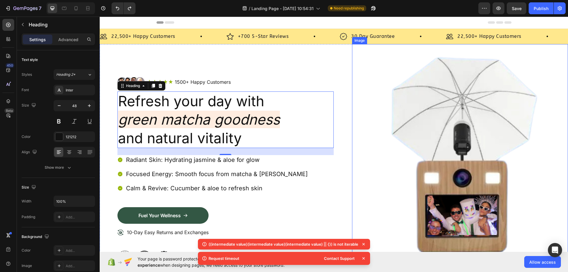
click at [488, 193] on img at bounding box center [460, 171] width 216 height 255
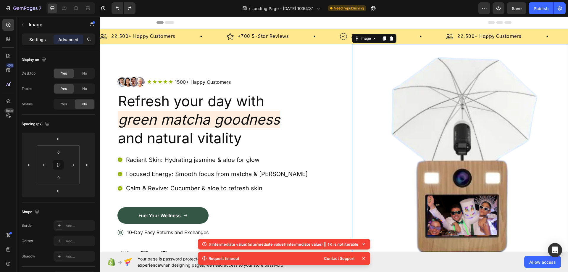
click at [35, 40] on p "Settings" at bounding box center [37, 39] width 17 height 6
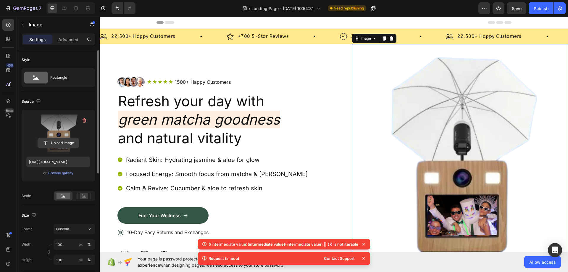
click at [66, 145] on input "file" at bounding box center [58, 143] width 41 height 10
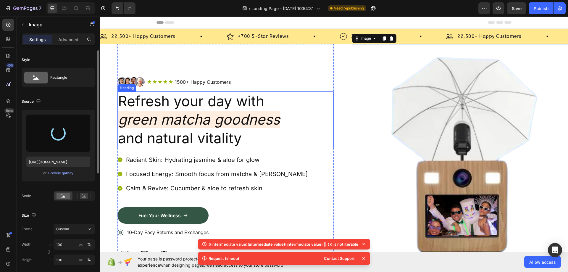
type input "https://cdn.shopify.com/s/files/1/0935/7338/2527/files/gempages_580163860858667…"
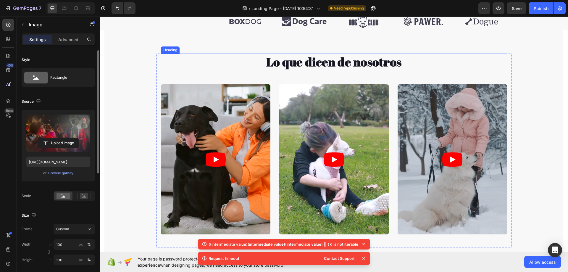
scroll to position [385, 0]
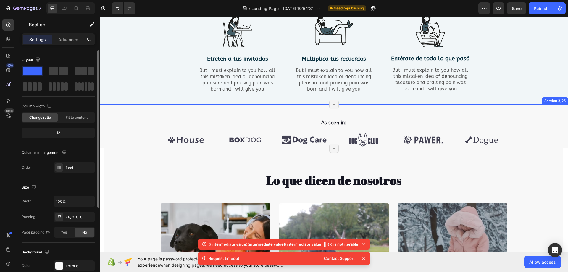
click at [148, 143] on div "As seen in: Text block Image Image Image Image Image Image Carousel Row" at bounding box center [334, 134] width 469 height 30
drag, startPoint x: 558, startPoint y: 99, endPoint x: 568, endPoint y: 128, distance: 30.6
click at [561, 99] on icon at bounding box center [563, 99] width 5 height 5
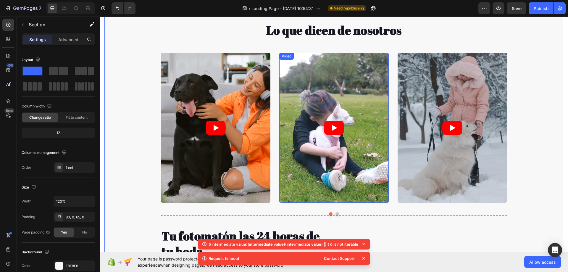
scroll to position [503, 0]
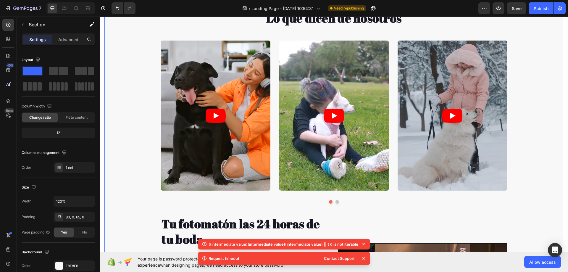
click at [118, 123] on div "Lo que dicen de nosotros Heading Video Video Video Drop element here Video Caro…" at bounding box center [333, 225] width 459 height 431
click at [74, 34] on div "Settings Advanced" at bounding box center [58, 39] width 73 height 12
click at [73, 40] on p "Advanced" at bounding box center [68, 39] width 20 height 6
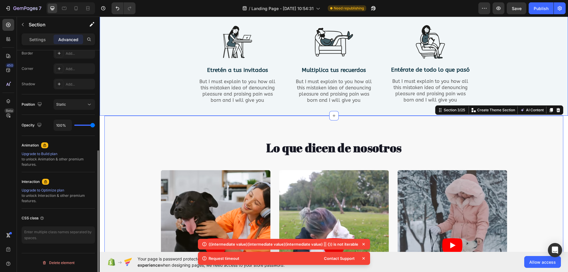
scroll to position [326, 0]
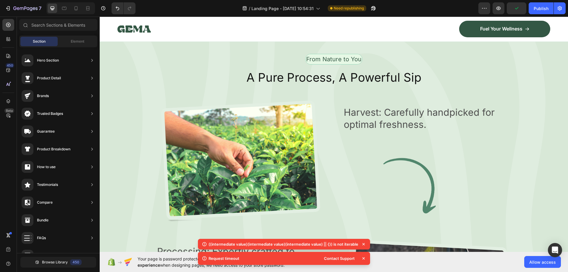
scroll to position [3490, 0]
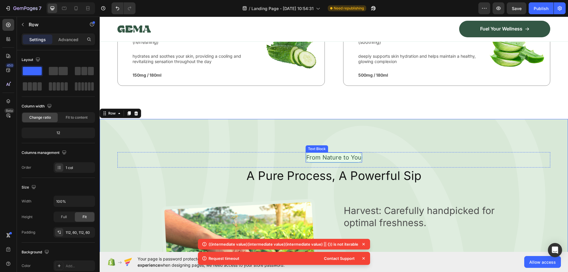
click at [353, 162] on p "From Nature to You" at bounding box center [333, 157] width 55 height 9
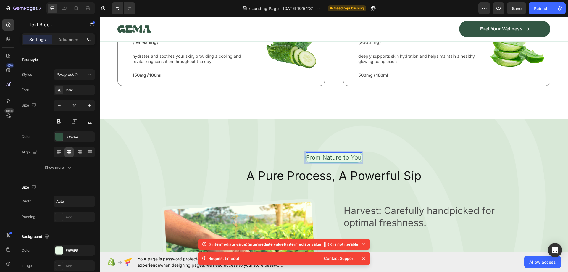
click at [353, 162] on p "From Nature to You" at bounding box center [333, 157] width 55 height 9
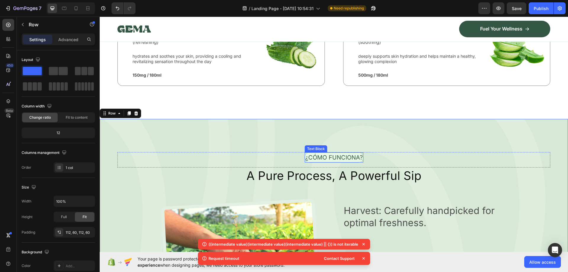
click at [356, 162] on p "¿CÓMO FUNCIONA?" at bounding box center [333, 157] width 57 height 9
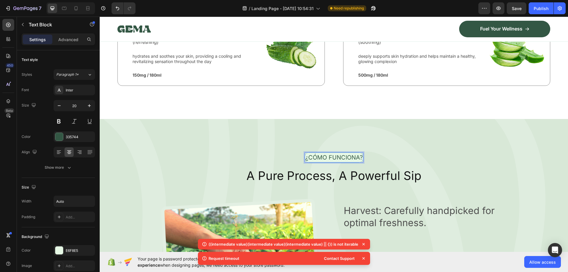
click at [361, 162] on p "¿CÓMO FUNCIONA?" at bounding box center [333, 157] width 57 height 9
click at [396, 168] on div "¿CÓMO FUNCIONA? Text Block Row 0" at bounding box center [334, 159] width 433 height 15
click at [345, 162] on p "¿CÓMO FUNCIONA?" at bounding box center [333, 157] width 57 height 9
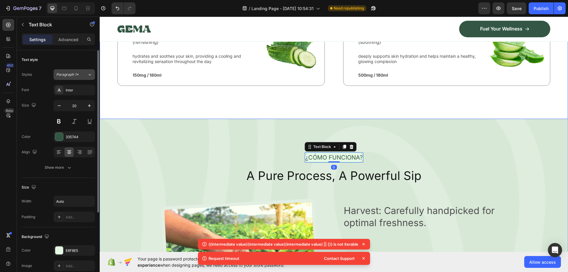
click at [87, 77] on div "Paragraph 1*" at bounding box center [71, 74] width 31 height 5
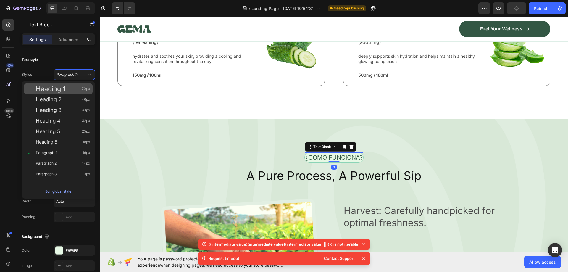
click at [78, 86] on div "Heading 1 70px" at bounding box center [63, 89] width 54 height 6
type input "70"
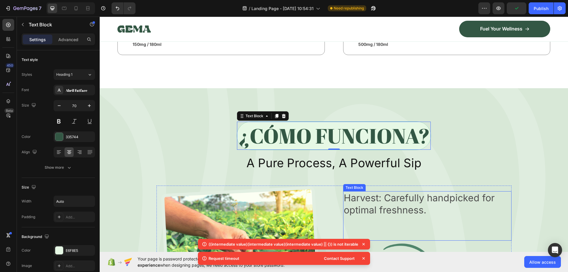
scroll to position [3579, 0]
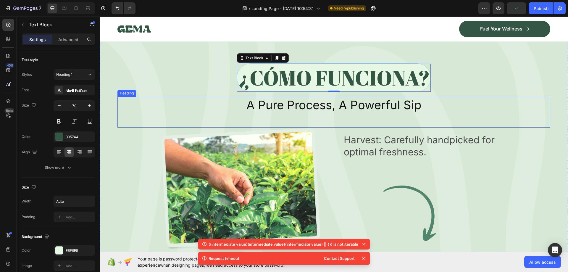
click at [322, 113] on h2 "A Pure Process, A Powerful Sip" at bounding box center [334, 105] width 433 height 17
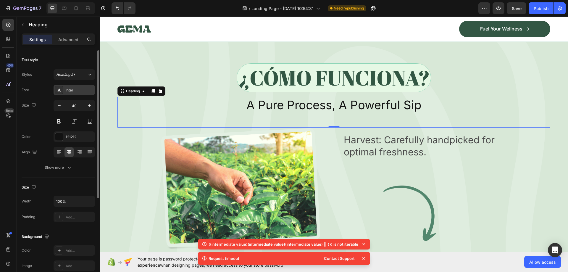
click at [70, 93] on div "Inter" at bounding box center [80, 90] width 28 height 5
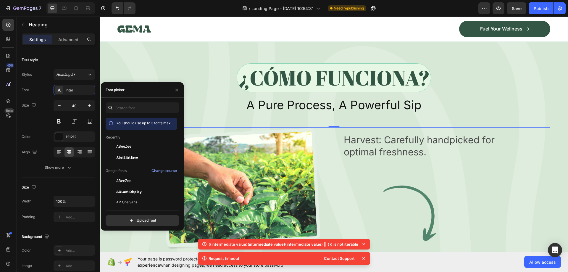
scroll to position [59, 0]
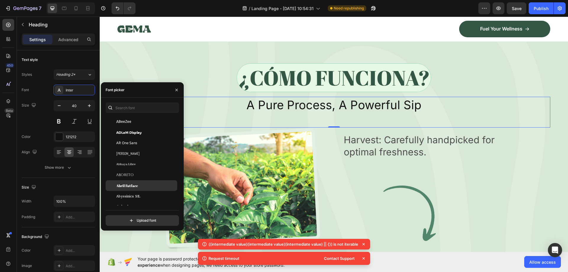
drag, startPoint x: 150, startPoint y: 184, endPoint x: 122, endPoint y: 165, distance: 33.8
click at [150, 184] on div "Abril Fatface" at bounding box center [146, 185] width 60 height 5
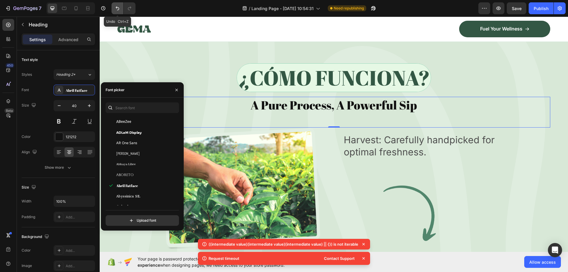
click at [118, 4] on button "Undo/Redo" at bounding box center [118, 8] width 12 height 12
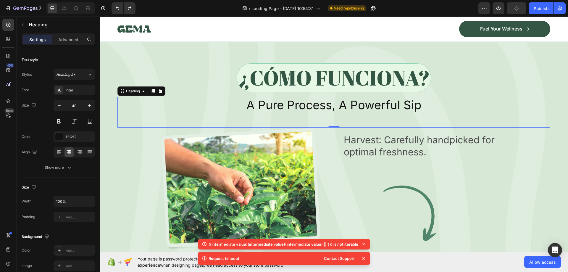
click at [473, 73] on div "¿CÓMO FUNCIONA? Text Block Row A Pure Process, A Powerful Sip Heading 0 Image H…" at bounding box center [334, 259] width 469 height 458
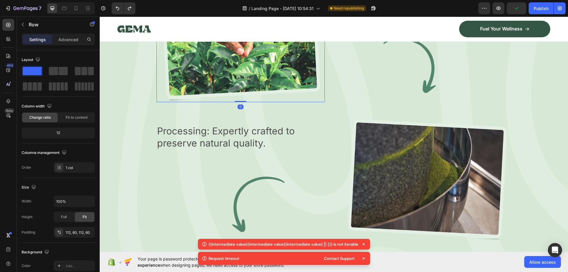
click at [275, 76] on img at bounding box center [241, 41] width 168 height 123
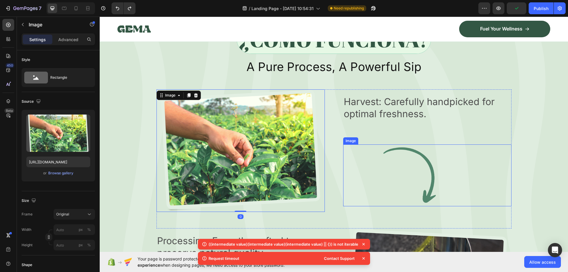
scroll to position [3579, 0]
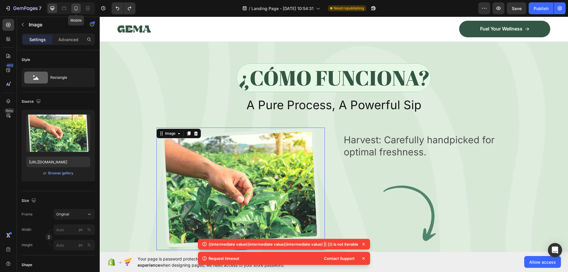
click at [80, 9] on div at bounding box center [75, 8] width 9 height 9
type input "158"
type input "114"
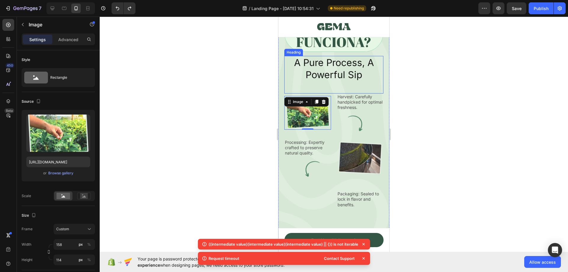
scroll to position [3730, 0]
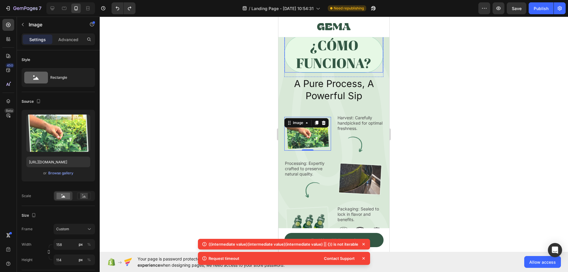
click at [324, 72] on p "¿CÓMO FUNCIONA?" at bounding box center [333, 54] width 97 height 36
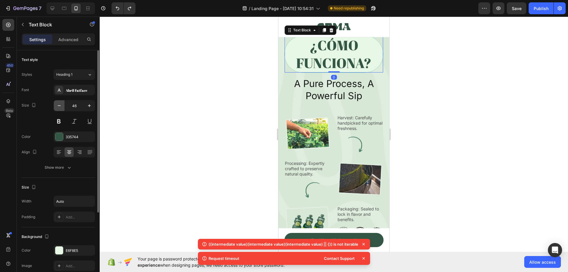
click at [56, 107] on icon "button" at bounding box center [59, 106] width 6 height 6
click at [58, 106] on icon "button" at bounding box center [59, 106] width 6 height 6
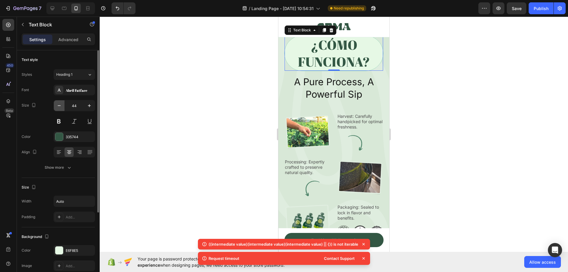
click at [58, 106] on icon "button" at bounding box center [59, 106] width 6 height 6
type input "43"
click at [78, 155] on icon at bounding box center [80, 152] width 6 height 6
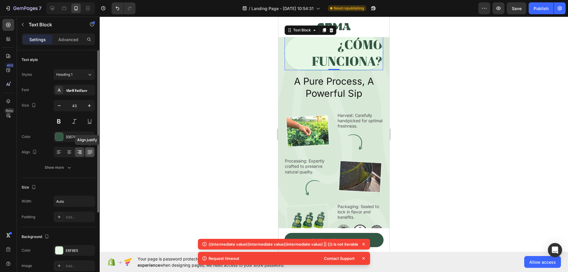
click at [88, 154] on icon at bounding box center [90, 152] width 6 height 6
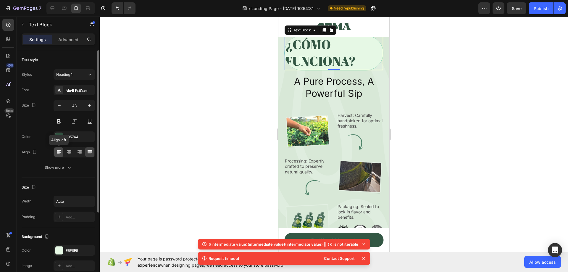
click at [58, 154] on icon at bounding box center [58, 154] width 3 height 1
click at [67, 155] on icon at bounding box center [69, 152] width 6 height 6
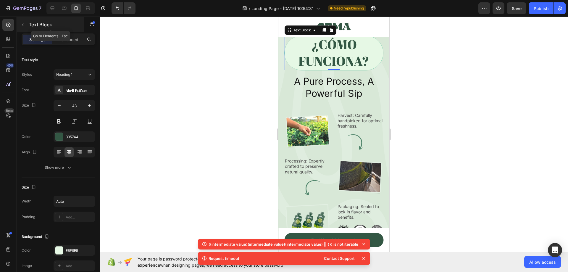
click at [25, 27] on button "button" at bounding box center [22, 24] width 9 height 9
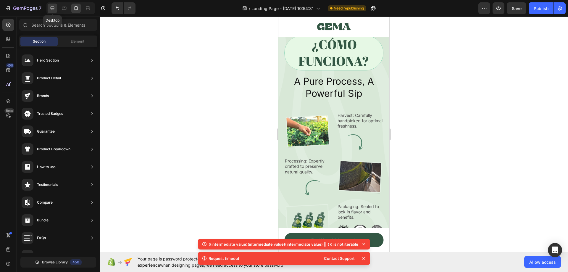
click at [54, 8] on icon at bounding box center [52, 8] width 6 height 6
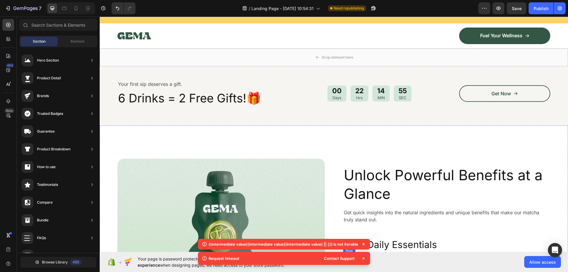
scroll to position [3047, 0]
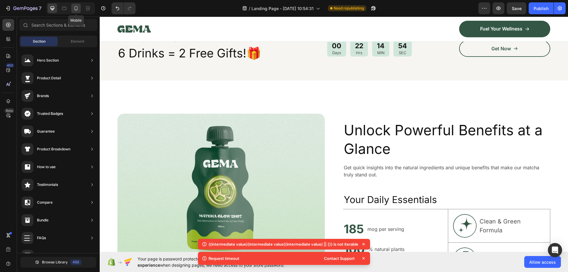
click at [75, 9] on icon at bounding box center [76, 8] width 6 height 6
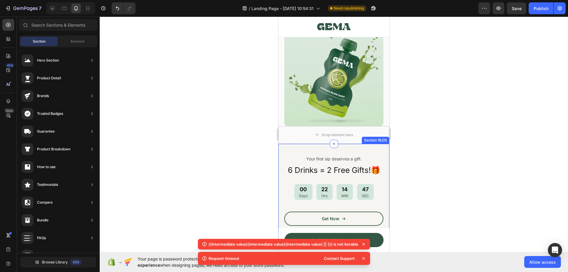
scroll to position [2956, 0]
click at [355, 147] on div "Your first sip deserves a gift. Text Block 6 Drinks = 2 Free Gifts!🎁 Heading 00…" at bounding box center [334, 193] width 111 height 99
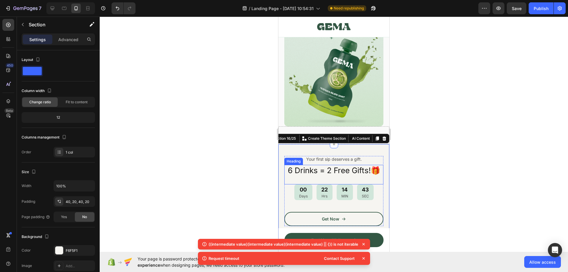
click at [304, 169] on h2 "6 Drinks = 2 Free Gifts!🎁" at bounding box center [333, 170] width 99 height 11
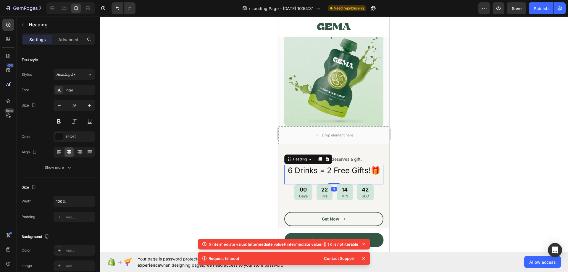
click at [304, 169] on h2 "6 Drinks = 2 Free Gifts!🎁" at bounding box center [333, 170] width 99 height 11
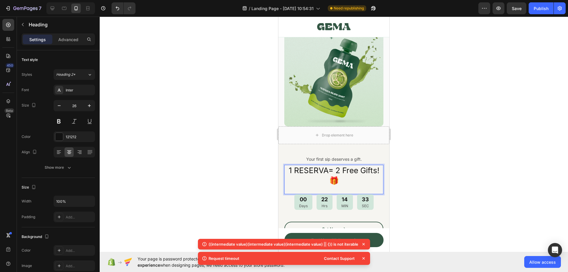
click at [344, 170] on p "1 RESERVA= 2 Free Gifts!🎁" at bounding box center [334, 175] width 98 height 20
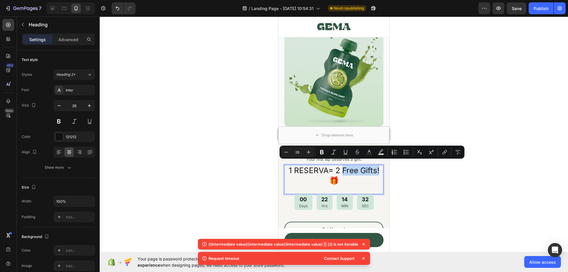
drag, startPoint x: 340, startPoint y: 166, endPoint x: 370, endPoint y: 169, distance: 30.6
click at [377, 166] on p "1 RESERVA= 2 Free Gifts!🎁" at bounding box center [334, 175] width 98 height 20
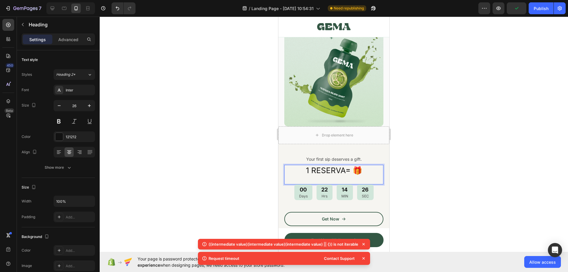
click at [344, 168] on p "1 RESERVA= 🎁" at bounding box center [334, 170] width 98 height 10
click at [349, 167] on p "1 RESERVA = 🎁" at bounding box center [334, 170] width 98 height 10
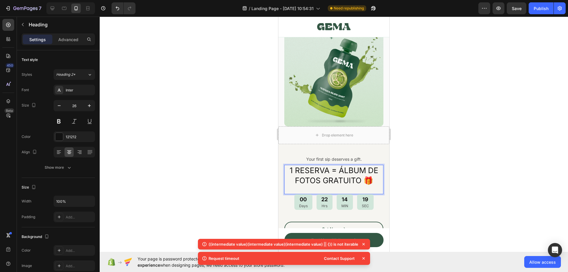
click at [350, 145] on div "Your first sip deserves a gift. Text Block 1 RESERVA = ÁLBUM DE FOTOS GRATUITO …" at bounding box center [334, 198] width 111 height 109
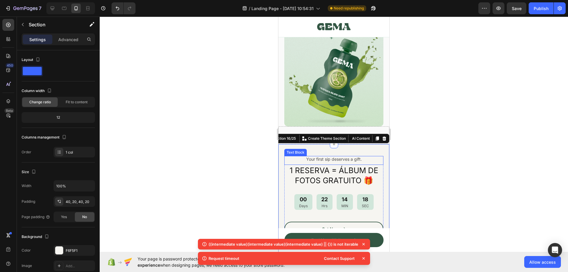
click at [352, 157] on p "Your first sip deserves a gift." at bounding box center [334, 159] width 98 height 5
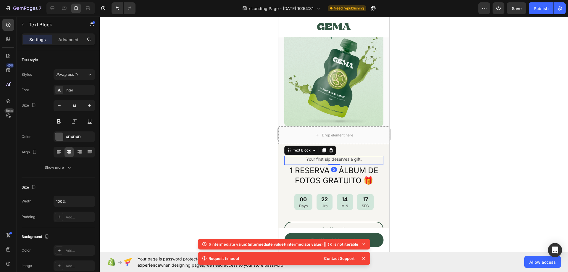
click at [419, 166] on div at bounding box center [334, 144] width 469 height 255
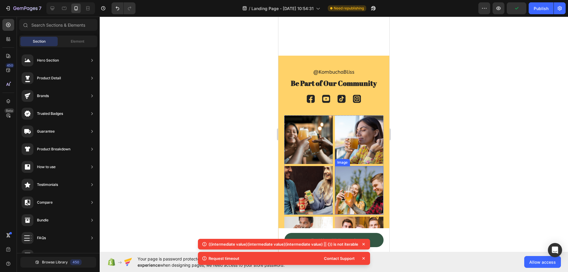
scroll to position [2933, 0]
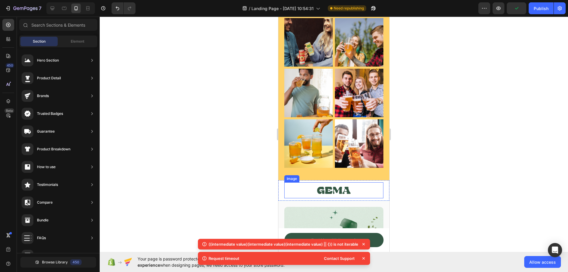
click at [361, 182] on div at bounding box center [333, 190] width 99 height 16
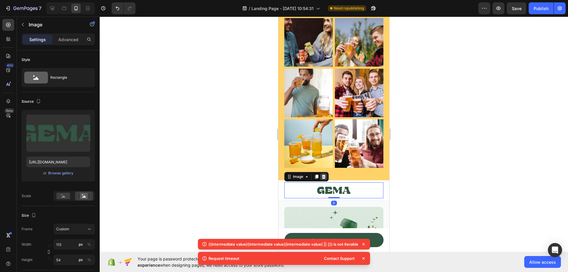
click at [325, 175] on icon at bounding box center [324, 177] width 4 height 4
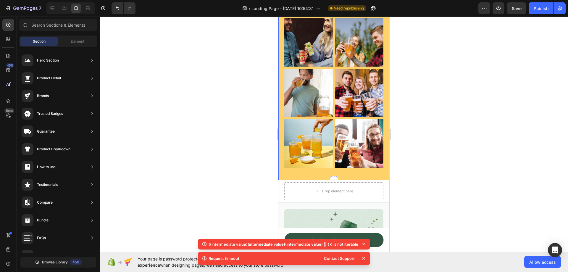
click at [371, 182] on div "Drop element here" at bounding box center [333, 191] width 99 height 18
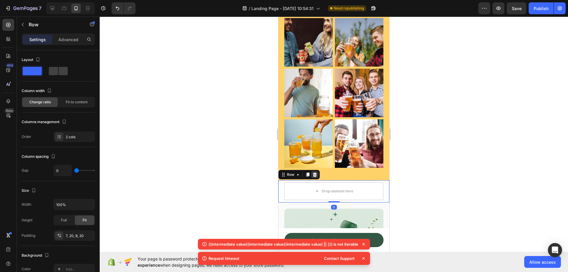
click at [316, 172] on icon at bounding box center [315, 174] width 5 height 5
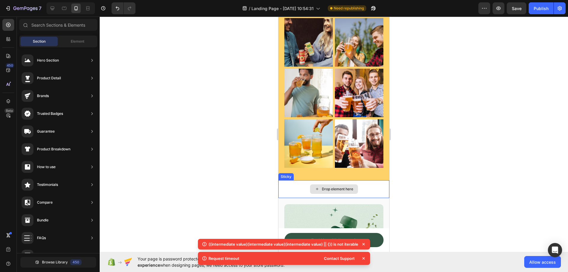
click at [382, 184] on div "Drop element here" at bounding box center [334, 189] width 111 height 18
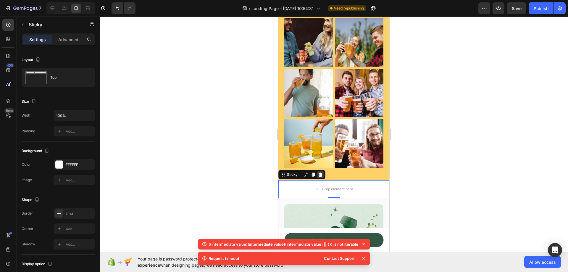
drag, startPoint x: 320, startPoint y: 168, endPoint x: 707, endPoint y: 196, distance: 387.6
click at [320, 172] on icon at bounding box center [320, 174] width 5 height 5
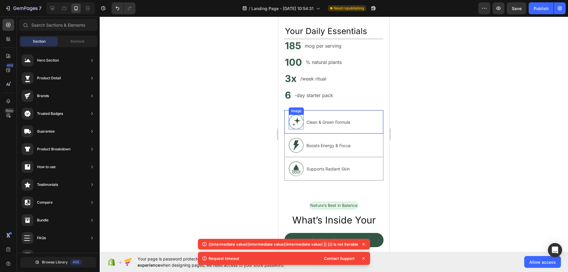
scroll to position [3377, 0]
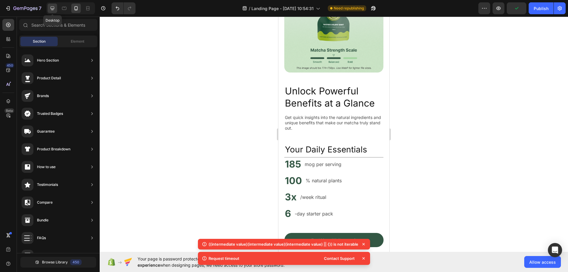
drag, startPoint x: 50, startPoint y: 9, endPoint x: 120, endPoint y: 36, distance: 74.7
click at [50, 9] on icon at bounding box center [52, 8] width 6 height 6
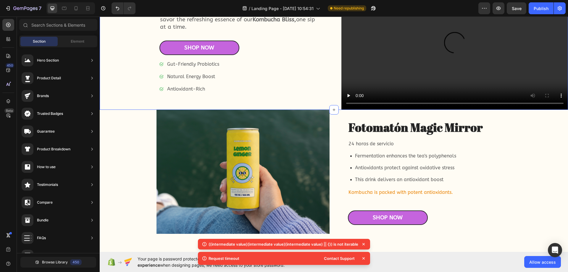
scroll to position [2149, 0]
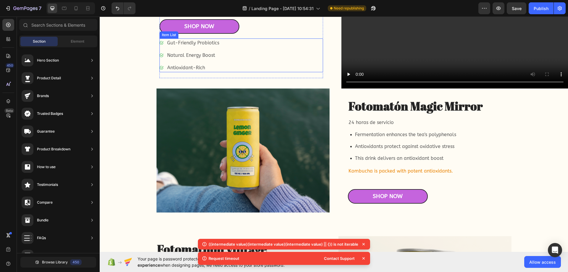
click at [317, 72] on div "Gut-Friendly Probiotics Natural Energy Boost Antioxidant-Rich" at bounding box center [242, 55] width 164 height 34
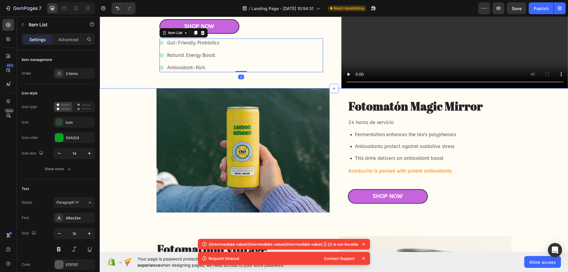
click at [128, 65] on div "Icon Icon Icon Icon Icon Icon List 7000+ Happy Customers Text Block Row Experie…" at bounding box center [219, 25] width 227 height 128
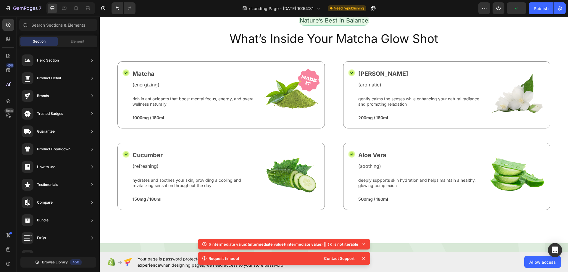
scroll to position [3269, 0]
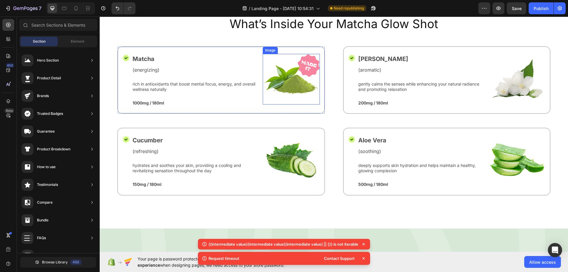
click at [302, 97] on img at bounding box center [291, 79] width 57 height 51
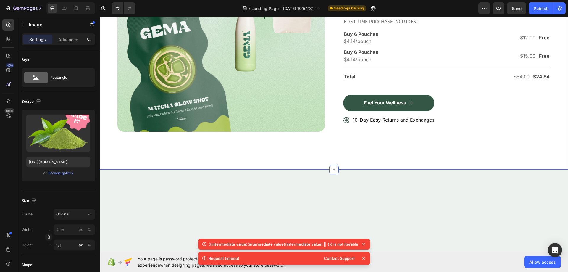
scroll to position [4275, 0]
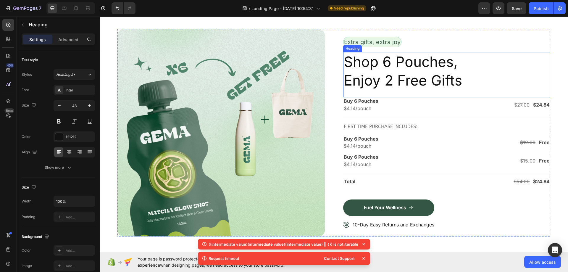
click at [495, 66] on h2 "Shop 6 Pouches, Enjoy 2 Free Gifts" at bounding box center [447, 71] width 208 height 38
click at [463, 37] on div "Extra gifts, extra joy Text Block Row" at bounding box center [447, 44] width 208 height 15
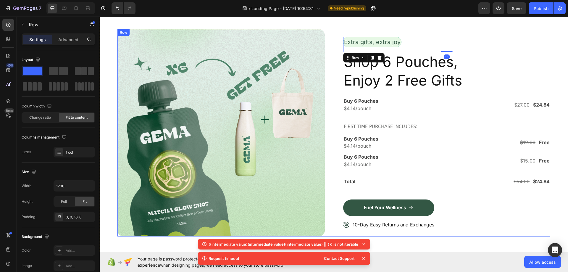
click at [332, 32] on div "Image Row Extra gifts, extra joy Text Block Row 0 Shop 6 Pouches, Enjoy 2 Free …" at bounding box center [334, 133] width 433 height 208
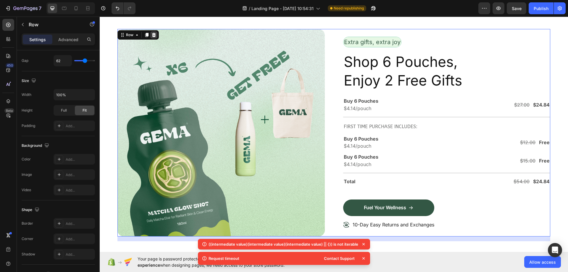
click at [157, 35] on div at bounding box center [153, 34] width 7 height 7
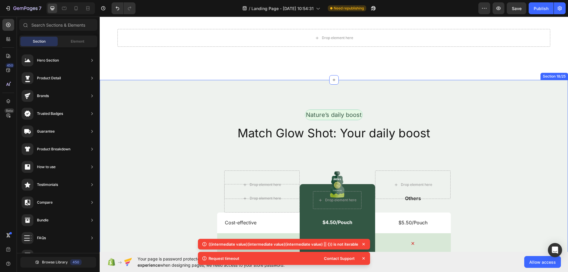
scroll to position [4216, 0]
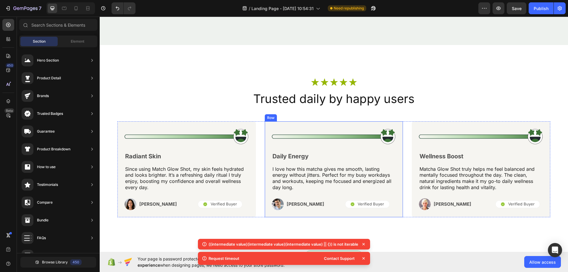
scroll to position [4660, 0]
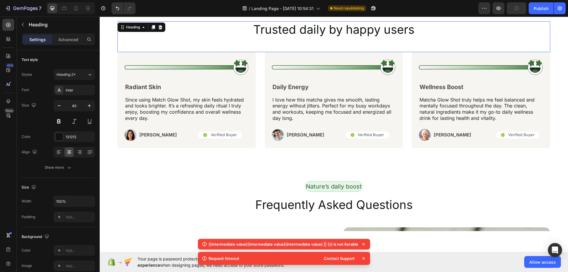
click at [189, 41] on div "Trusted daily by happy users Heading 0" at bounding box center [334, 36] width 433 height 31
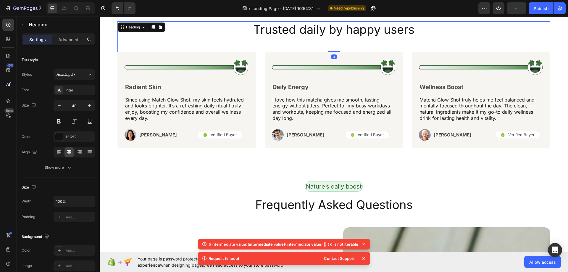
scroll to position [4631, 0]
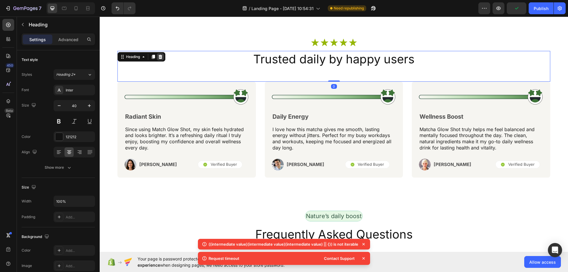
click at [163, 55] on icon at bounding box center [160, 56] width 5 height 5
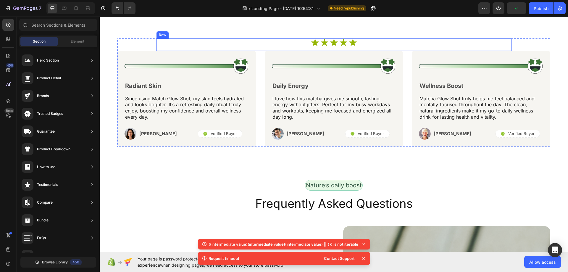
click at [278, 44] on div "Icon Icon Icon Icon Icon Icon List Row" at bounding box center [334, 44] width 355 height 12
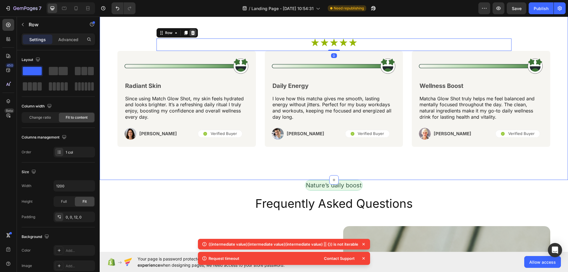
click at [193, 33] on div at bounding box center [192, 32] width 7 height 7
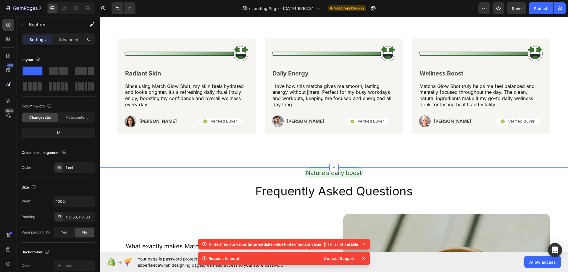
click at [176, 33] on div "Image Radiant Skin Text Block Since using Match Glow Shot, my skin feels hydrat…" at bounding box center [334, 86] width 469 height 162
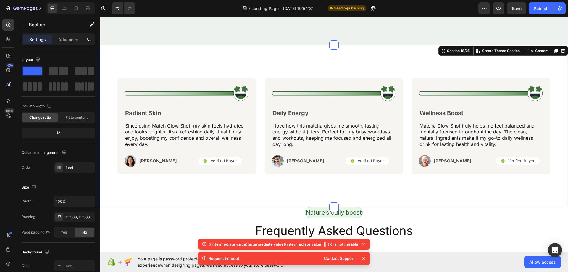
scroll to position [4571, 0]
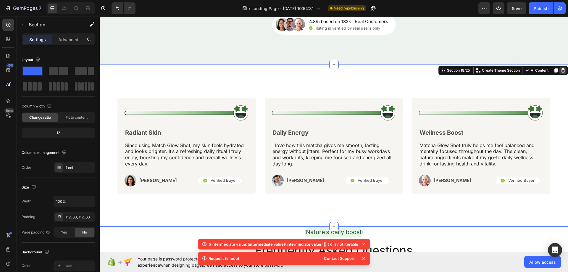
click at [561, 69] on icon at bounding box center [563, 70] width 5 height 5
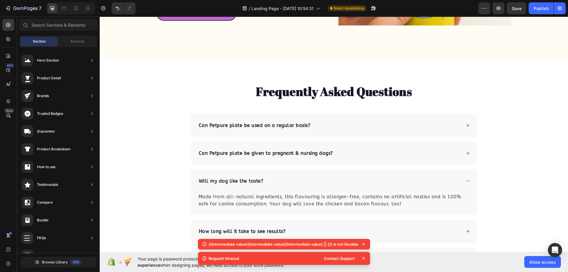
scroll to position [2442, 0]
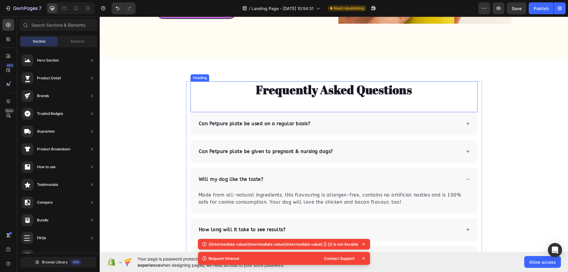
click at [470, 66] on div "Frequently Asked Questions Heading Can Petpure plate be used on a regular basis…" at bounding box center [334, 189] width 469 height 263
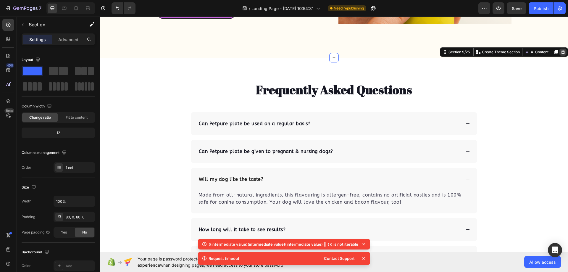
click at [560, 55] on div at bounding box center [563, 52] width 7 height 7
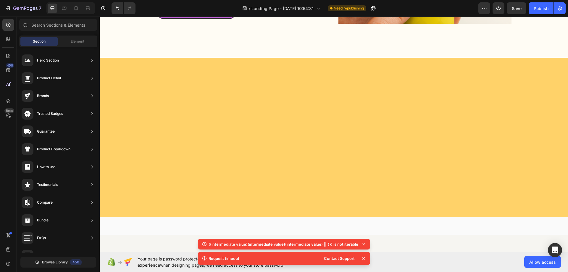
click at [551, 78] on div at bounding box center [334, 137] width 469 height 159
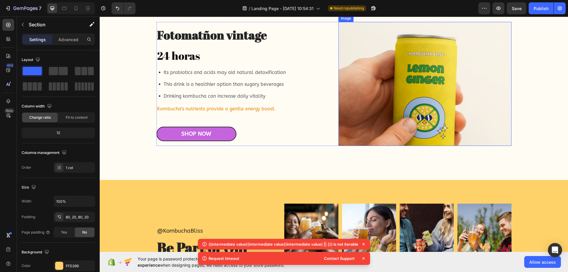
scroll to position [2294, 0]
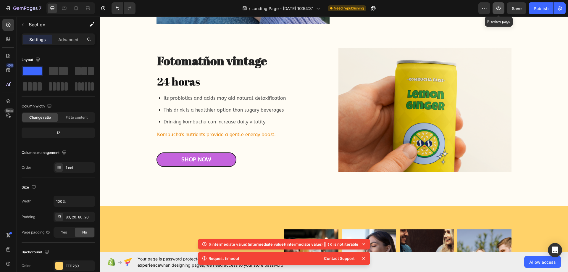
click at [498, 9] on icon "button" at bounding box center [499, 8] width 6 height 6
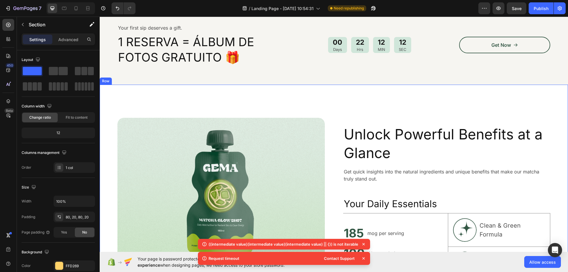
scroll to position [2590, 0]
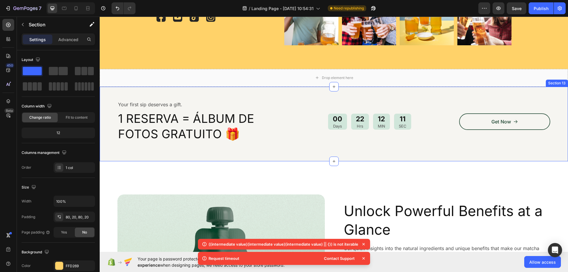
click at [283, 155] on div "Your first sip deserves a gift. Text Block 1 RESERVA = ÁLBUM DE FOTOS GRATUITO …" at bounding box center [334, 124] width 469 height 75
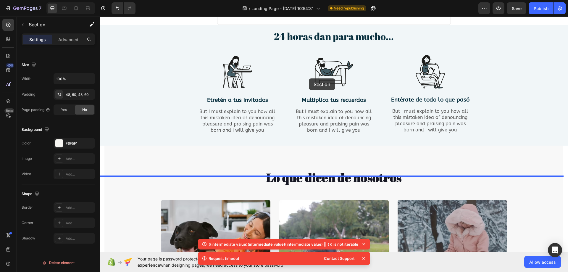
scroll to position [281, 0]
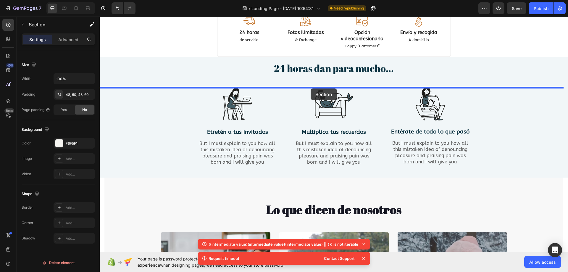
drag, startPoint x: 447, startPoint y: 79, endPoint x: 311, endPoint y: 89, distance: 136.8
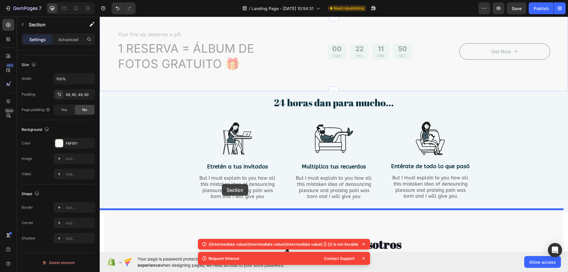
scroll to position [359, 0]
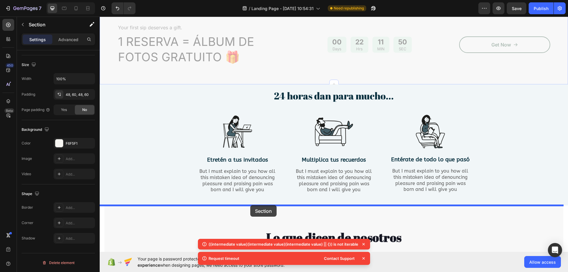
drag, startPoint x: 549, startPoint y: 141, endPoint x: 250, endPoint y: 202, distance: 304.8
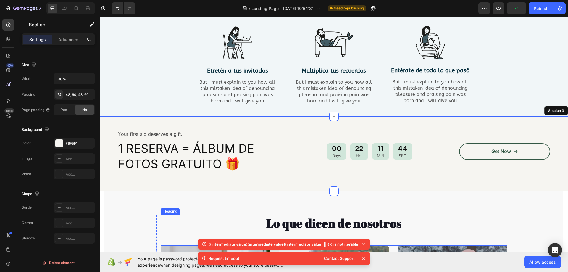
scroll to position [432, 0]
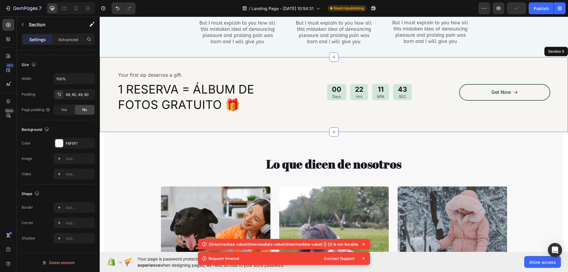
click at [357, 123] on div "Your first sip deserves a gift. Text Block 1 RESERVA = ÁLBUM DE FOTOS GRATUITO …" at bounding box center [334, 94] width 469 height 75
click at [71, 80] on input "100%" at bounding box center [74, 78] width 41 height 11
click at [74, 96] on div "48, 60, 48, 60" at bounding box center [74, 94] width 17 height 5
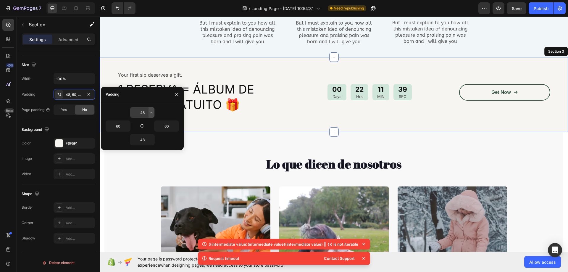
click at [153, 112] on icon "button" at bounding box center [151, 112] width 5 height 5
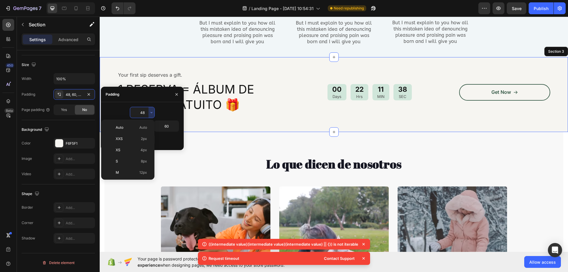
click at [140, 141] on p "XXS 2px" at bounding box center [131, 138] width 31 height 5
type input "2"
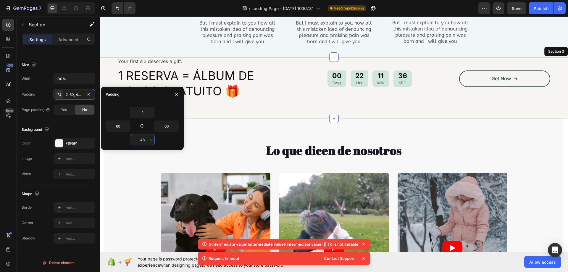
click at [144, 144] on input "48" at bounding box center [142, 139] width 24 height 11
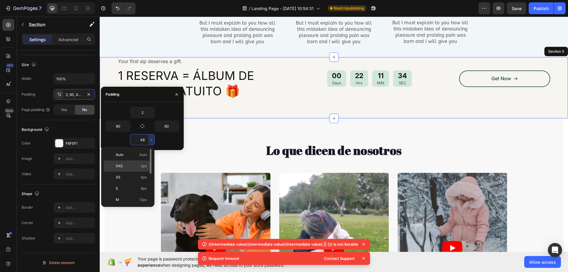
click at [136, 168] on p "XXS 2px" at bounding box center [131, 165] width 31 height 5
type input "2"
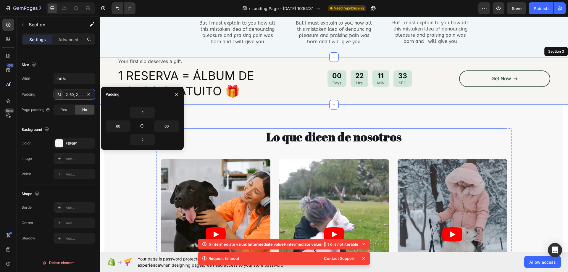
scroll to position [403, 0]
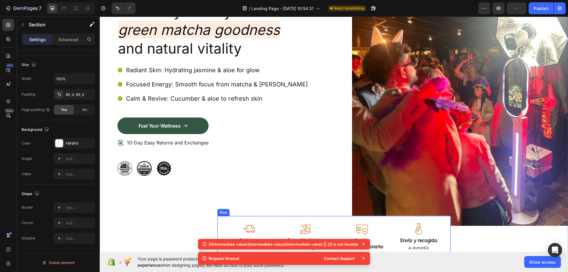
scroll to position [195, 0]
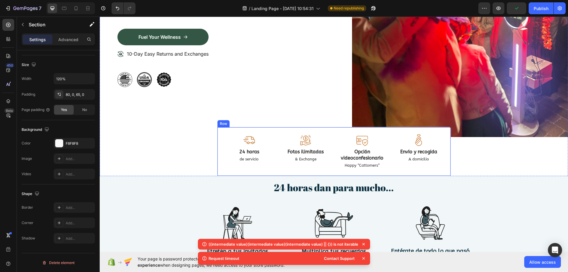
click at [220, 139] on div "Image 24 horas Text Block de servicio Text Block Image Fotos ilimitadas Text Bl…" at bounding box center [334, 151] width 234 height 49
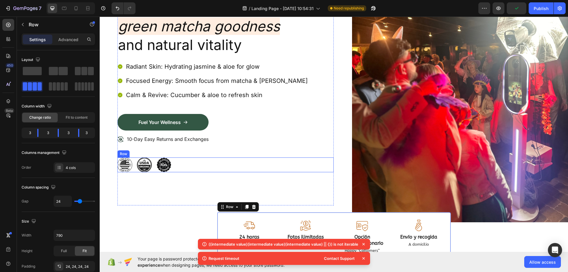
scroll to position [107, 0]
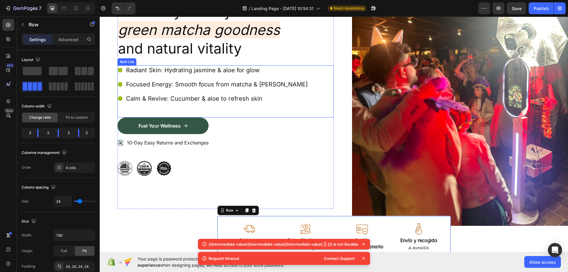
click at [155, 70] on p "Radiant Skin: Hydrating jasmine & aloe for glow" at bounding box center [217, 70] width 182 height 8
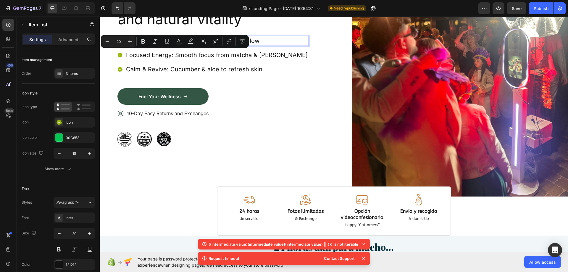
scroll to position [136, 0]
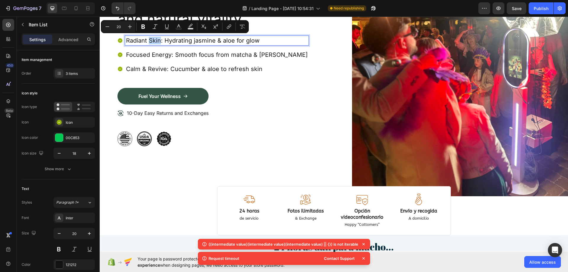
click at [156, 39] on p "Radiant Skin: Hydrating jasmine & aloe for glow" at bounding box center [217, 41] width 182 height 8
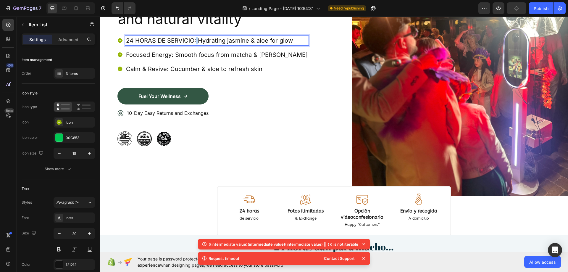
click at [197, 38] on p "24 HORAS DE SERVICIO: Hydrating jasmine & aloe for glow" at bounding box center [217, 41] width 182 height 8
drag, startPoint x: 197, startPoint y: 38, endPoint x: 270, endPoint y: 42, distance: 73.6
click at [270, 42] on p "24 HORAS DE SERVICIO: Hydrating jasmine & aloe for glow" at bounding box center [217, 41] width 182 height 8
click at [288, 40] on p "24 HORAS DE SERVICIO: Hydrating jasmine & aloe for glow" at bounding box center [217, 41] width 182 height 8
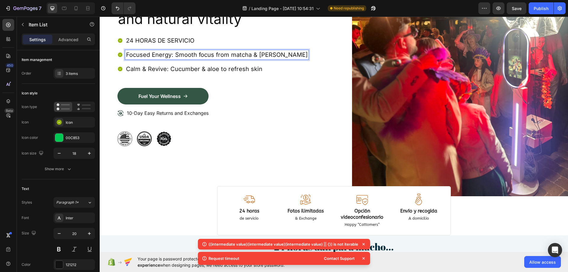
click at [220, 50] on div "Focused Energy: Smooth focus from matcha & [PERSON_NAME]" at bounding box center [217, 54] width 184 height 9
click at [207, 55] on p "Focused Energy: Smooth focus from matcha & [PERSON_NAME]" at bounding box center [217, 55] width 182 height 8
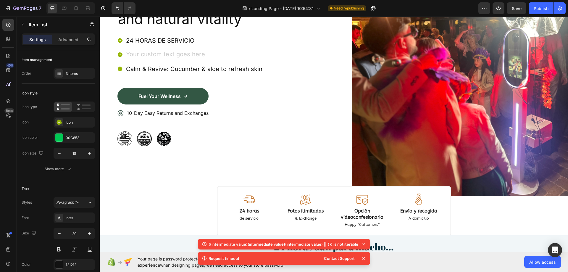
scroll to position [132, 0]
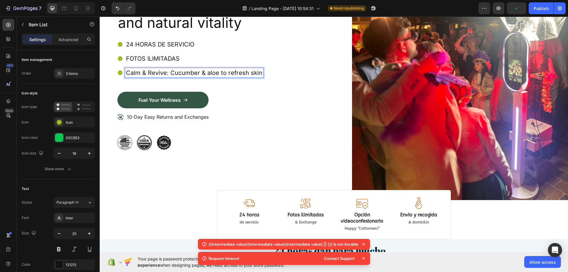
click at [212, 69] on p "Calm & Revive: Cucumber & aloe to refresh skin" at bounding box center [194, 73] width 136 height 8
click at [213, 71] on p "Calm & Revive: Cucumber & aloe to refresh skin" at bounding box center [194, 73] width 136 height 8
drag, startPoint x: 258, startPoint y: 70, endPoint x: 127, endPoint y: 68, distance: 131.2
click at [127, 69] on p "Calm & Revive: Cucumber & aloe to refresh skin" at bounding box center [194, 73] width 136 height 8
click at [265, 89] on div "24 HORAS DE SERVICIO FOTOS ILIMITADAS OPCIÓN VIDEOCONFESIONARIO" at bounding box center [226, 66] width 216 height 52
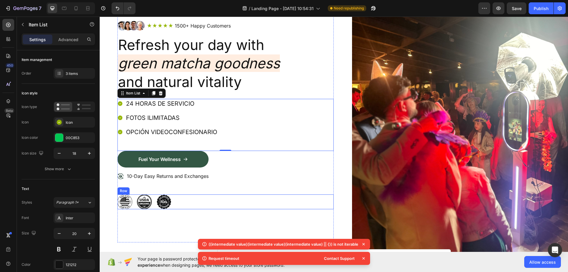
scroll to position [221, 0]
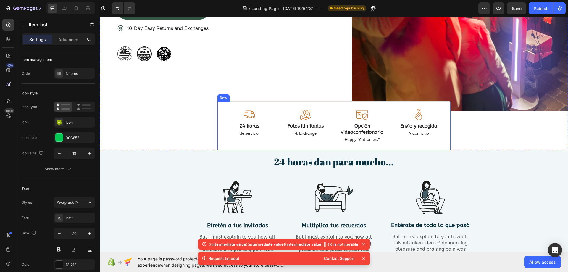
click at [231, 138] on div "Image 24 horas Text Block de servicio Text Block" at bounding box center [249, 126] width 49 height 34
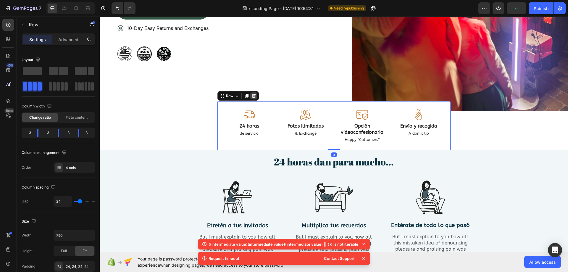
click at [252, 94] on icon at bounding box center [254, 96] width 5 height 5
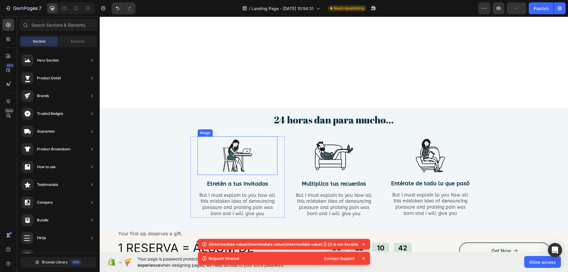
scroll to position [369, 0]
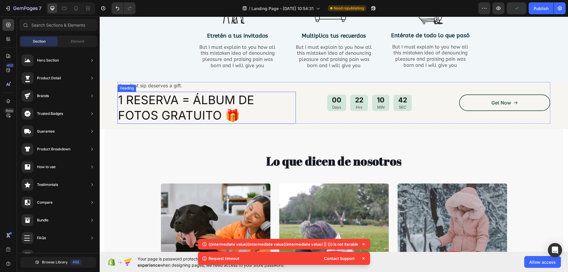
drag, startPoint x: 130, startPoint y: 105, endPoint x: 116, endPoint y: 98, distance: 15.9
click at [130, 105] on h2 "1 RESERVA = ÁLBUM DE FOTOS GRATUITO 🎁" at bounding box center [207, 108] width 179 height 32
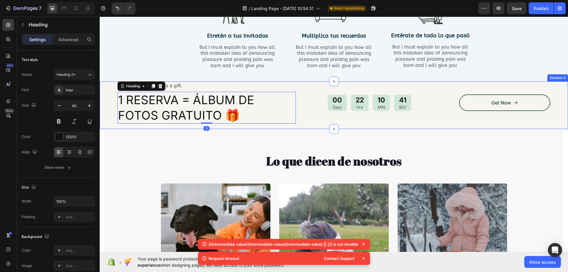
click at [111, 88] on div "Your first sip deserves a gift. Text Block 1 RESERVA = ÁLBUM DE FOTOS GRATUITO …" at bounding box center [334, 105] width 469 height 48
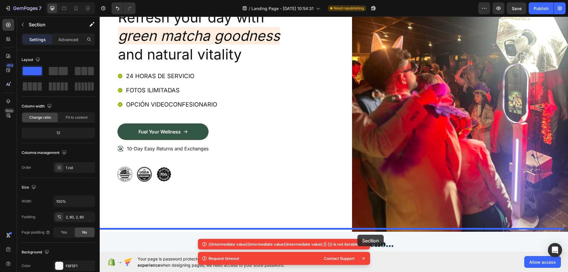
scroll to position [115, 0]
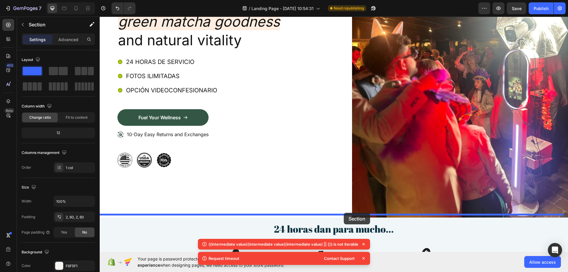
drag, startPoint x: 451, startPoint y: 76, endPoint x: 344, endPoint y: 213, distance: 173.6
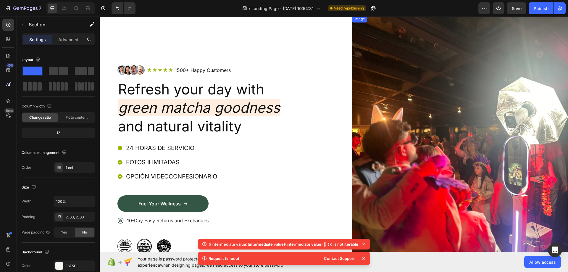
scroll to position [26, 0]
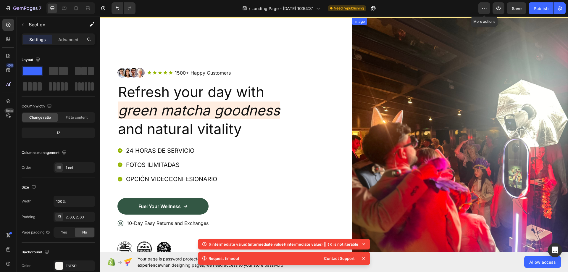
click at [422, 69] on img at bounding box center [460, 162] width 216 height 288
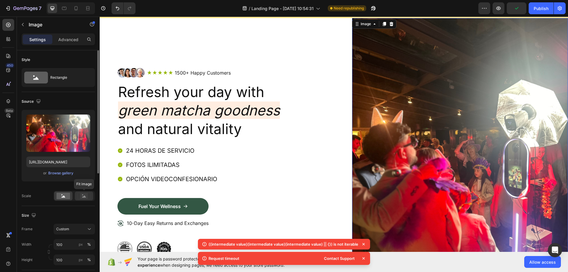
click at [86, 198] on rect at bounding box center [84, 196] width 8 height 6
click at [65, 197] on icon at bounding box center [64, 196] width 4 height 2
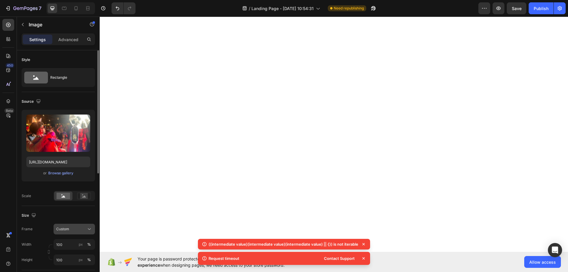
click at [77, 232] on div "Custom" at bounding box center [70, 228] width 29 height 5
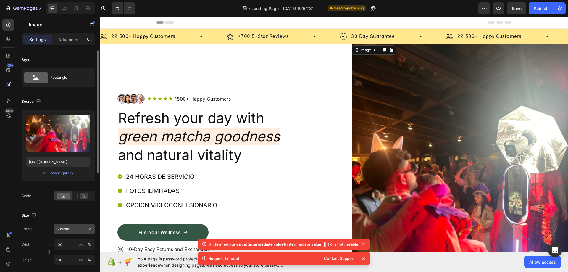
scroll to position [26, 0]
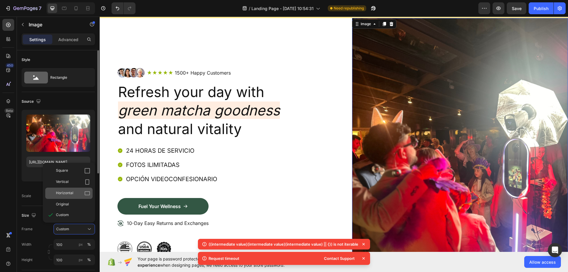
click at [72, 194] on span "Horizontal" at bounding box center [64, 193] width 17 height 6
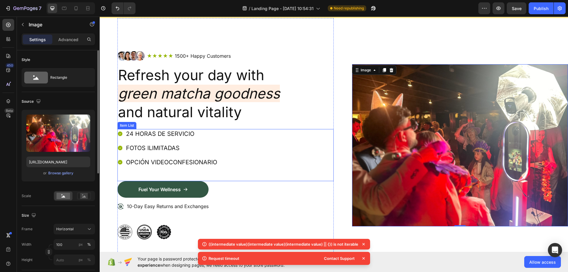
scroll to position [0, 0]
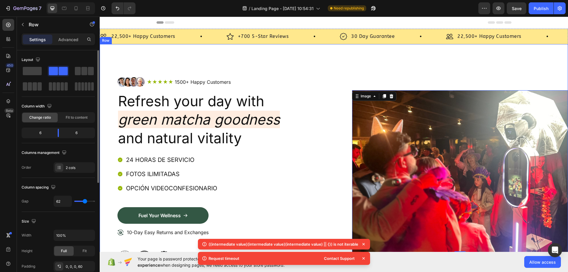
click at [360, 69] on div "Image 0" at bounding box center [460, 171] width 216 height 255
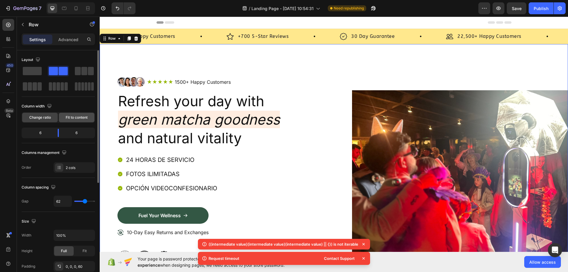
click at [84, 118] on span "Fit to content" at bounding box center [77, 117] width 22 height 5
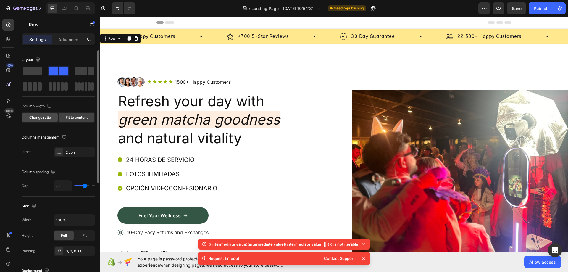
click at [43, 118] on span "Change ratio" at bounding box center [40, 117] width 22 height 5
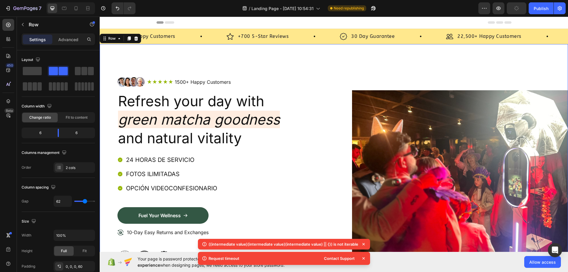
click at [395, 85] on div "Image" at bounding box center [460, 171] width 216 height 255
click at [336, 103] on div "Image Icon Icon Icon Icon Icon Icon List 1500+ Happy Customers Text Block Row R…" at bounding box center [334, 171] width 469 height 255
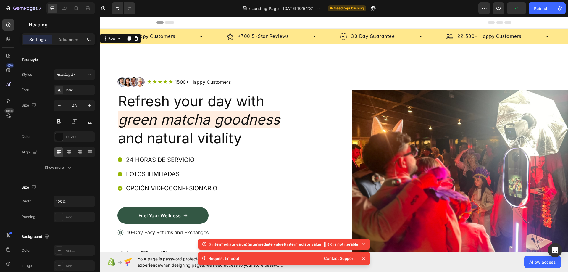
click at [314, 127] on h2 "Refresh your day with green matcha goodness and natural vitality" at bounding box center [226, 119] width 216 height 57
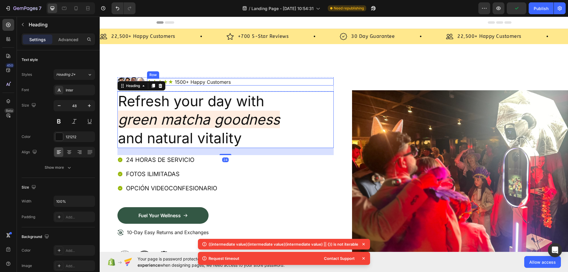
click at [269, 74] on div "Image Icon Icon Icon Icon Icon Icon List 1500+ Happy Customers Text Block Row R…" at bounding box center [226, 171] width 216 height 255
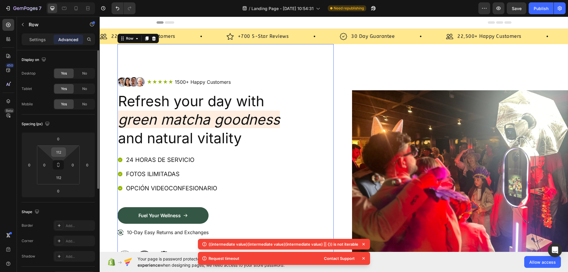
click at [59, 155] on input "112" at bounding box center [59, 152] width 12 height 9
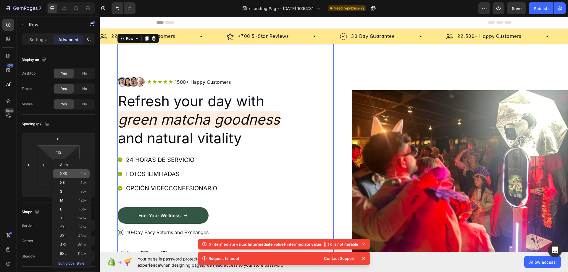
click at [65, 178] on div "XXS 2px" at bounding box center [71, 173] width 37 height 9
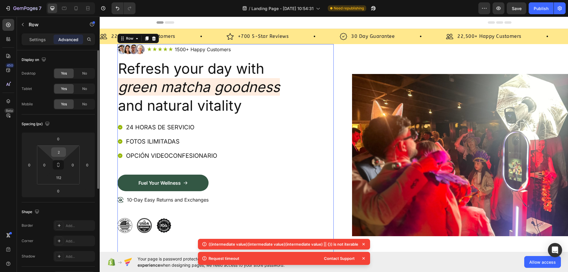
click at [61, 153] on input "2" at bounding box center [59, 152] width 12 height 9
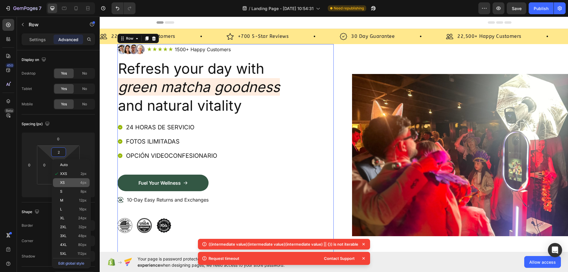
click at [67, 181] on p "XS 4px" at bounding box center [73, 183] width 27 height 4
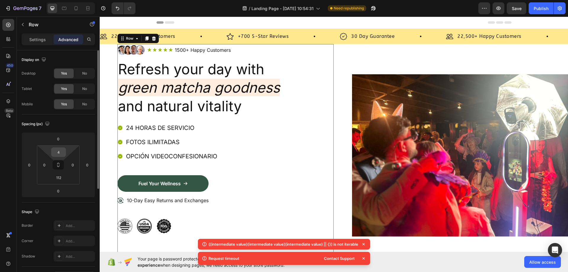
click at [59, 152] on input "4" at bounding box center [59, 152] width 12 height 9
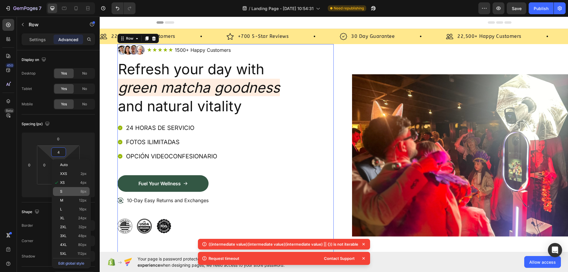
click at [65, 190] on p "S 8px" at bounding box center [73, 191] width 27 height 4
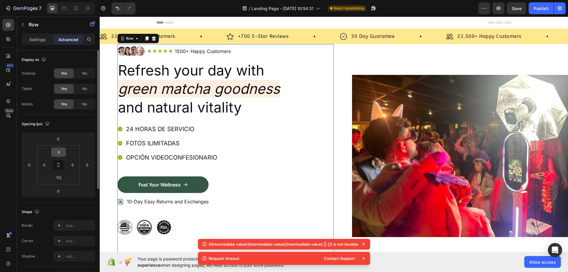
drag, startPoint x: 60, startPoint y: 168, endPoint x: 57, endPoint y: 157, distance: 11.6
click at [60, 167] on button at bounding box center [58, 164] width 11 height 9
click at [57, 154] on input "8" at bounding box center [59, 152] width 12 height 9
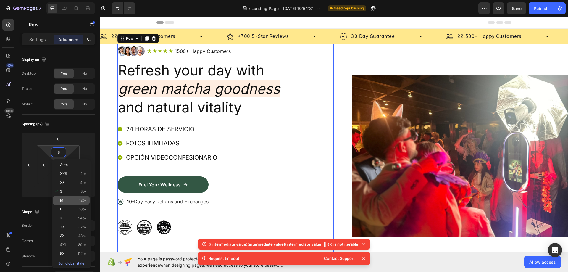
click at [73, 202] on p "M 12px" at bounding box center [73, 200] width 27 height 4
type input "12"
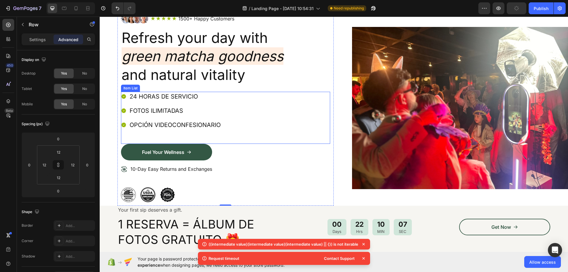
scroll to position [118, 0]
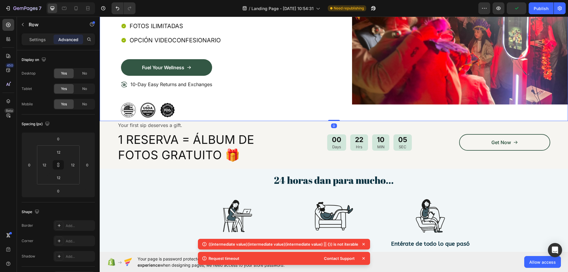
click at [454, 120] on div "Image" at bounding box center [460, 23] width 216 height 195
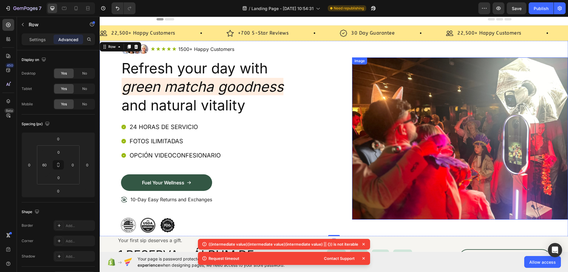
scroll to position [0, 0]
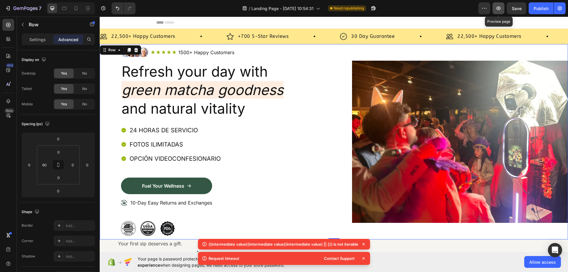
click at [501, 9] on icon "button" at bounding box center [499, 8] width 6 height 6
